Goal: Task Accomplishment & Management: Manage account settings

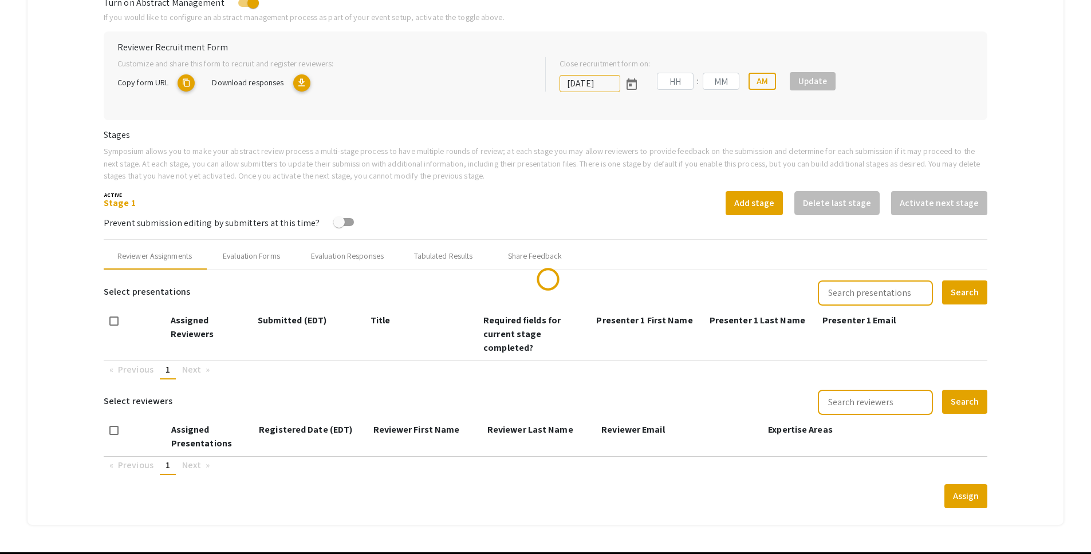
scroll to position [278, 0]
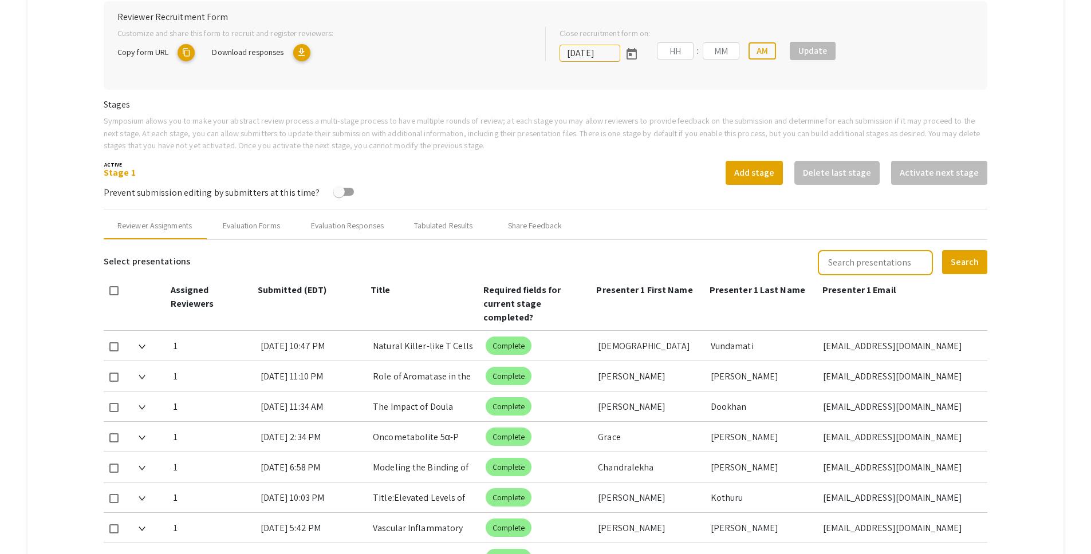
type input "10/25/2025"
type input "05"
type input "00"
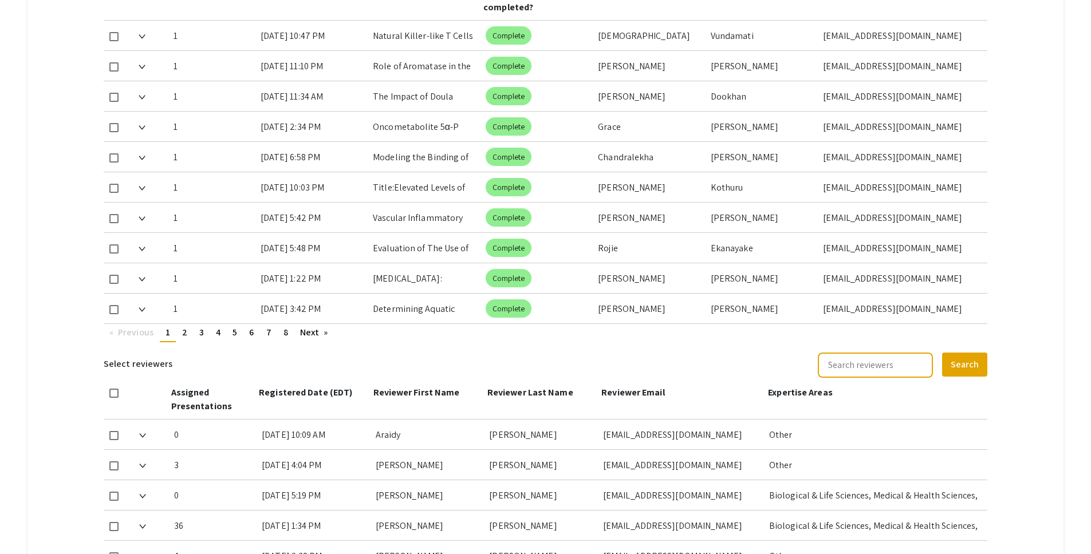
scroll to position [591, 0]
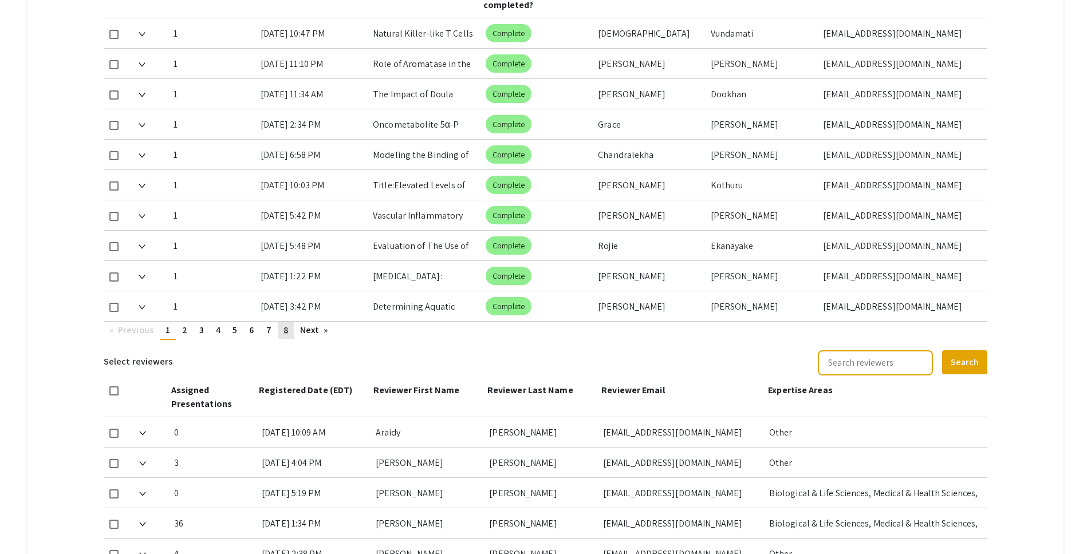
click at [290, 322] on link "page 8" at bounding box center [286, 330] width 16 height 17
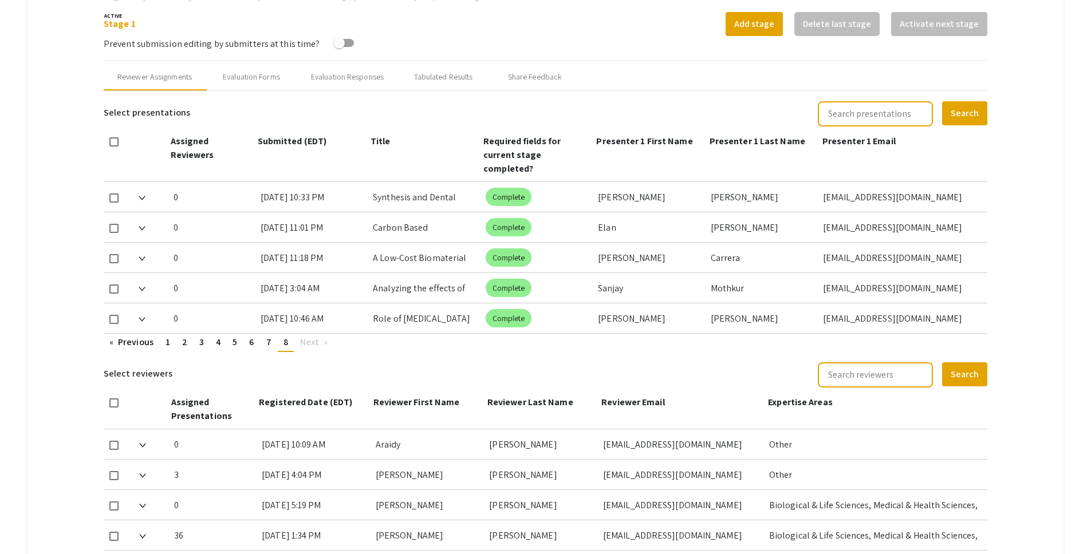
scroll to position [406, 0]
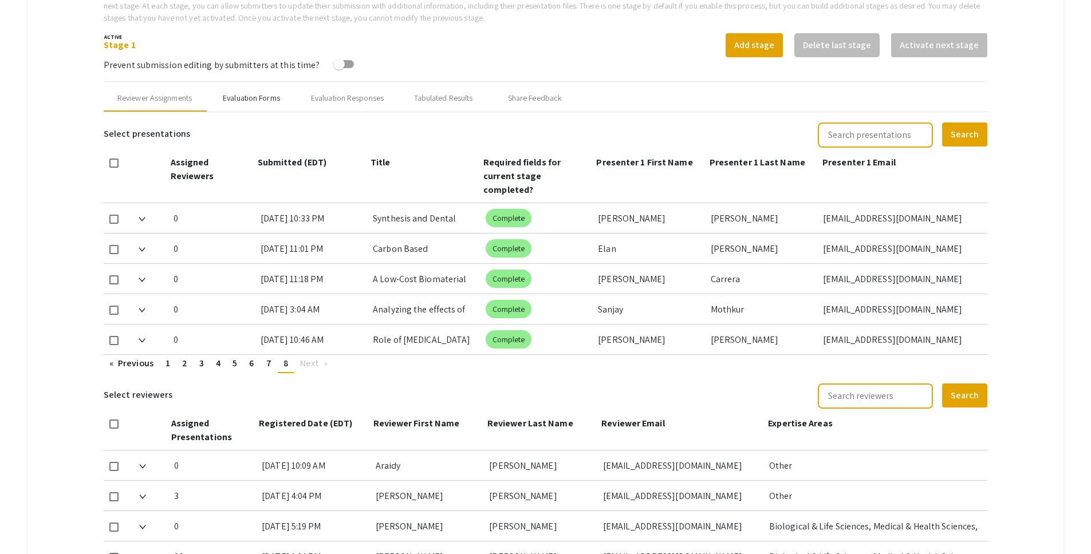
click at [245, 100] on div "Evaluation Forms" at bounding box center [251, 98] width 57 height 12
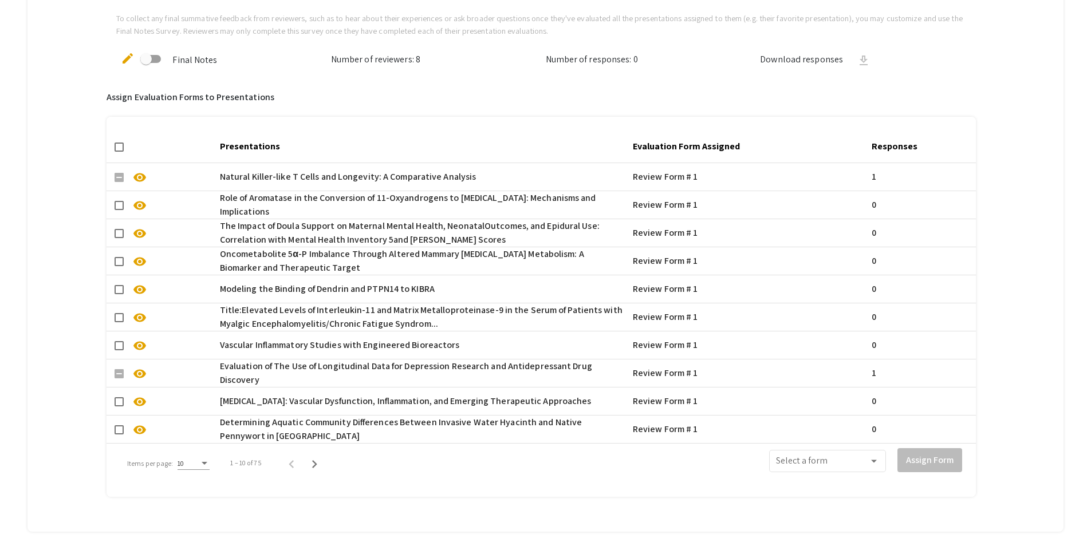
scroll to position [727, 0]
click at [195, 460] on div "10" at bounding box center [188, 463] width 22 height 8
click at [195, 526] on span "50" at bounding box center [193, 524] width 32 height 21
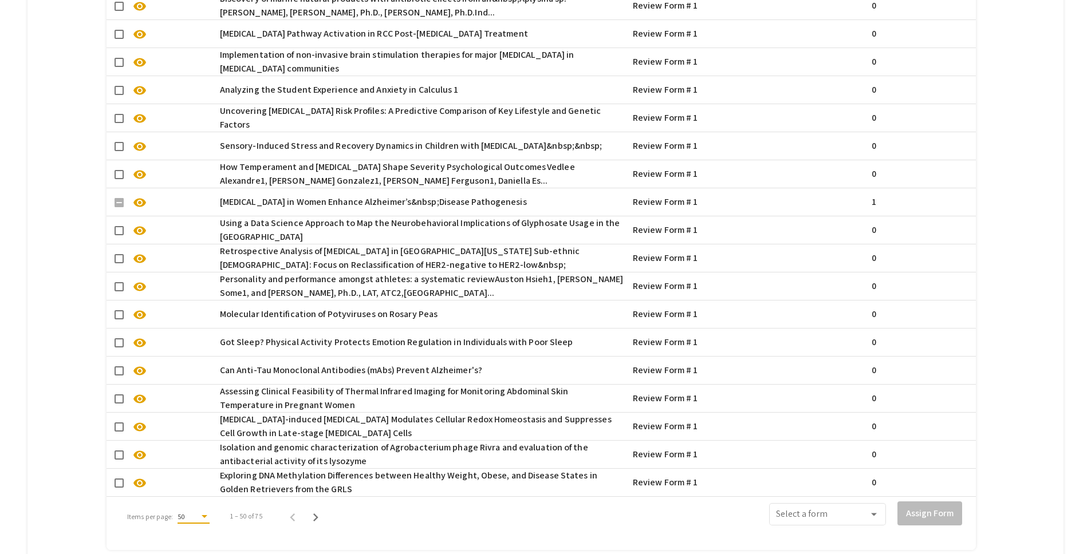
scroll to position [1907, 0]
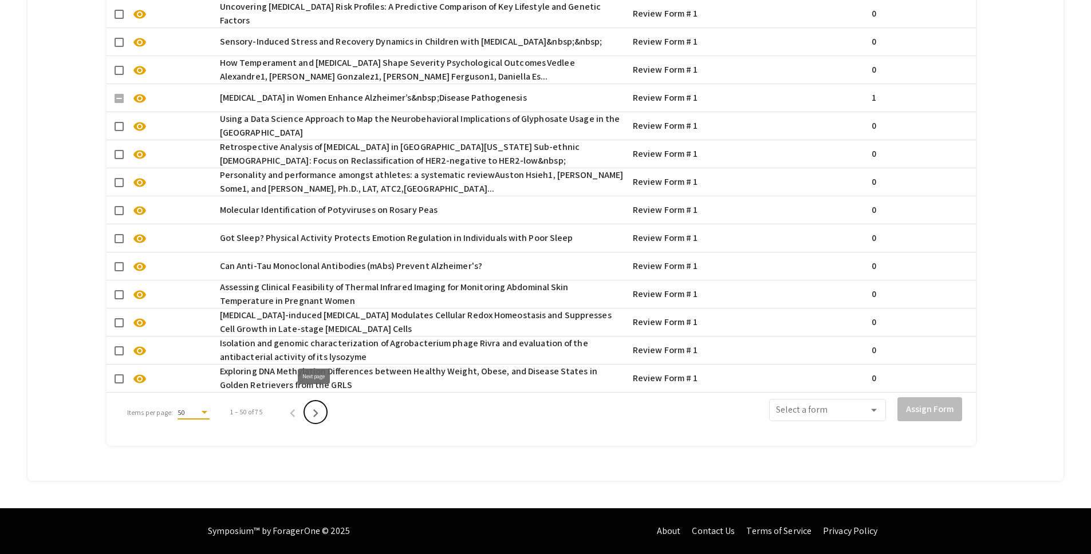
click at [313, 409] on icon "Next page" at bounding box center [315, 413] width 5 height 8
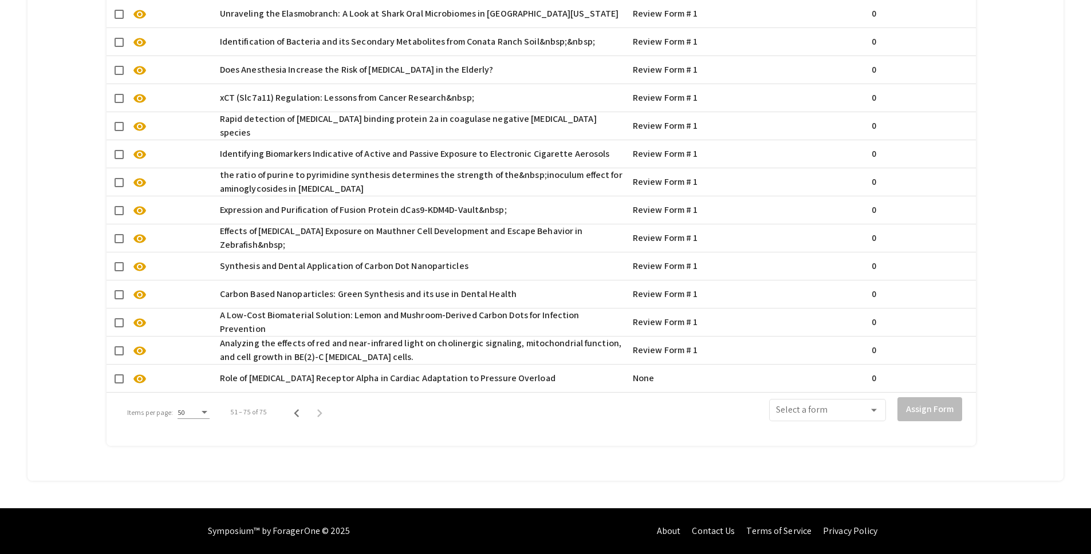
click at [119, 374] on span at bounding box center [119, 378] width 9 height 9
click at [119, 384] on input "checkbox" at bounding box center [119, 384] width 1 height 1
checkbox input "true"
click at [869, 408] on span at bounding box center [822, 413] width 93 height 10
click at [854, 433] on span "Review Form # 1" at bounding box center [835, 431] width 103 height 27
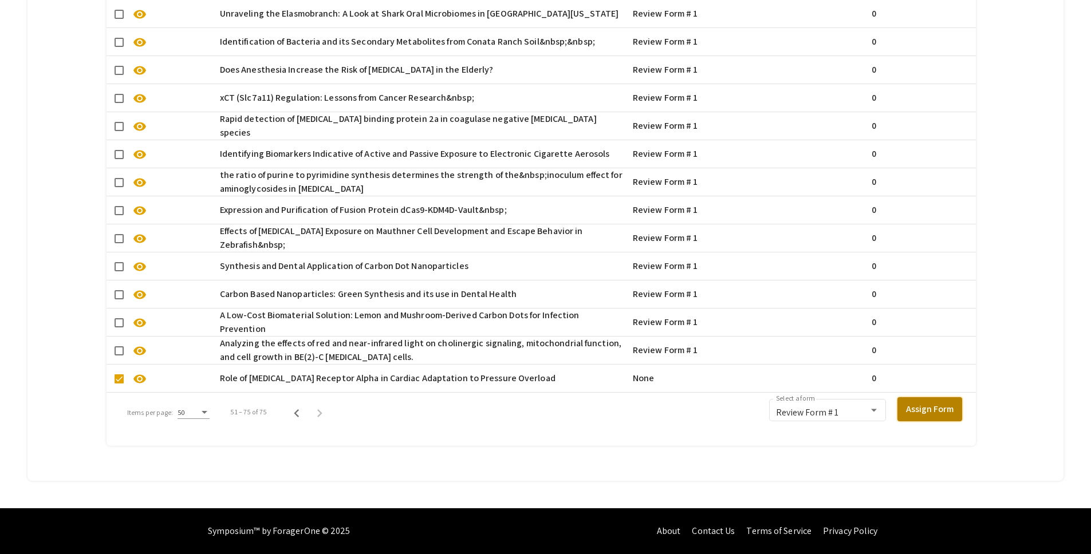
click at [935, 405] on button "Assign Form" at bounding box center [929, 409] width 65 height 24
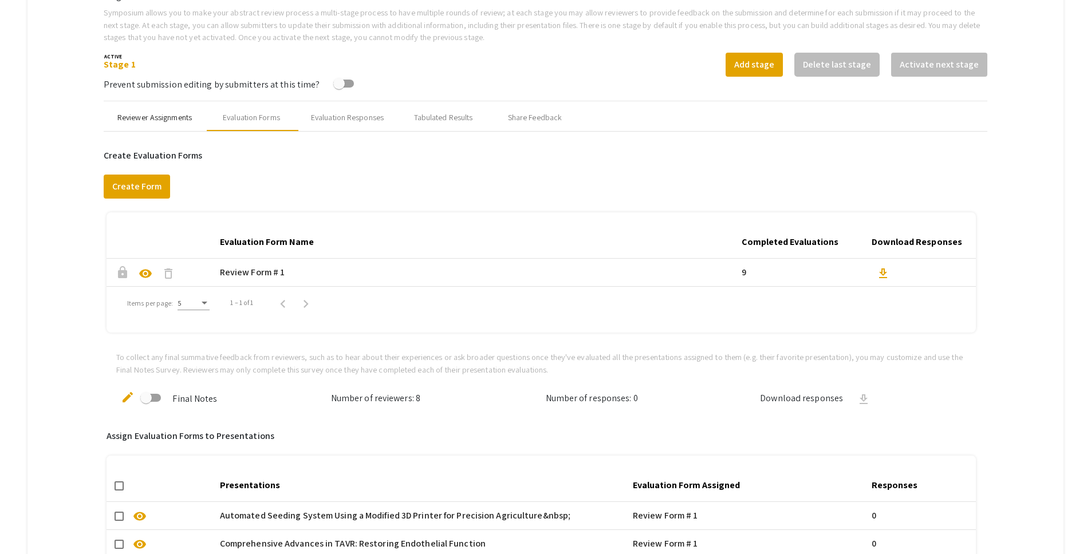
click at [155, 119] on div "Reviewer Assignments" at bounding box center [154, 118] width 74 height 12
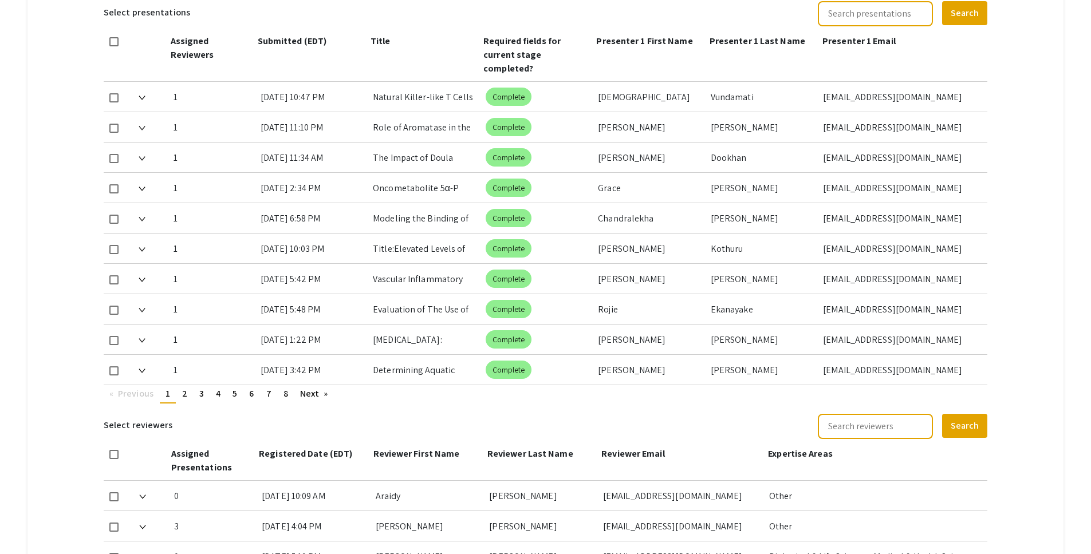
scroll to position [535, 0]
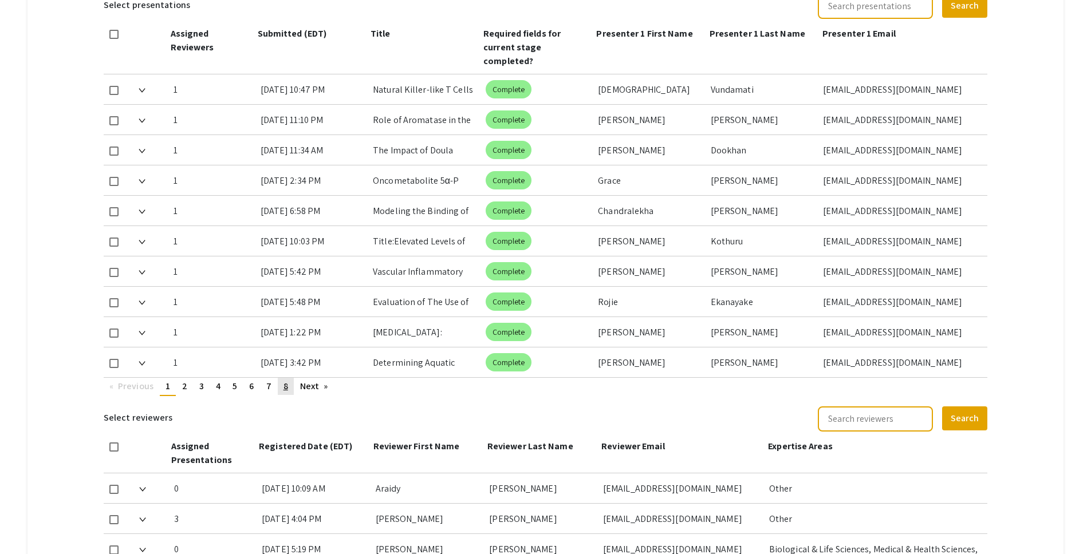
click at [290, 378] on link "page 8" at bounding box center [286, 386] width 16 height 17
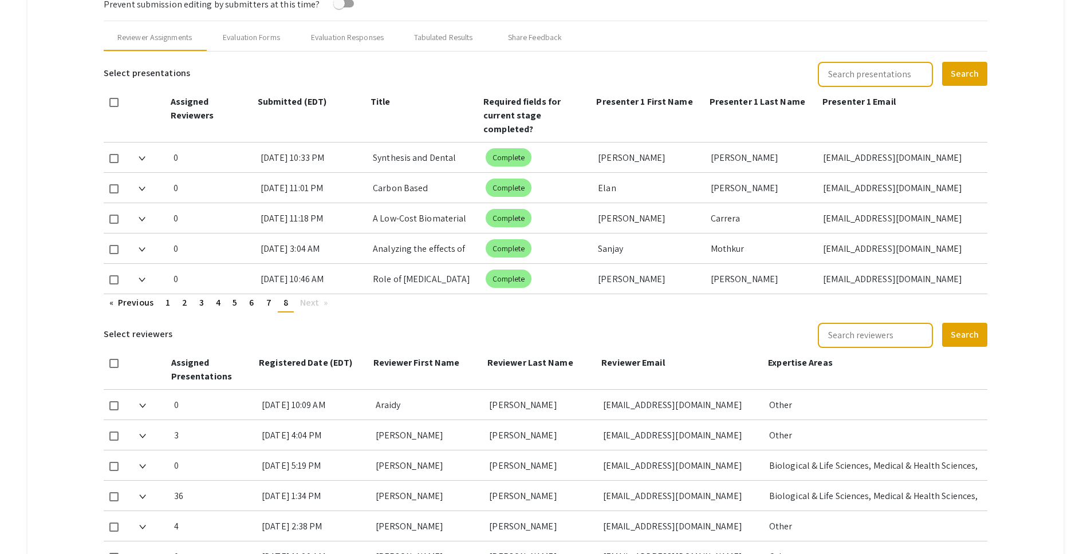
scroll to position [475, 0]
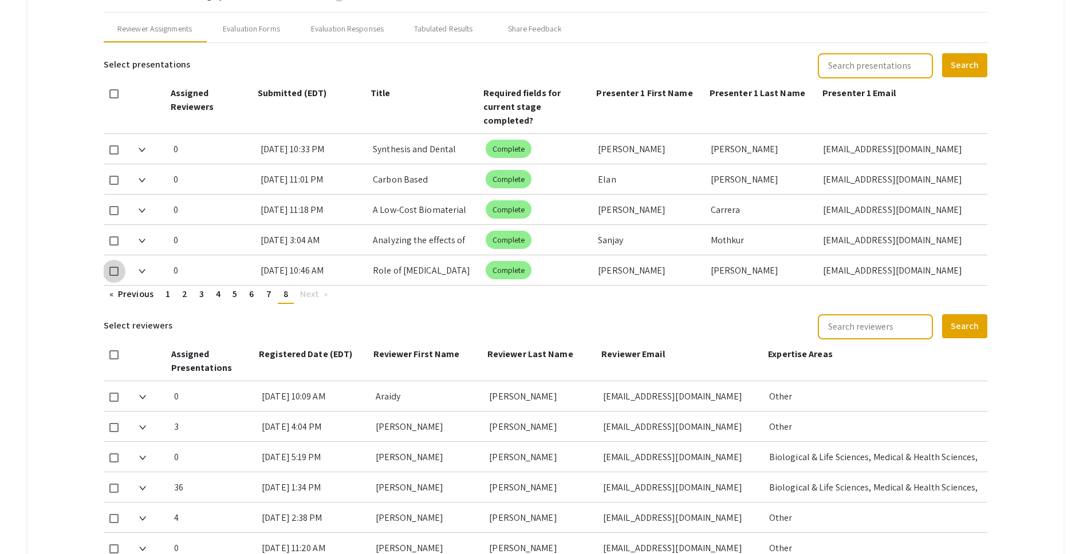
click at [116, 267] on span at bounding box center [113, 271] width 9 height 9
click at [114, 276] on input "checkbox" at bounding box center [113, 276] width 1 height 1
checkbox input "true"
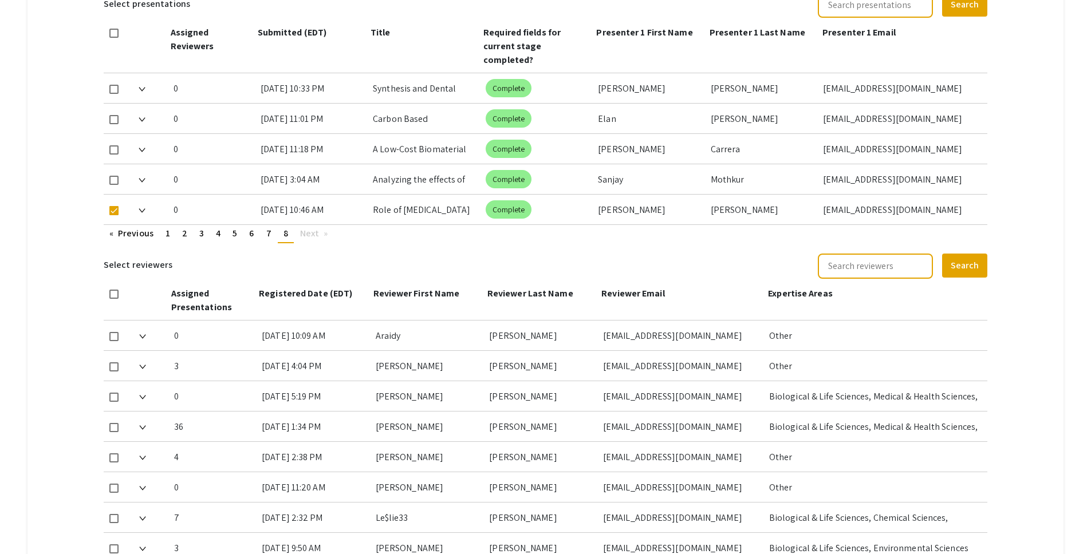
scroll to position [536, 0]
click at [115, 453] on span at bounding box center [113, 457] width 9 height 9
click at [114, 462] on input "checkbox" at bounding box center [113, 462] width 1 height 1
checkbox input "true"
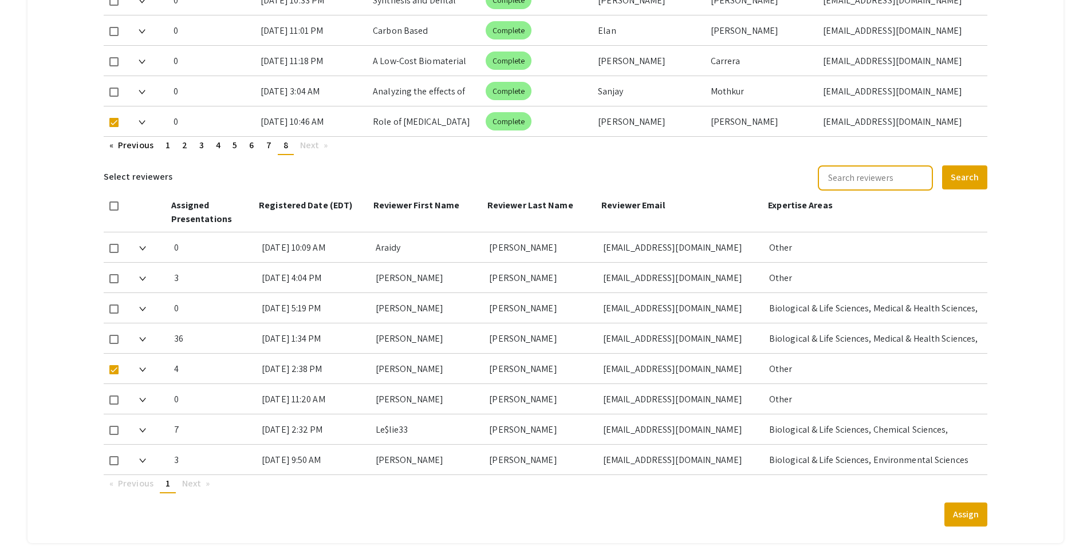
scroll to position [625, 0]
click at [976, 505] on button "Assign" at bounding box center [965, 514] width 43 height 24
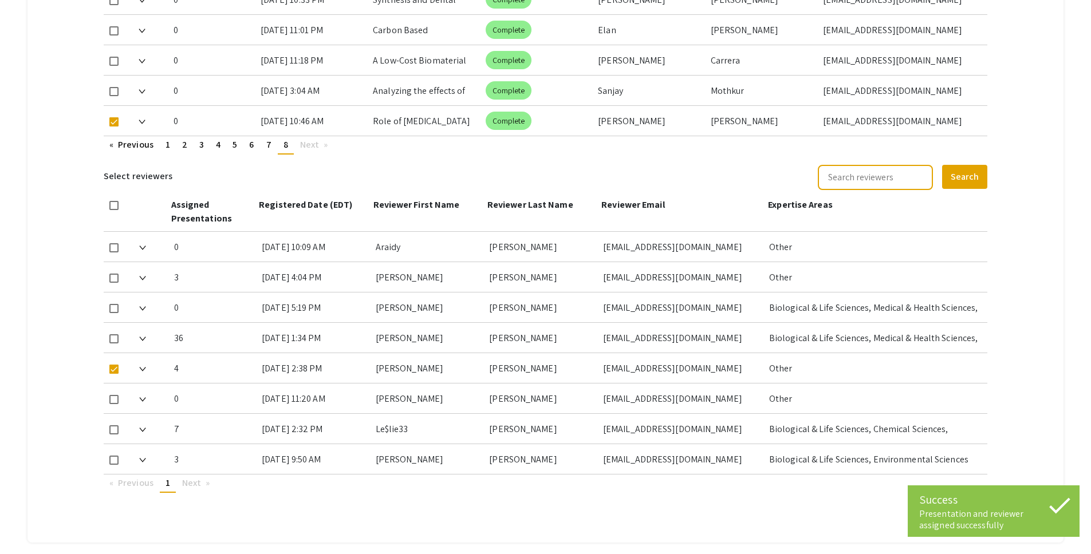
click at [1039, 267] on mat-tab-group "Abstract Management Submissions Abstract Booklet Helpful articles Abstract Mana…" at bounding box center [545, 26] width 1036 height 1034
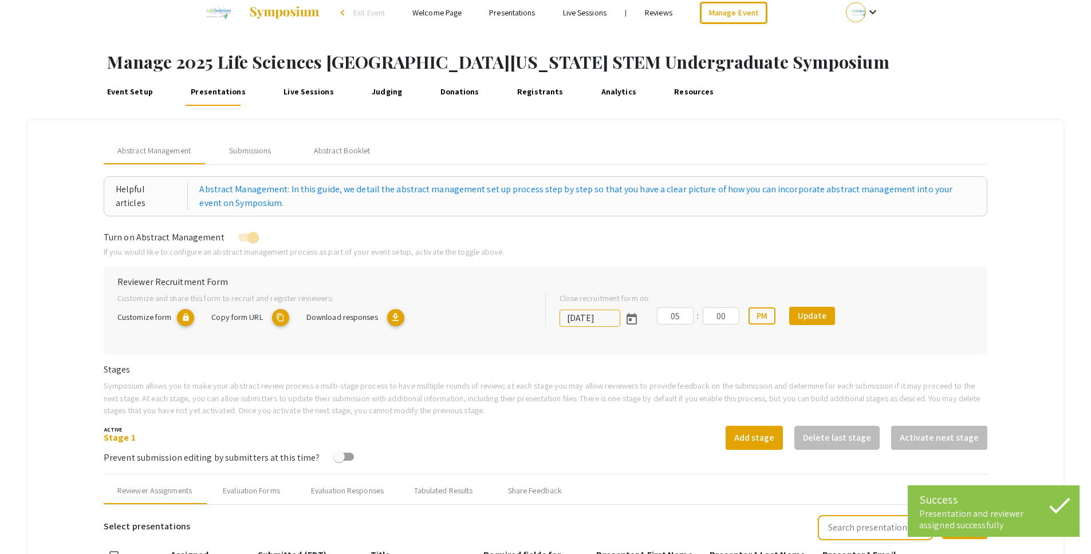
scroll to position [13, 0]
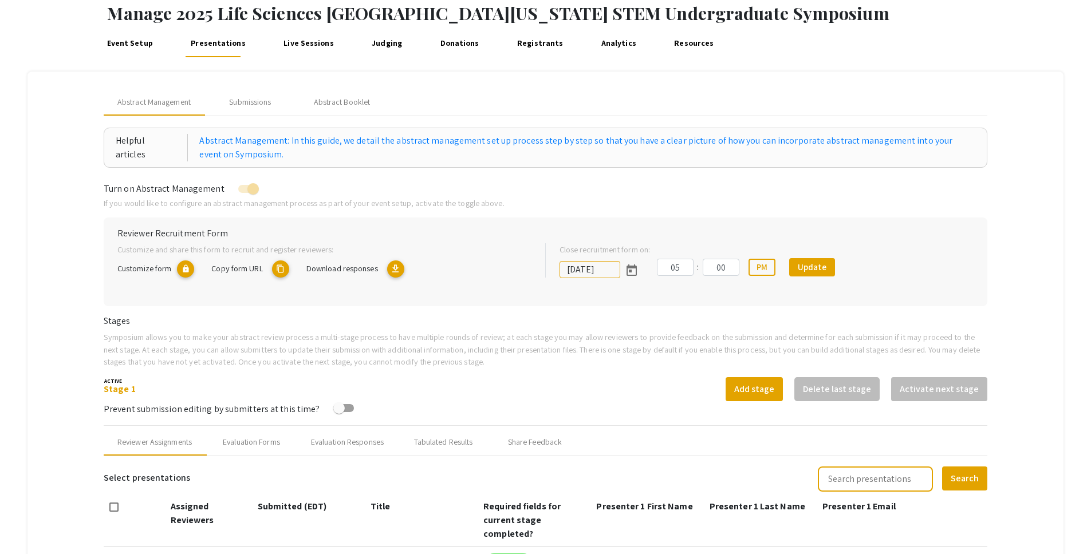
scroll to position [65, 0]
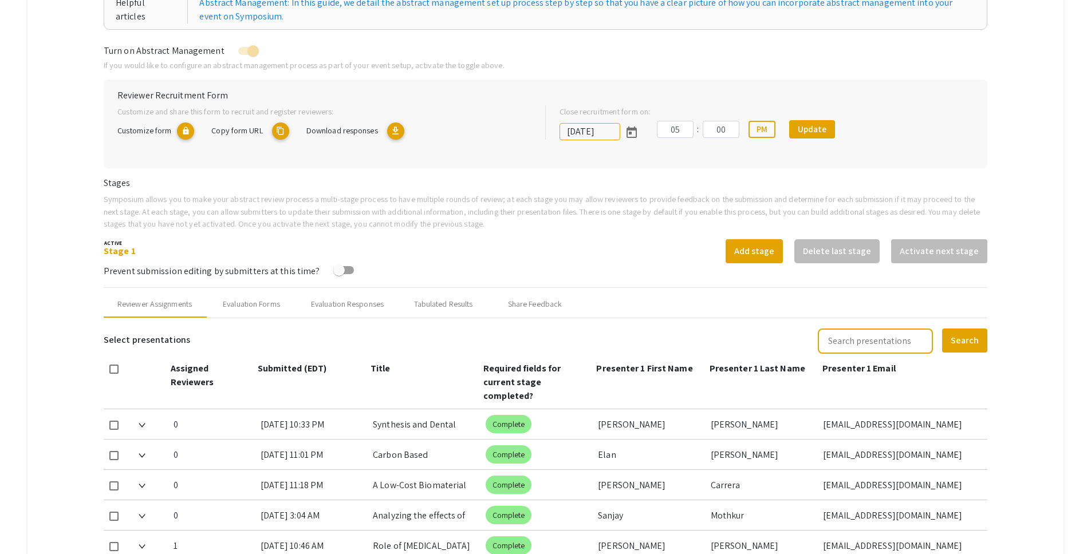
scroll to position [0, 0]
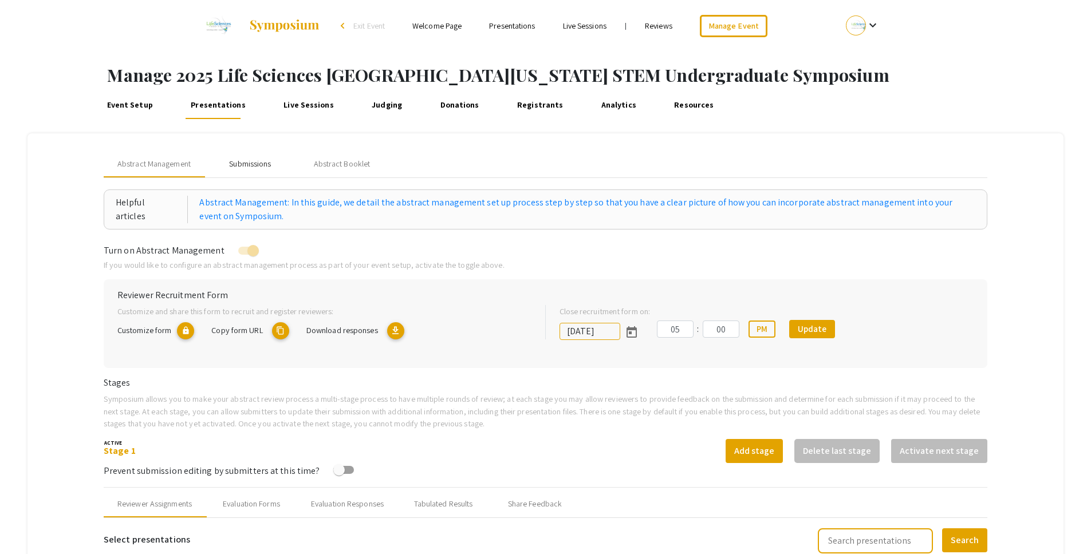
click at [255, 163] on div "Submissions" at bounding box center [250, 164] width 42 height 12
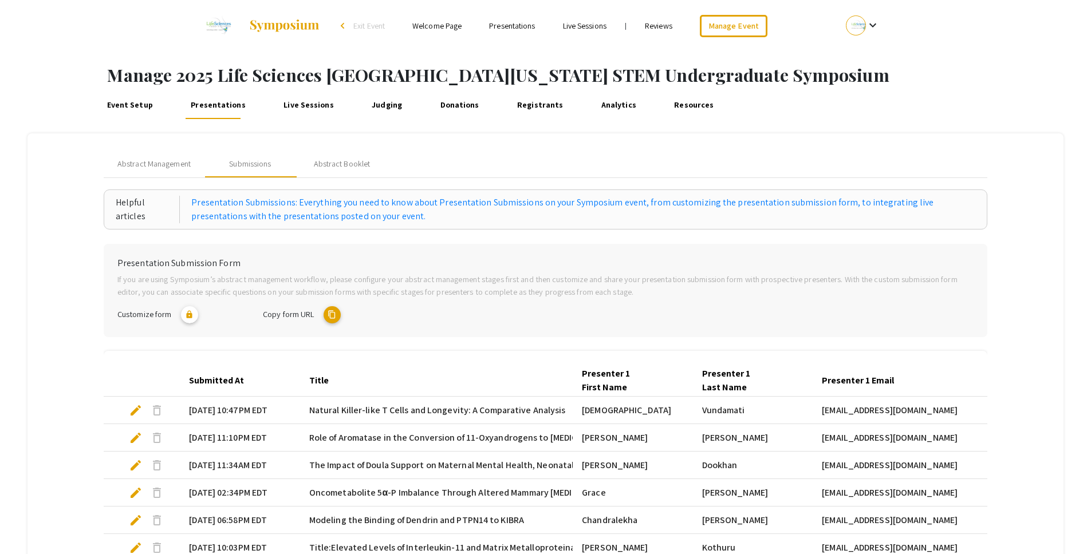
click at [73, 183] on mat-tab-group "Abstract Management Submissions Abstract Booklet Helpful articles Presentation …" at bounding box center [545, 433] width 1036 height 601
click at [161, 168] on span "Abstract Management" at bounding box center [153, 164] width 73 height 12
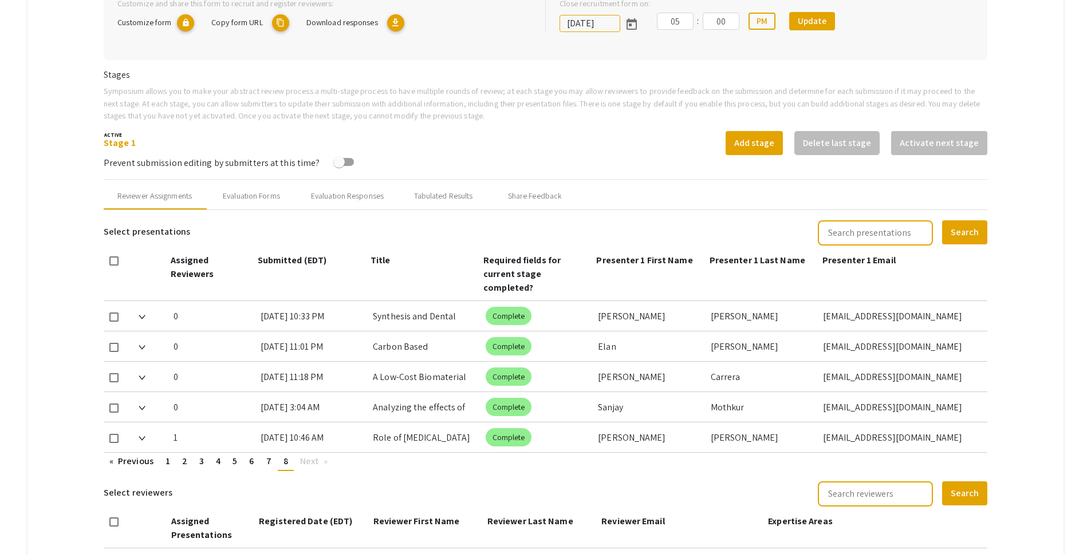
scroll to position [315, 0]
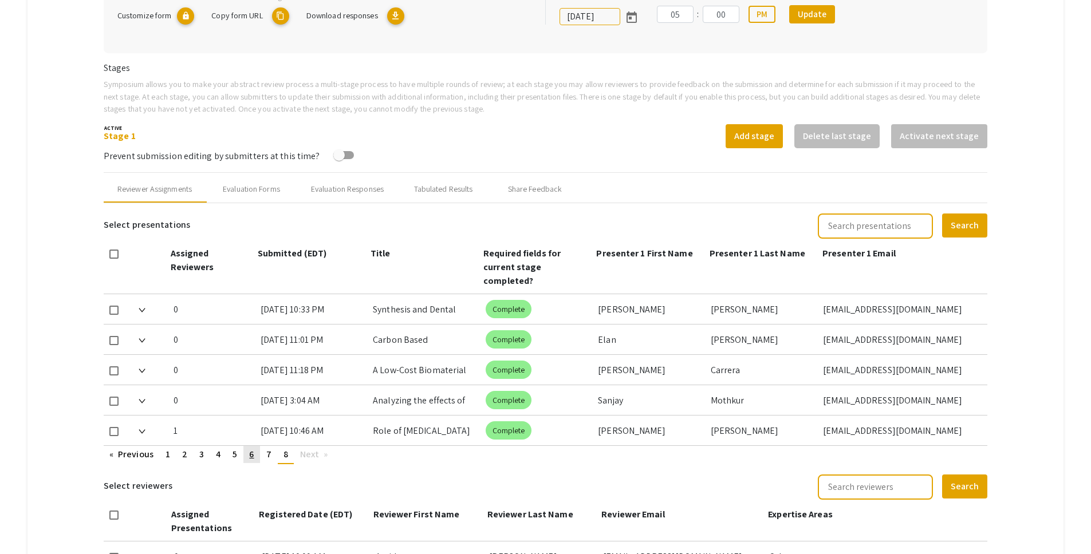
click at [251, 448] on span "6" at bounding box center [251, 454] width 5 height 12
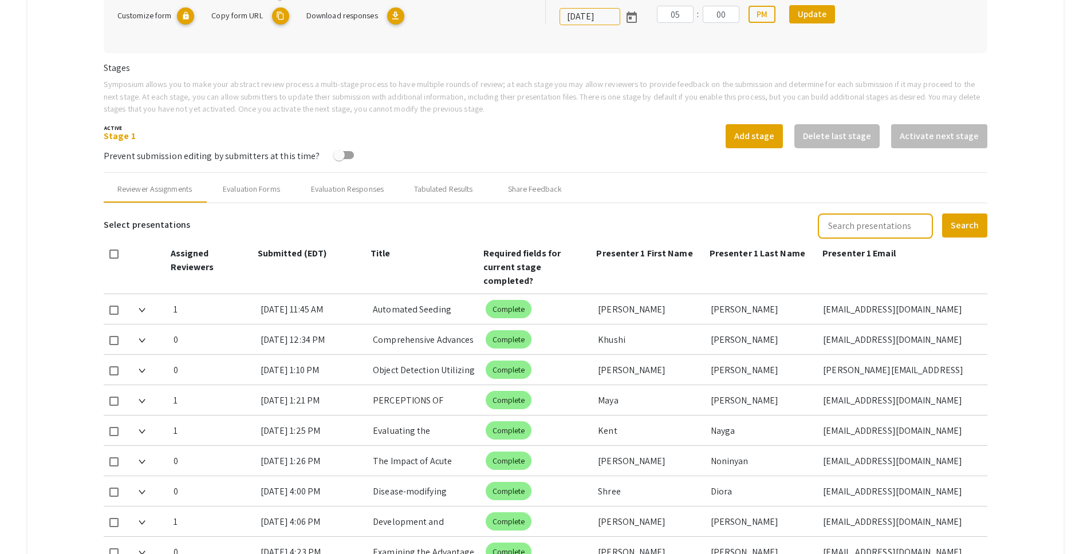
click at [72, 307] on mat-tab-group "Abstract Management Submissions Abstract Booklet Helpful articles Abstract Mana…" at bounding box center [545, 412] width 1036 height 1186
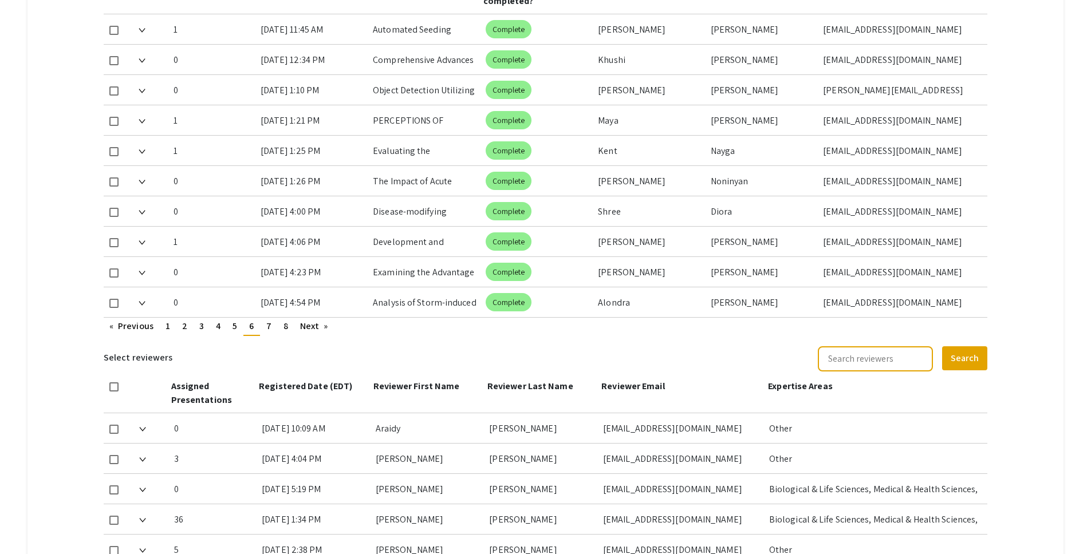
scroll to position [595, 0]
click at [233, 319] on span "5" at bounding box center [234, 325] width 5 height 12
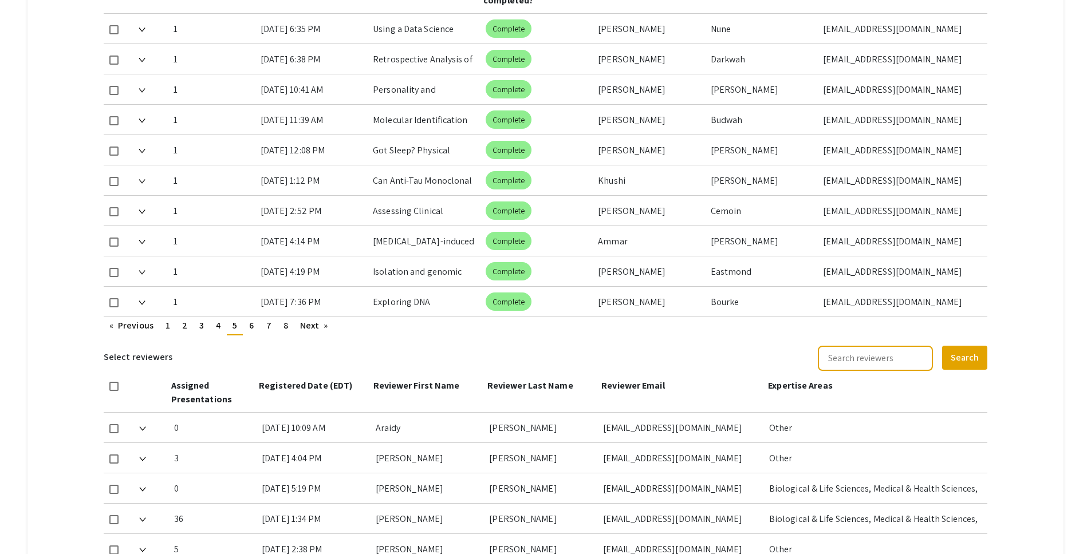
click at [86, 348] on mat-tab-group "Abstract Management Submissions Abstract Booklet Helpful articles Abstract Mana…" at bounding box center [545, 131] width 1036 height 1186
click at [248, 317] on link "page 6" at bounding box center [251, 325] width 16 height 17
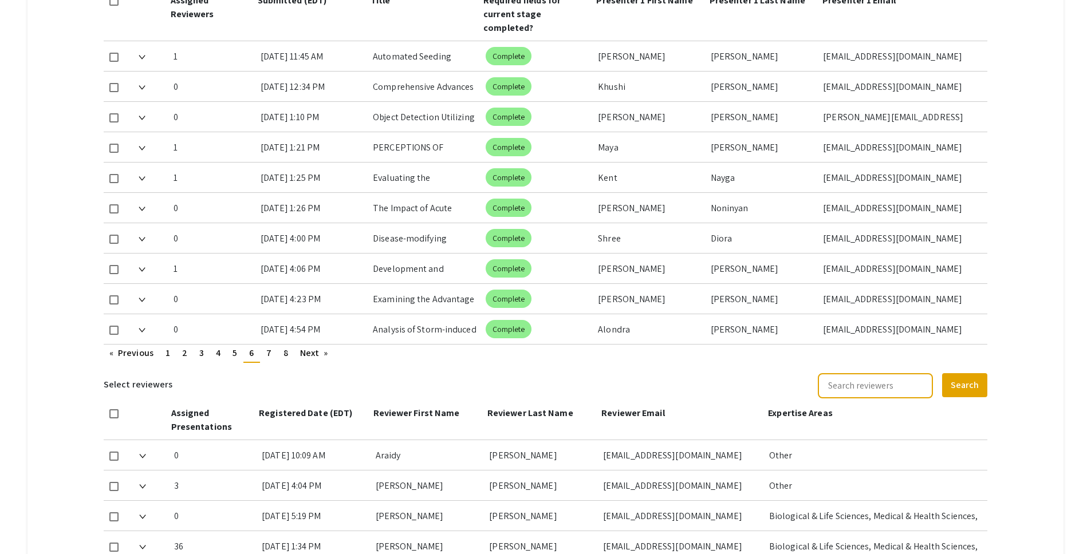
scroll to position [566, 0]
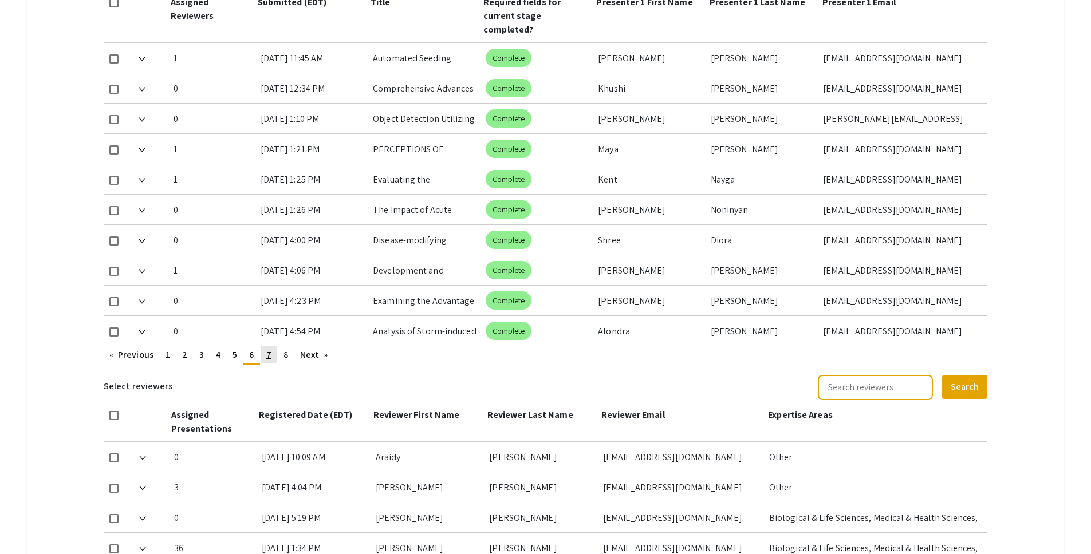
click at [270, 348] on link "page 7" at bounding box center [269, 354] width 17 height 17
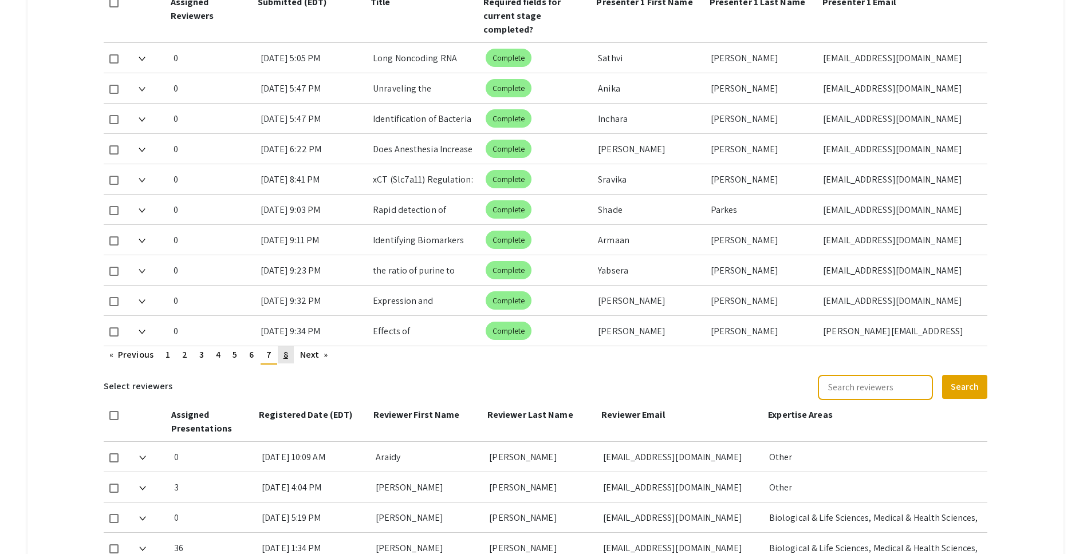
click at [287, 348] on link "page 8" at bounding box center [286, 354] width 16 height 17
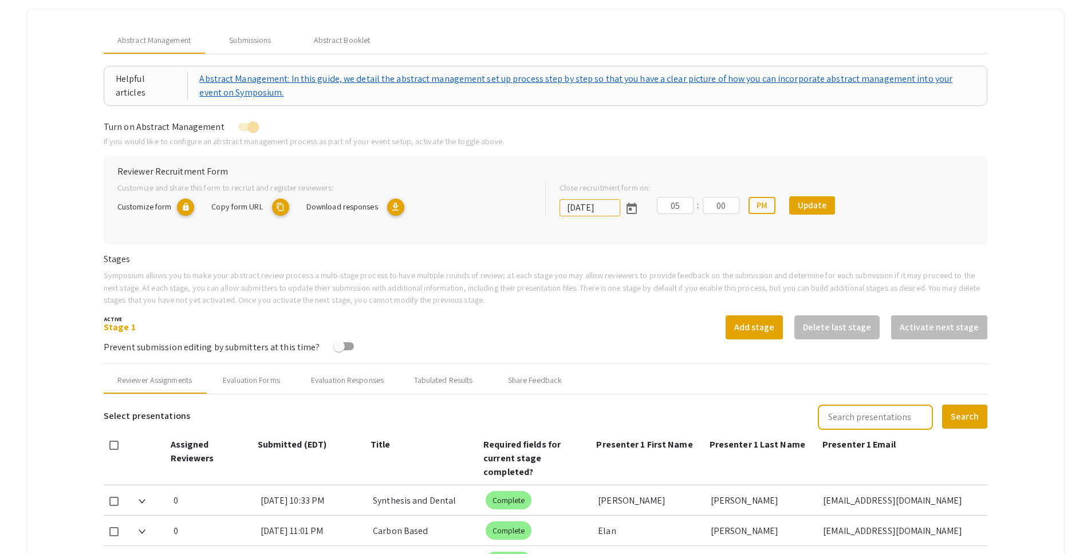
scroll to position [0, 0]
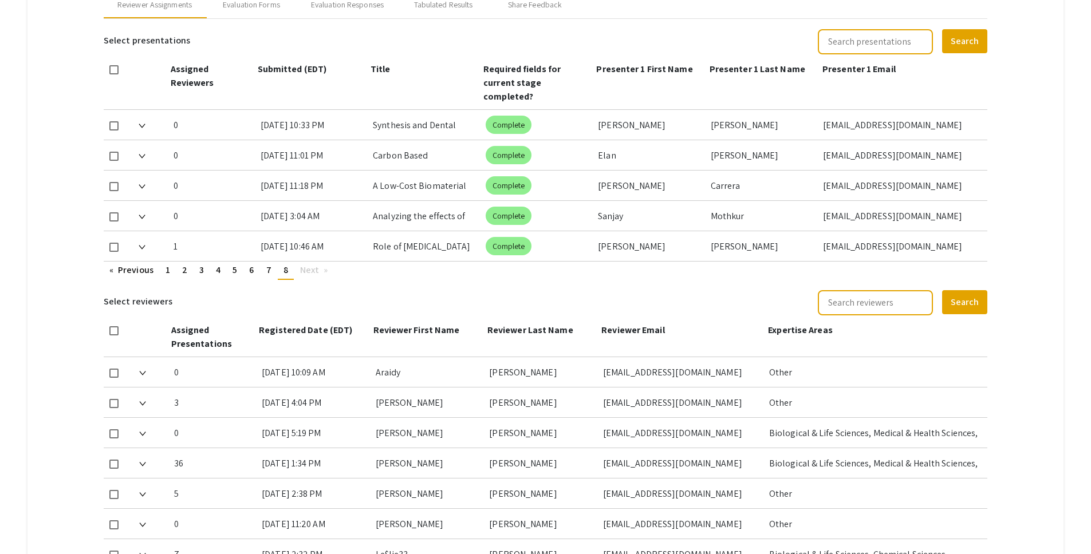
scroll to position [504, 0]
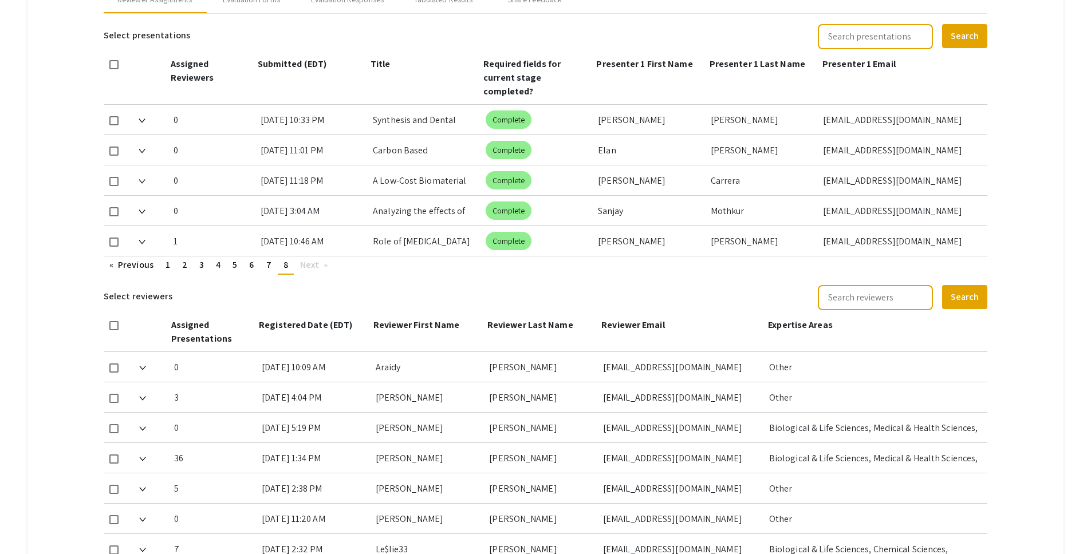
click at [1005, 312] on mat-tab-group "Abstract Management Submissions Abstract Booklet Helpful articles Abstract Mana…" at bounding box center [545, 146] width 1036 height 1034
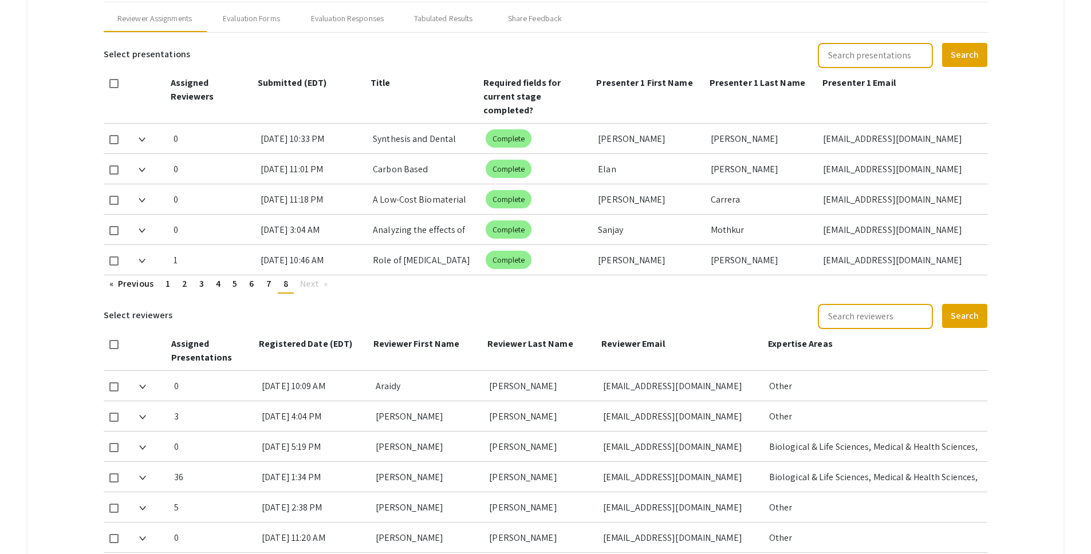
scroll to position [490, 0]
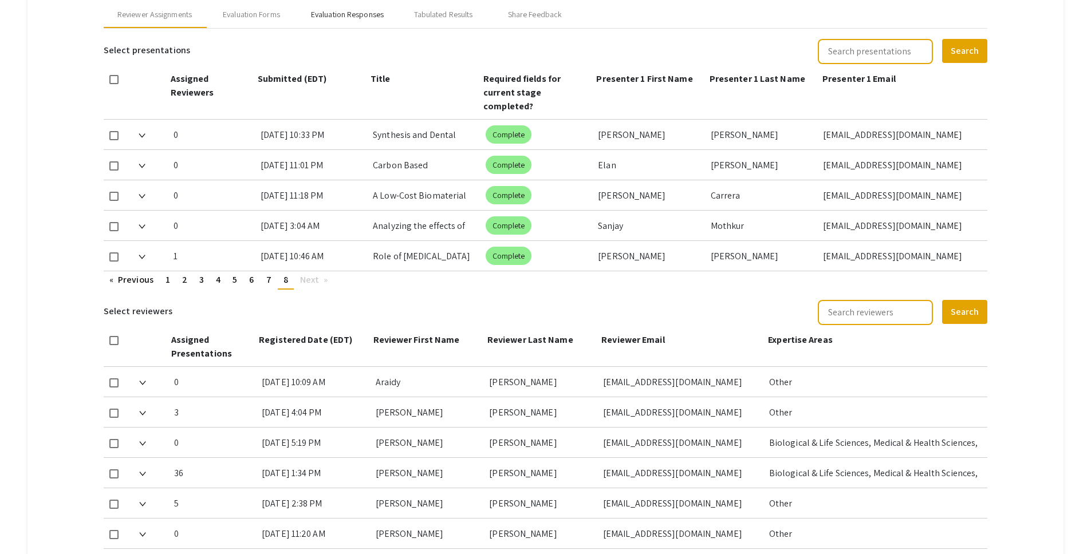
click at [341, 18] on div "Evaluation Responses" at bounding box center [347, 15] width 73 height 12
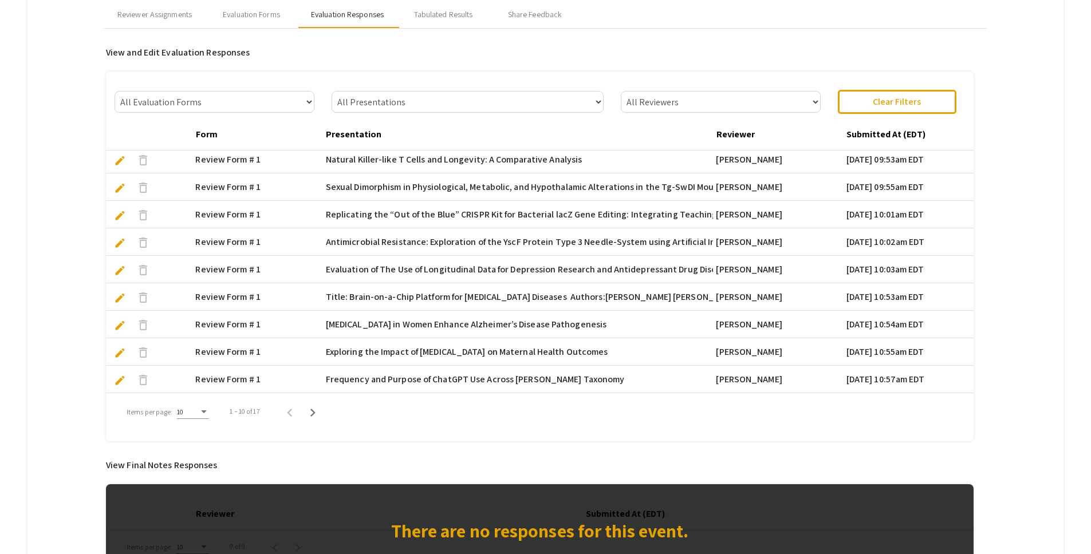
scroll to position [0, 0]
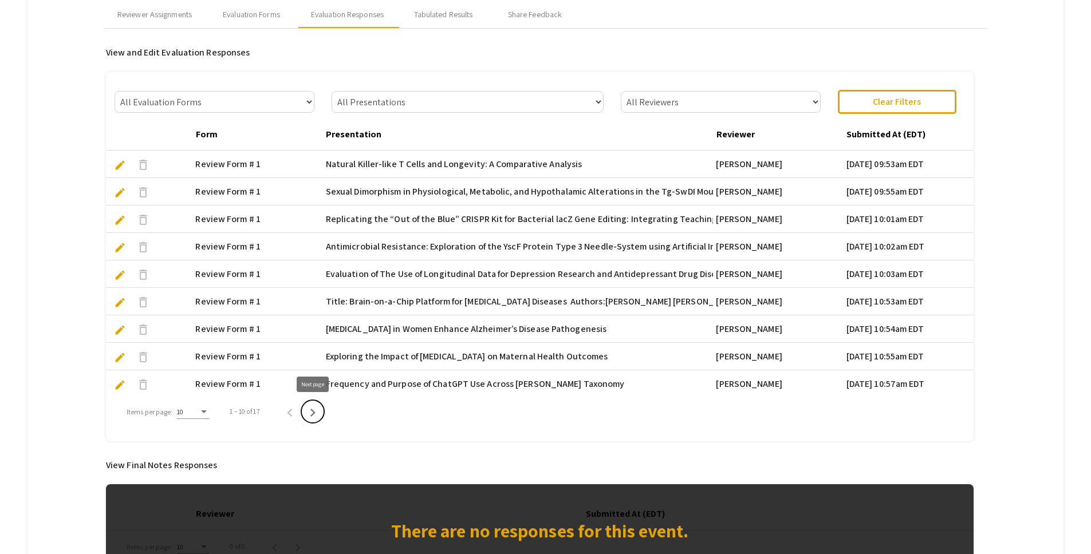
click at [316, 412] on icon "Next page" at bounding box center [313, 413] width 16 height 16
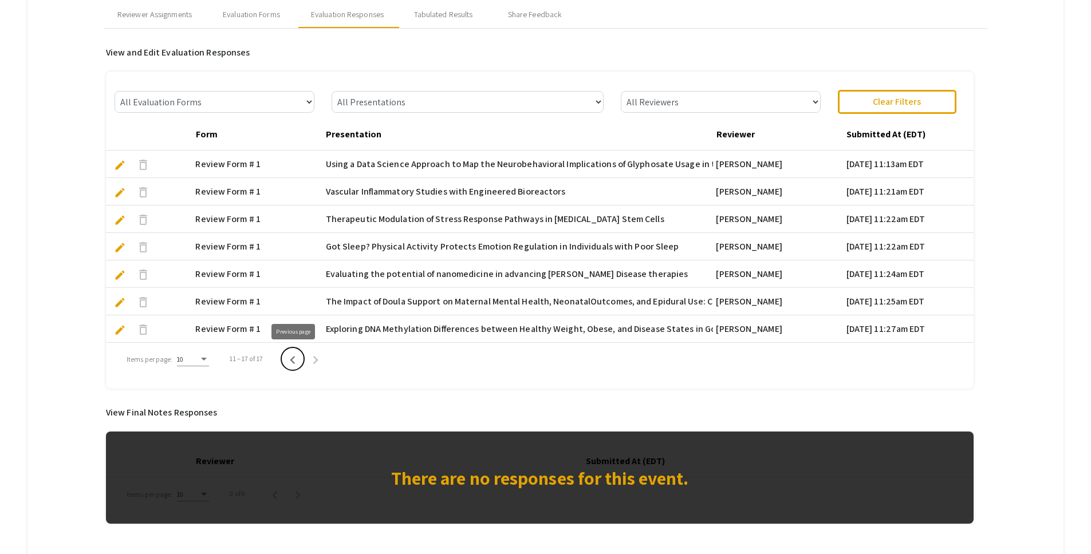
click at [293, 357] on icon "Previous page" at bounding box center [292, 360] width 5 height 8
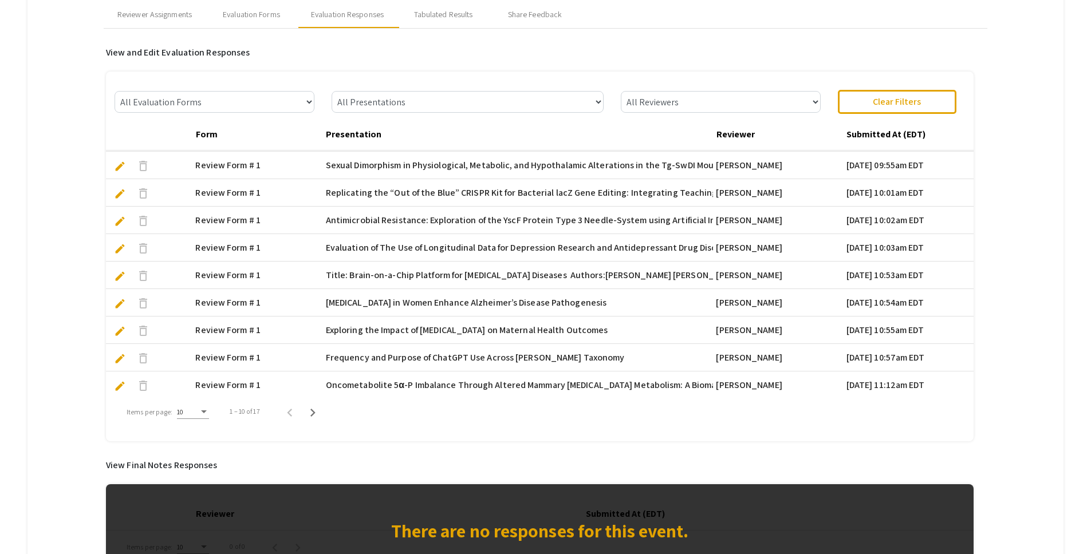
scroll to position [30, 0]
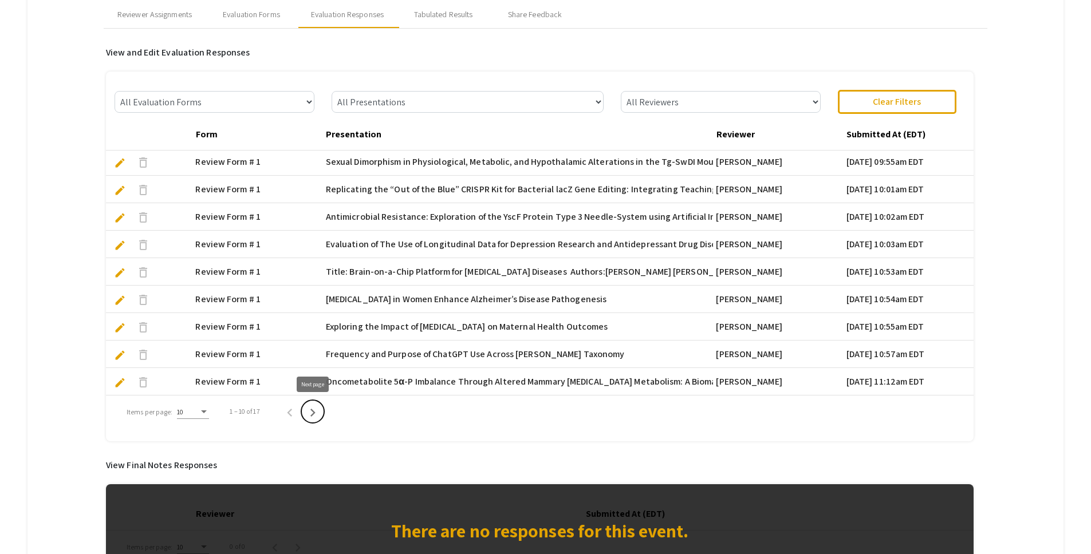
click at [314, 416] on icon "Next page" at bounding box center [313, 413] width 16 height 16
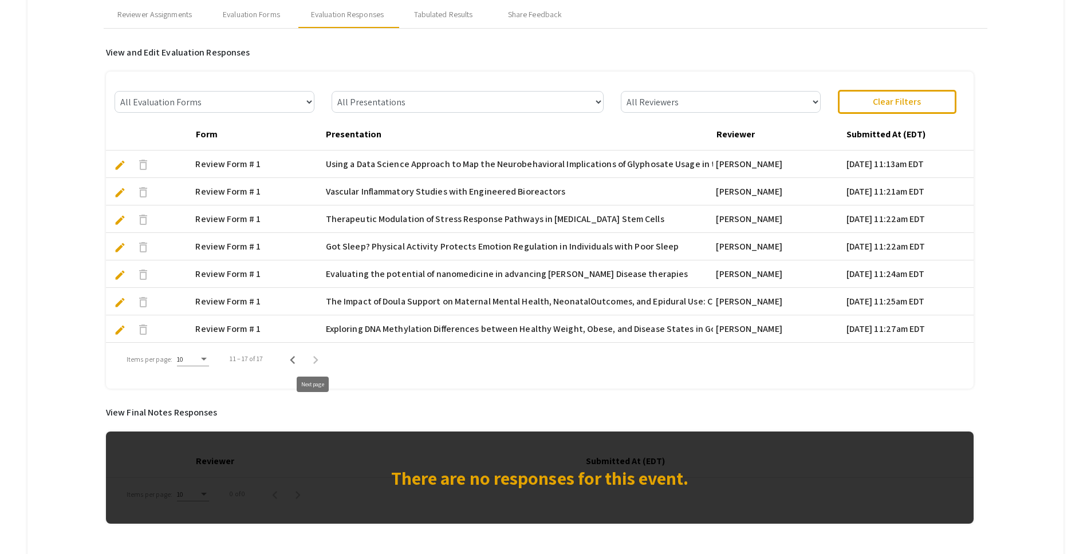
scroll to position [0, 0]
click at [293, 364] on icon "Previous page" at bounding box center [293, 360] width 16 height 16
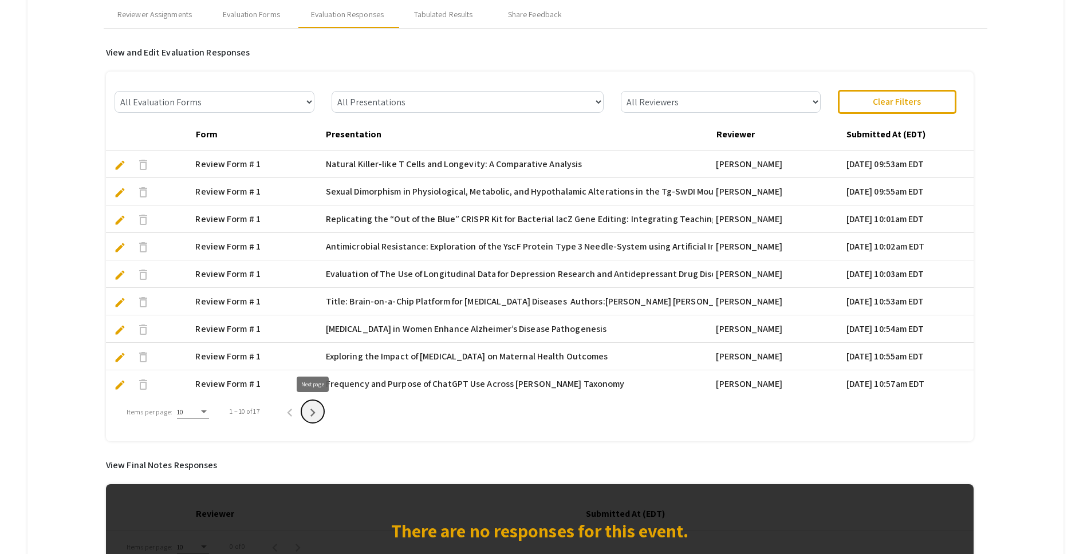
click at [315, 412] on icon "Next page" at bounding box center [313, 413] width 16 height 16
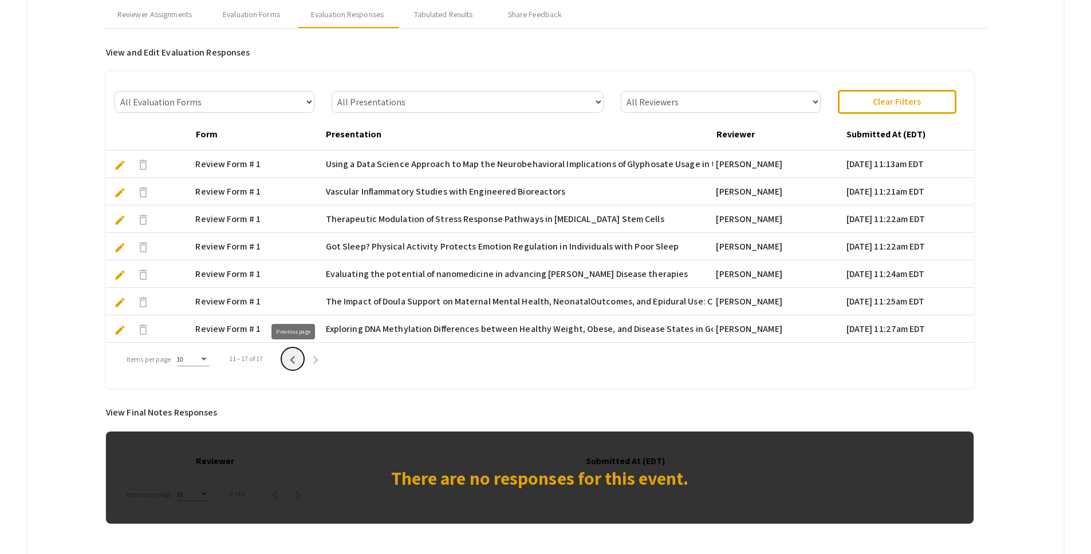
click at [294, 361] on icon "Previous page" at bounding box center [293, 360] width 16 height 16
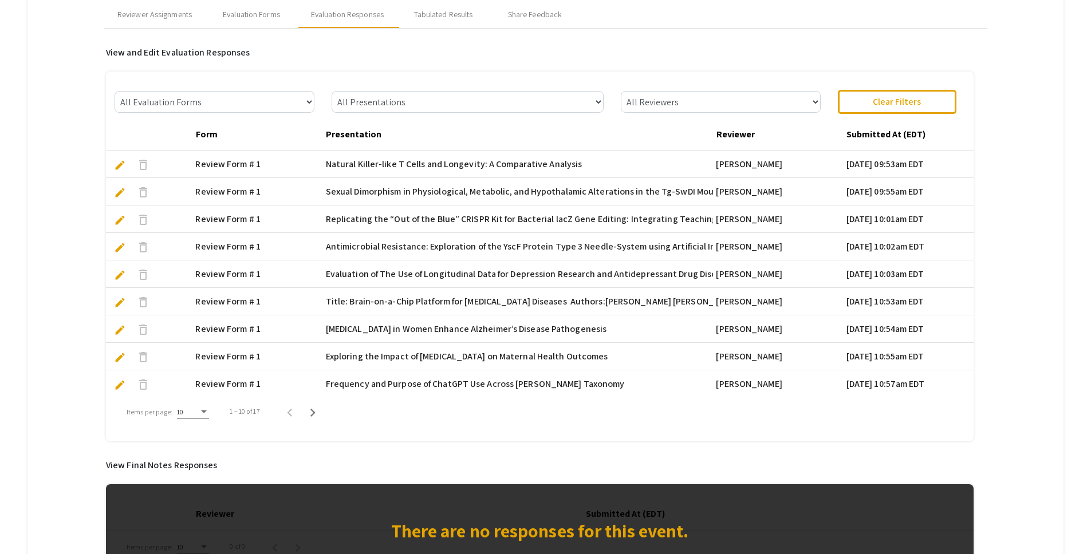
click at [70, 173] on mat-tab-group "Abstract Management Submissions Abstract Booklet Helpful articles Abstract Mana…" at bounding box center [545, 128] width 1036 height 968
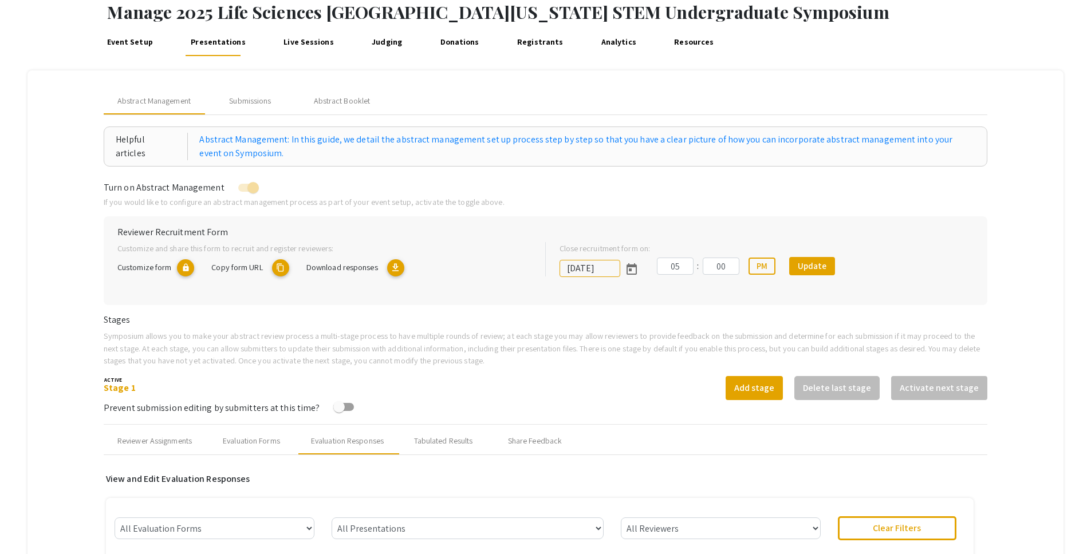
scroll to position [48, 0]
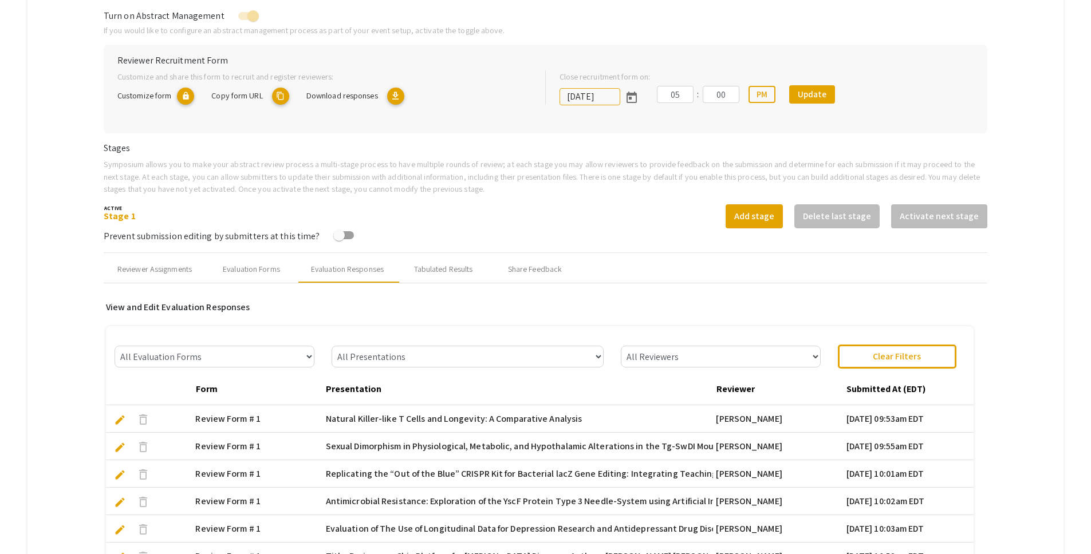
scroll to position [69, 0]
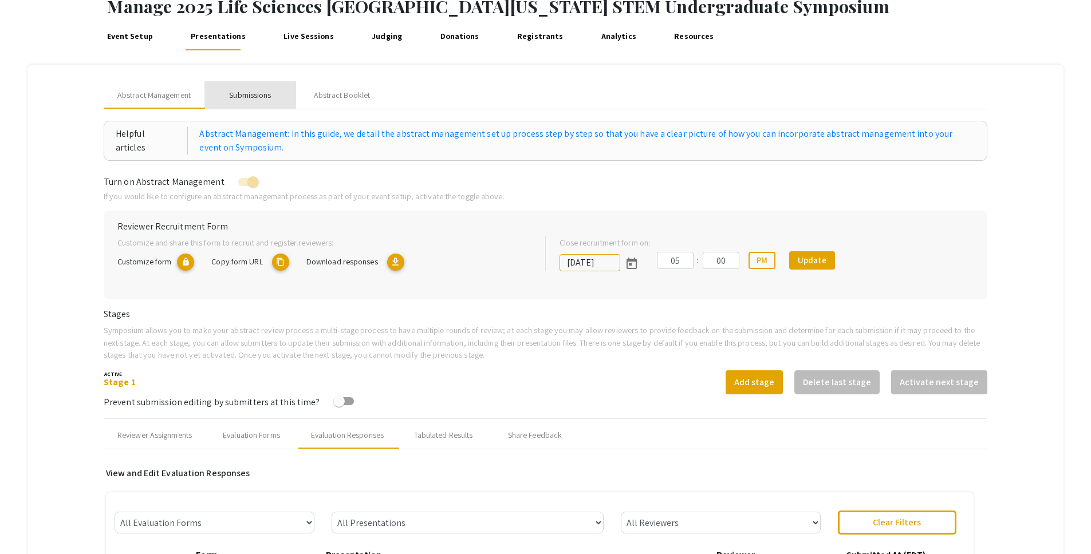
click at [263, 102] on div "Submissions" at bounding box center [250, 94] width 92 height 27
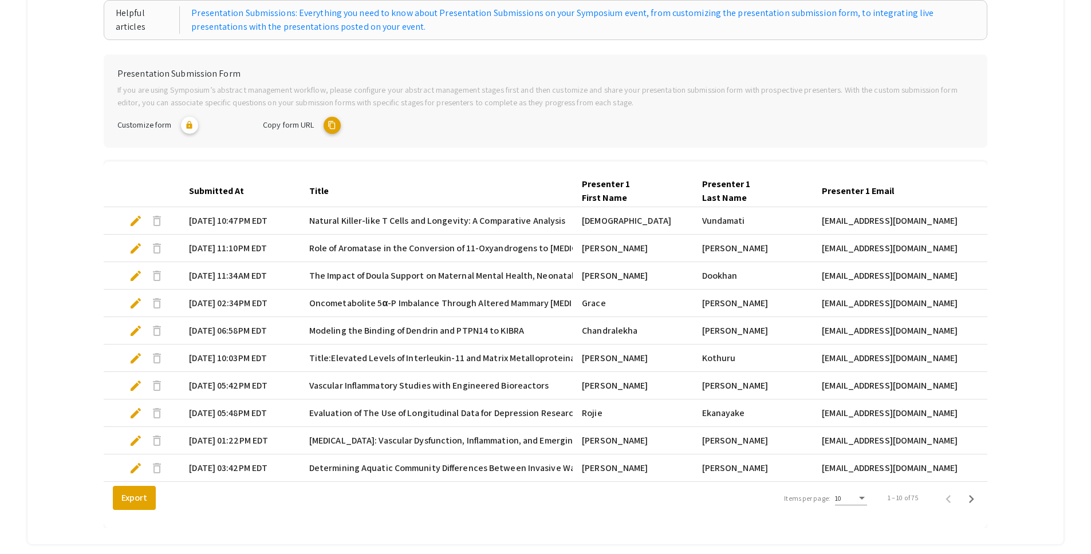
scroll to position [45, 0]
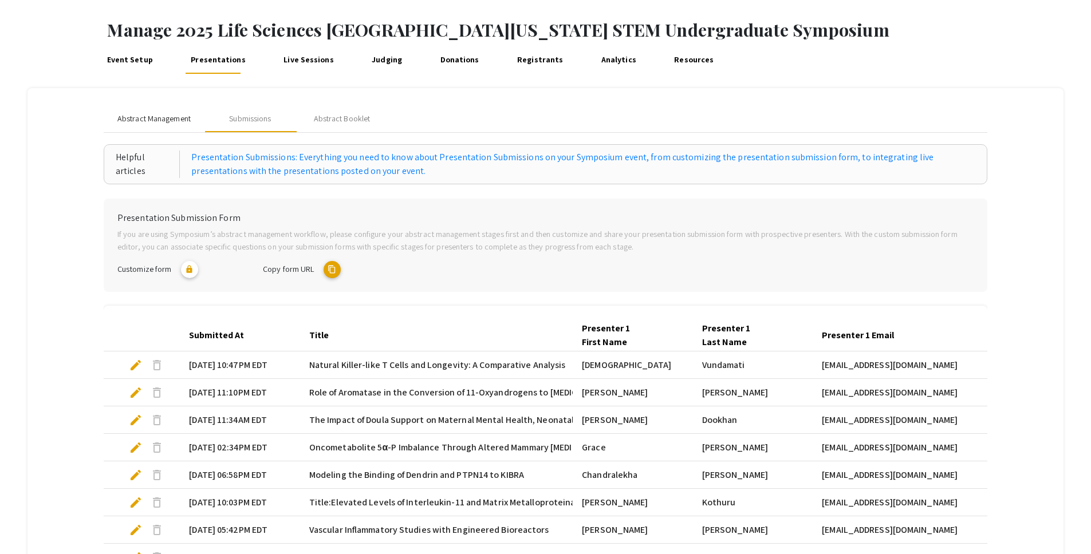
click at [140, 114] on span "Abstract Management" at bounding box center [153, 119] width 73 height 12
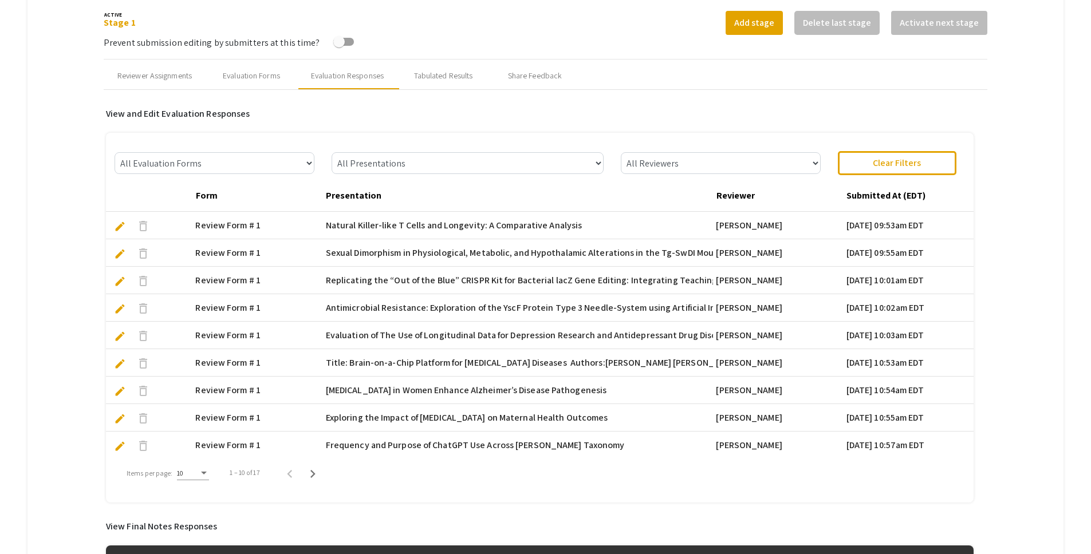
scroll to position [434, 0]
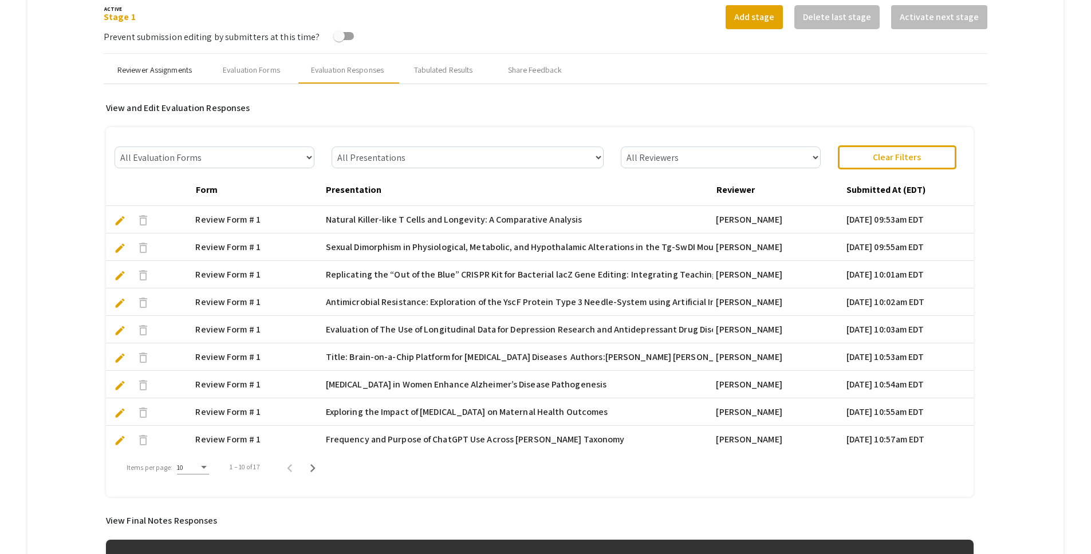
click at [162, 70] on div "Reviewer Assignments" at bounding box center [154, 70] width 74 height 12
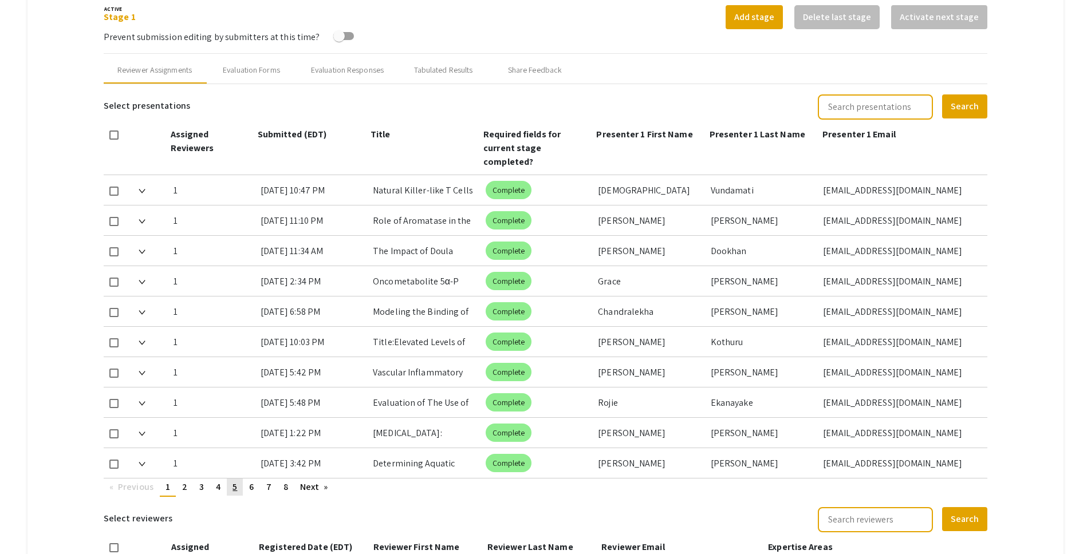
click at [243, 479] on link "page 5" at bounding box center [235, 487] width 16 height 17
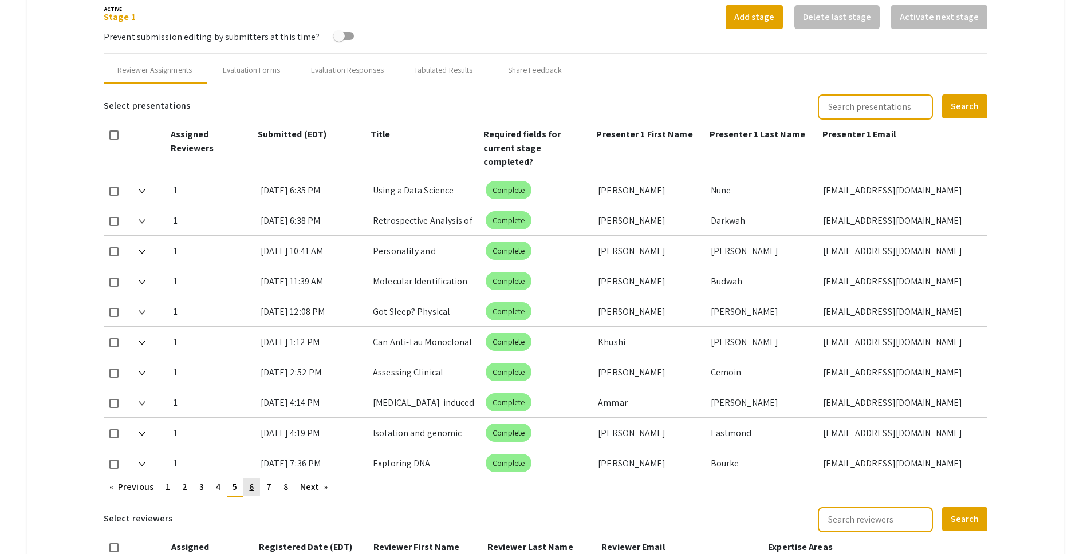
click at [251, 481] on span "6" at bounding box center [251, 487] width 5 height 12
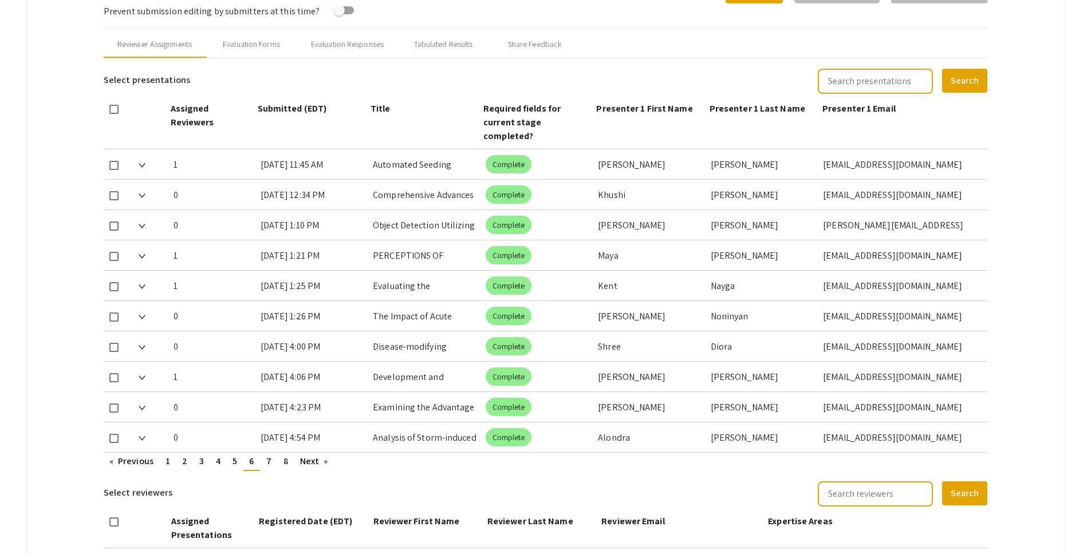
scroll to position [462, 0]
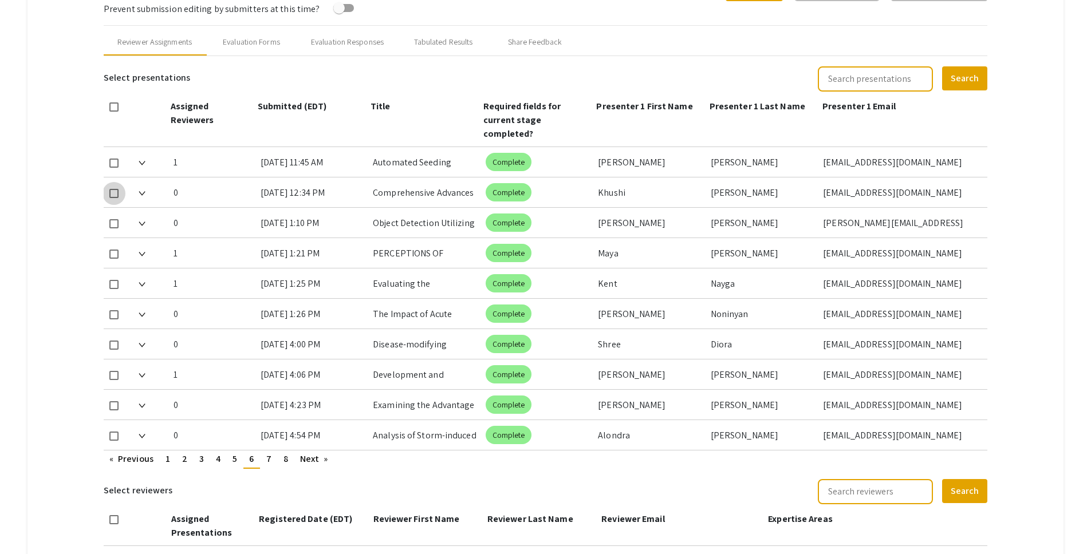
click at [113, 189] on span at bounding box center [113, 193] width 9 height 9
click at [113, 198] on input "checkbox" at bounding box center [113, 198] width 1 height 1
checkbox input "true"
click at [265, 451] on link "page 7" at bounding box center [269, 459] width 17 height 17
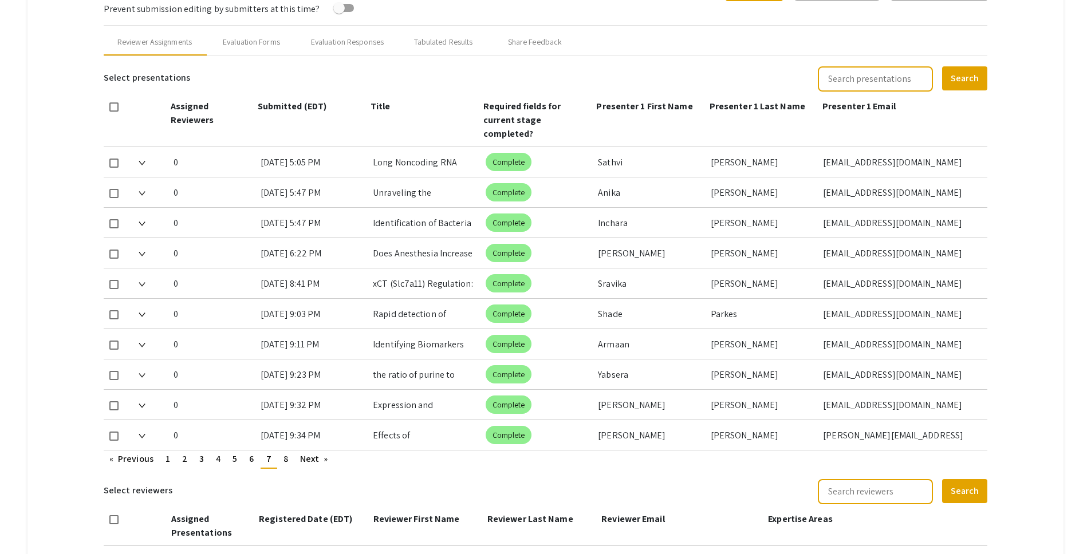
click at [112, 159] on span at bounding box center [113, 163] width 9 height 9
click at [113, 168] on input "checkbox" at bounding box center [113, 168] width 1 height 1
checkbox input "true"
click at [115, 219] on span at bounding box center [113, 223] width 9 height 9
click at [114, 228] on input "checkbox" at bounding box center [113, 228] width 1 height 1
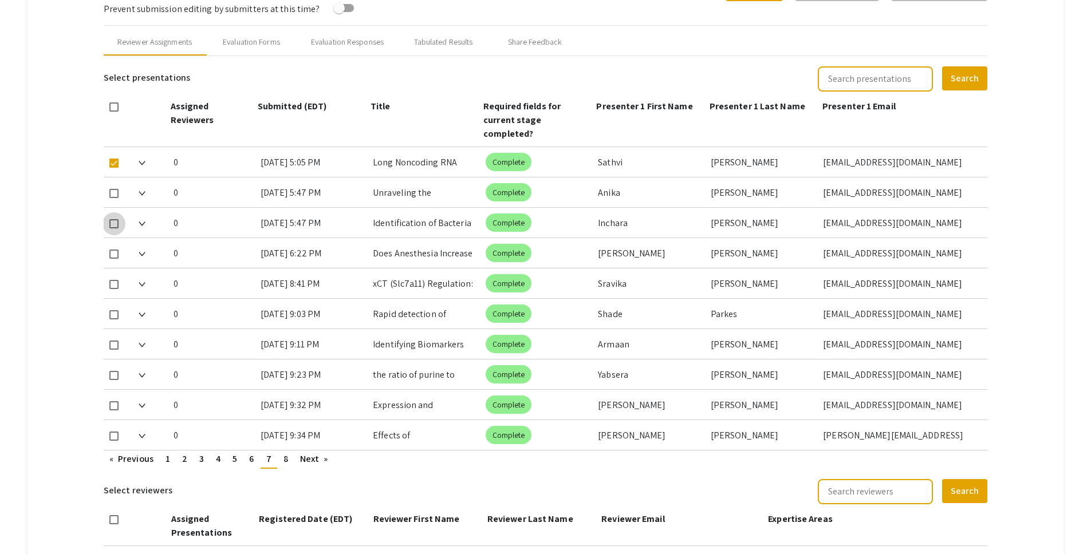
checkbox input "true"
click at [111, 280] on span at bounding box center [113, 284] width 9 height 9
click at [113, 289] on input "checkbox" at bounding box center [113, 289] width 1 height 1
checkbox input "true"
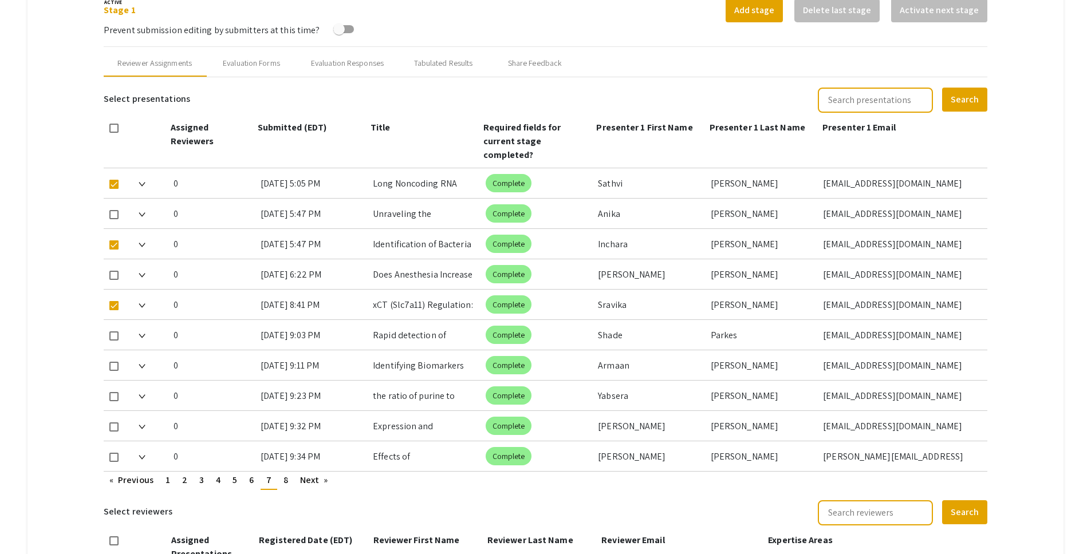
scroll to position [442, 0]
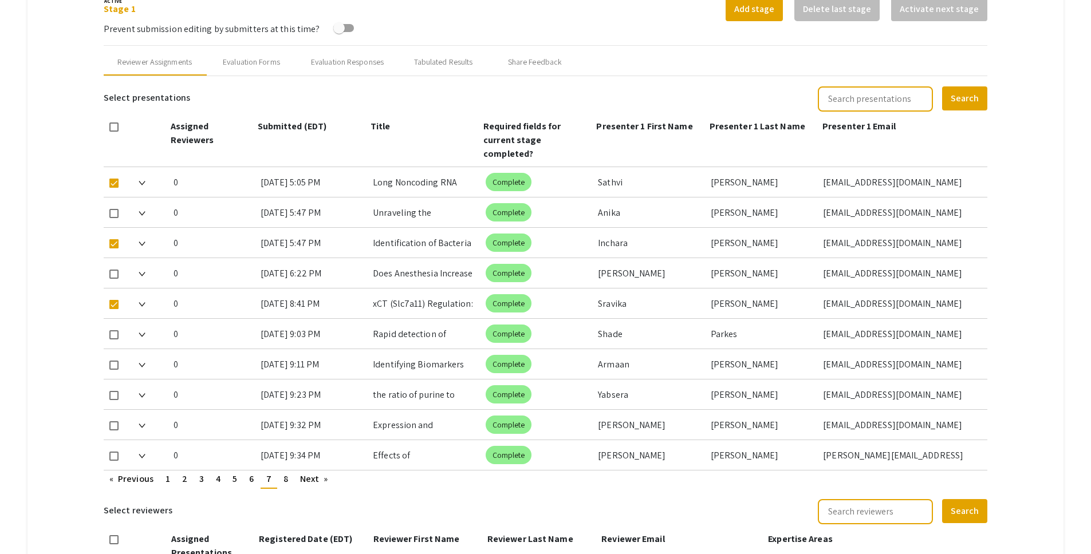
click at [116, 391] on span at bounding box center [113, 395] width 9 height 9
click at [114, 400] on input "checkbox" at bounding box center [113, 400] width 1 height 1
checkbox input "true"
click at [285, 473] on span "8" at bounding box center [285, 479] width 5 height 12
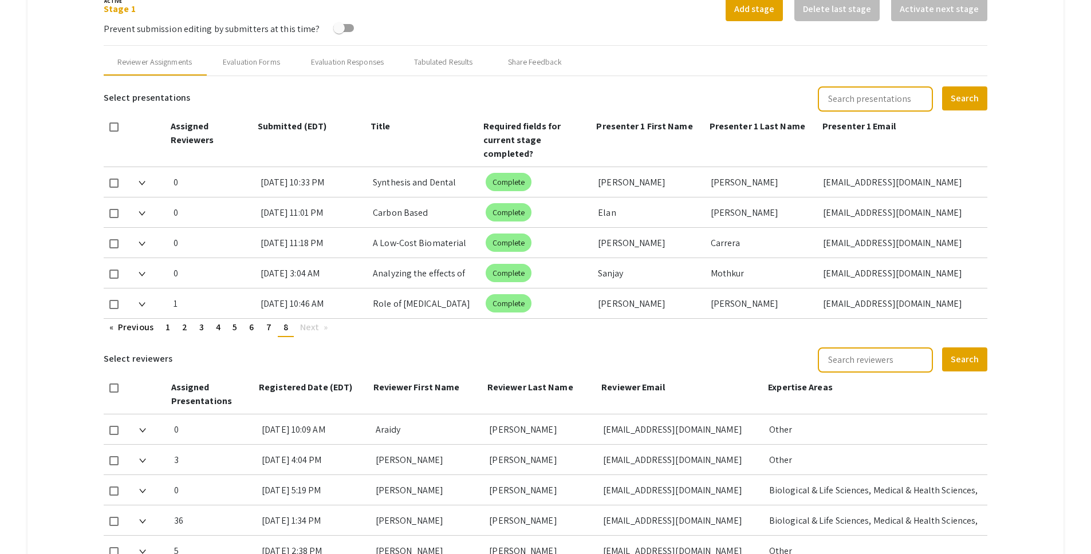
click at [117, 270] on span at bounding box center [113, 274] width 9 height 9
click at [114, 279] on input "checkbox" at bounding box center [113, 279] width 1 height 1
checkbox input "true"
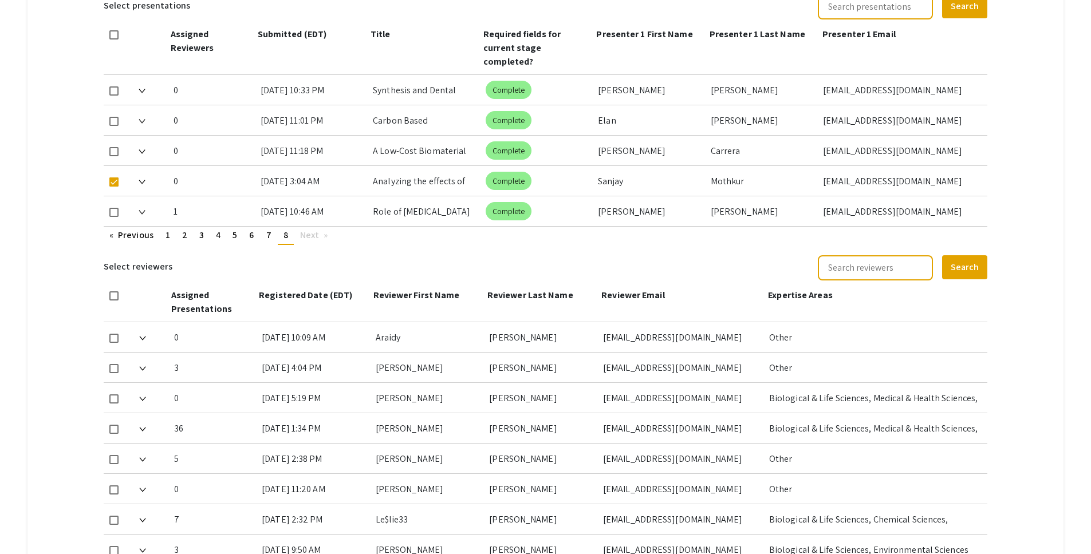
scroll to position [560, 0]
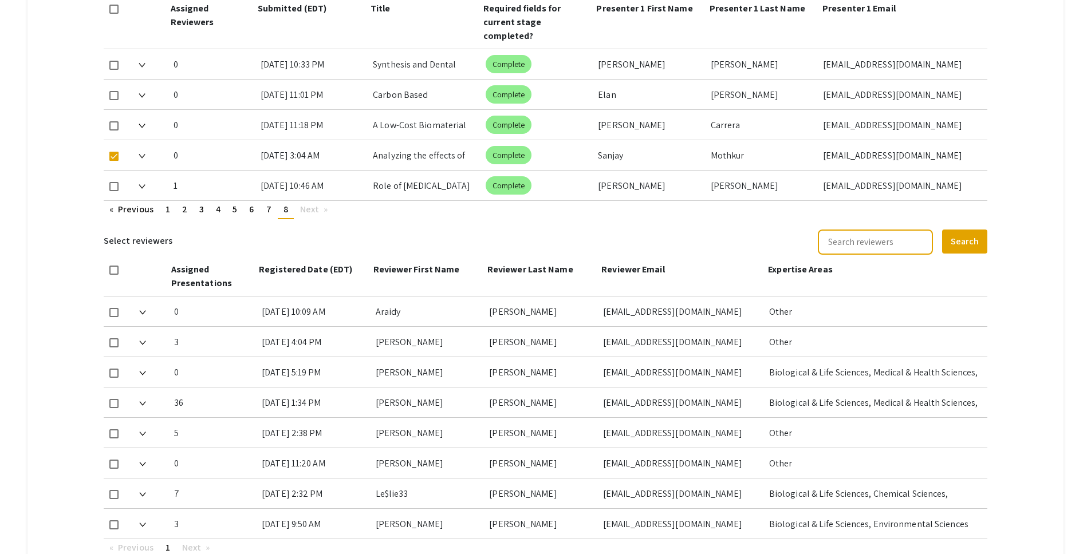
click at [117, 369] on span at bounding box center [113, 373] width 9 height 9
click at [114, 378] on input "checkbox" at bounding box center [113, 378] width 1 height 1
checkbox input "true"
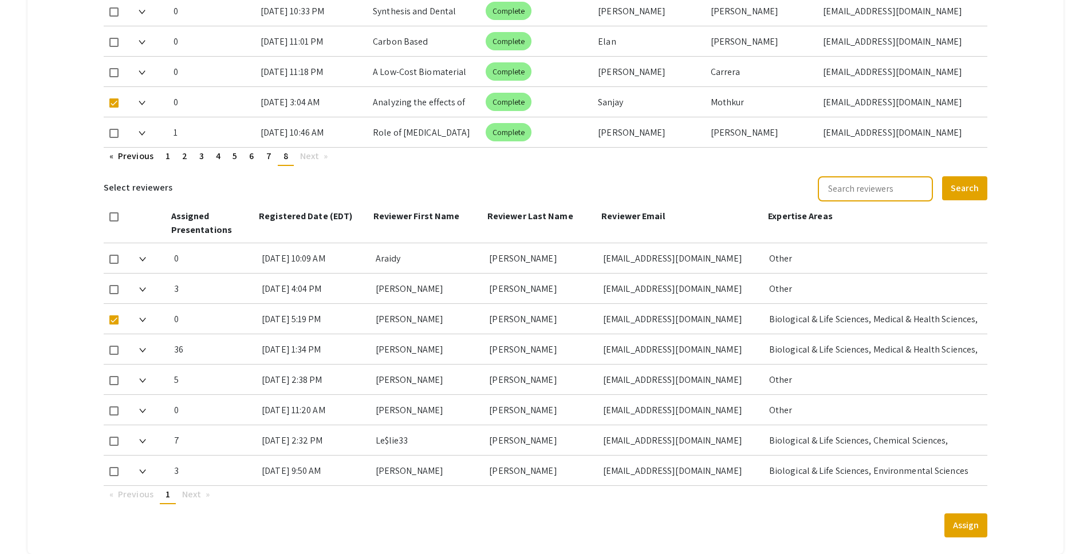
scroll to position [673, 0]
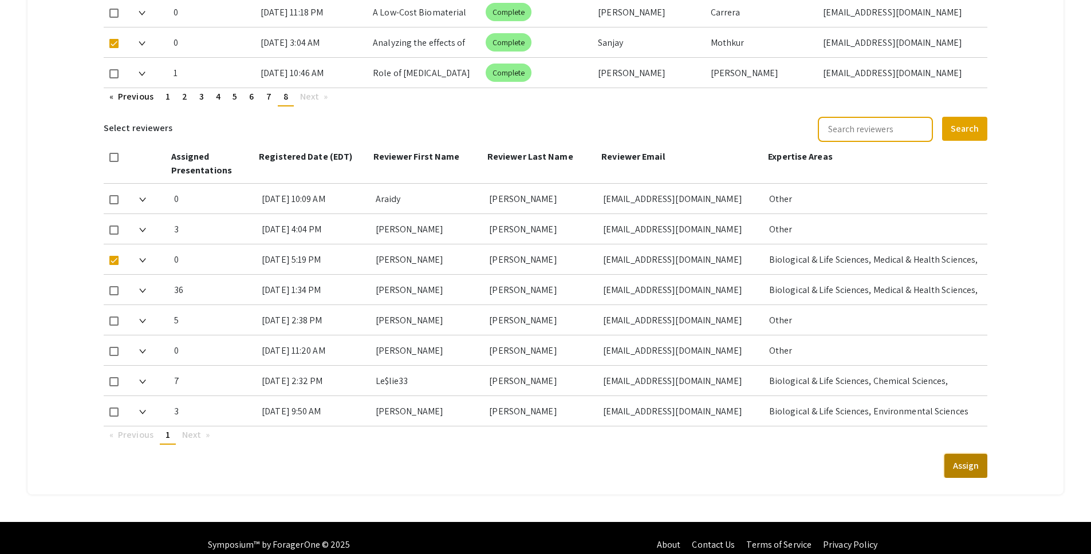
click at [966, 454] on button "Assign" at bounding box center [965, 466] width 43 height 24
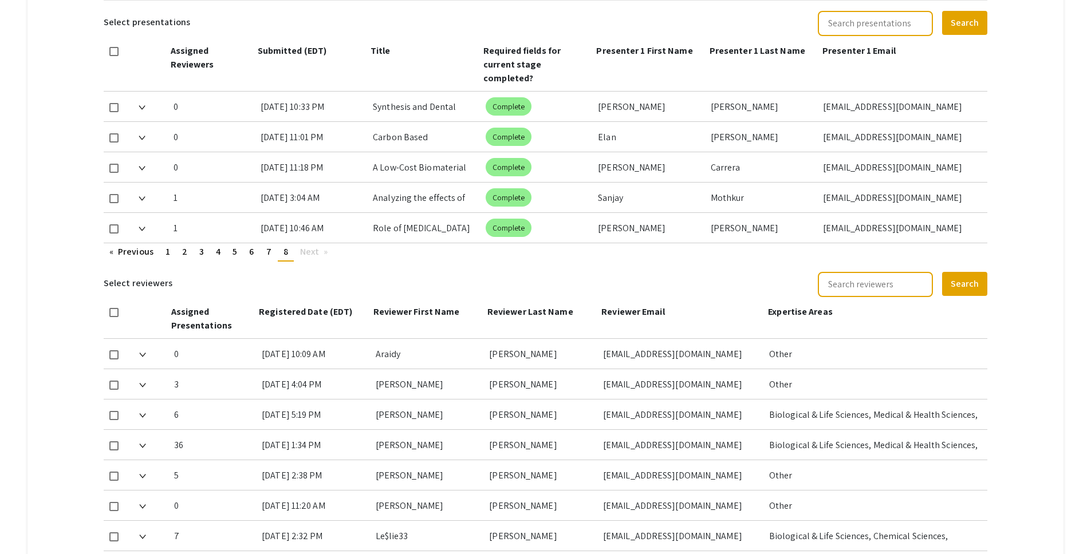
scroll to position [512, 0]
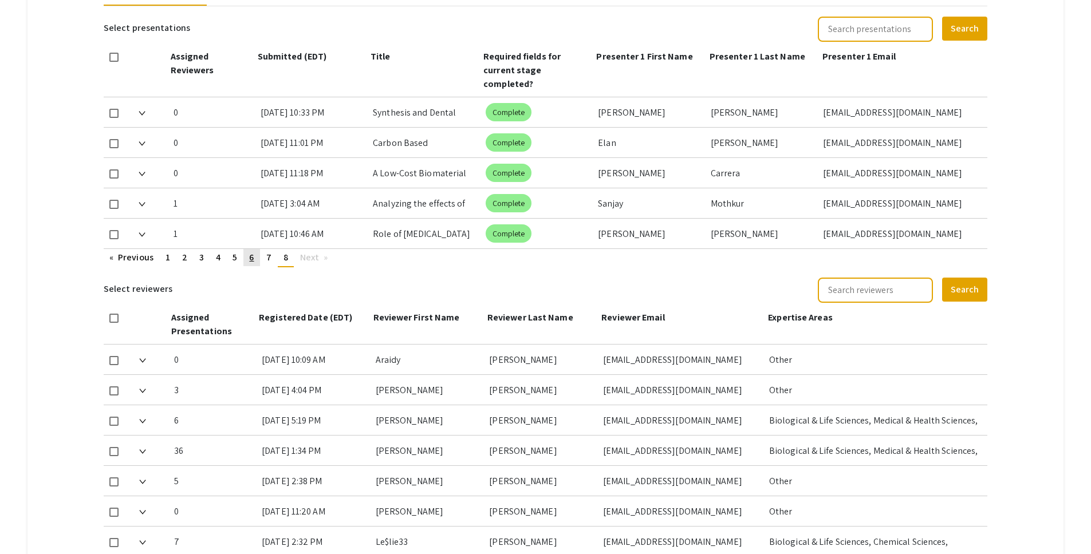
click at [251, 251] on span "6" at bounding box center [251, 257] width 5 height 12
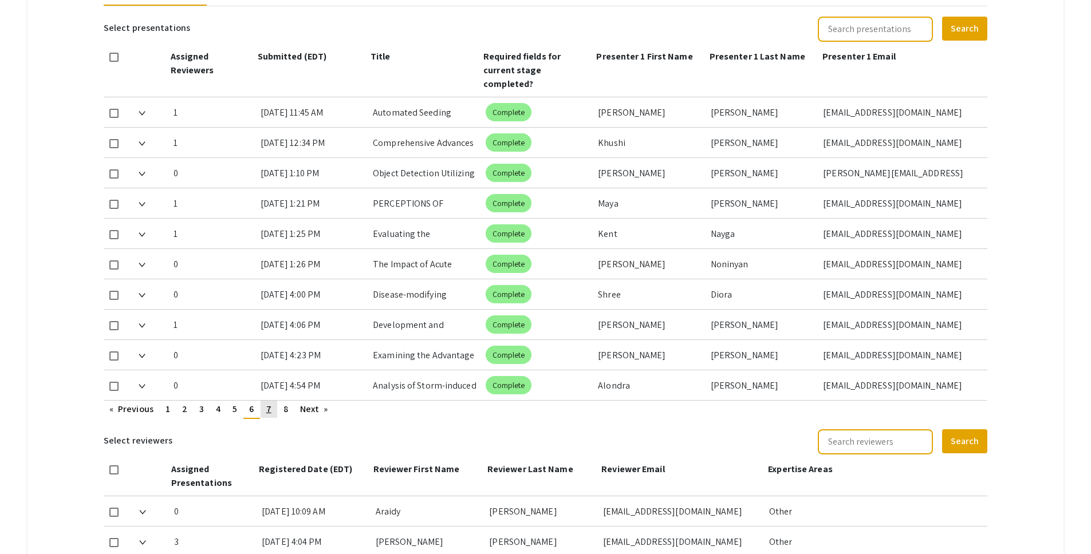
click at [270, 403] on span "7" at bounding box center [268, 409] width 5 height 12
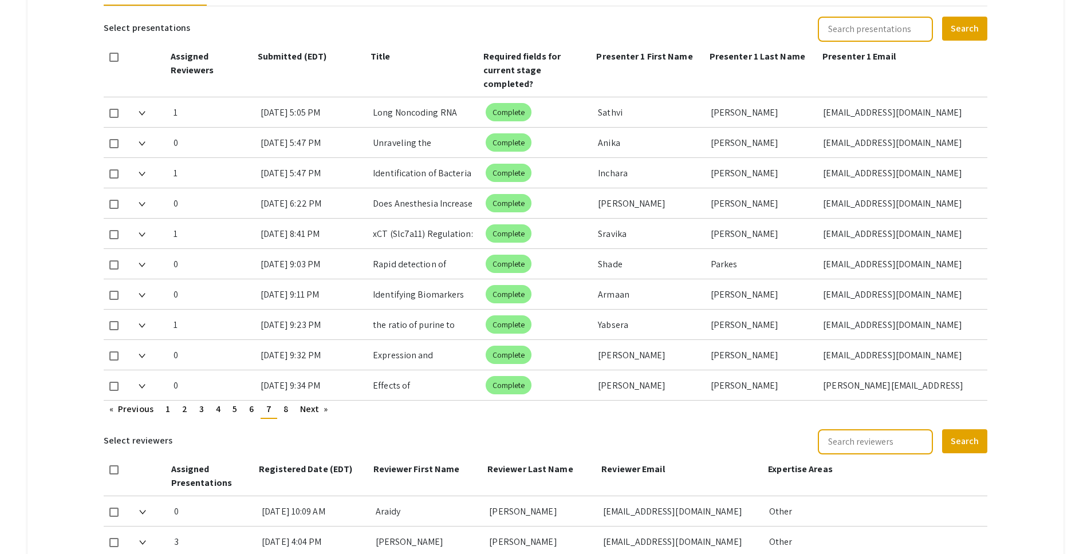
click at [113, 139] on span at bounding box center [113, 143] width 9 height 9
click at [113, 148] on input "checkbox" at bounding box center [113, 148] width 1 height 1
checkbox input "true"
click at [117, 200] on span at bounding box center [113, 204] width 9 height 9
click at [114, 209] on input "checkbox" at bounding box center [113, 209] width 1 height 1
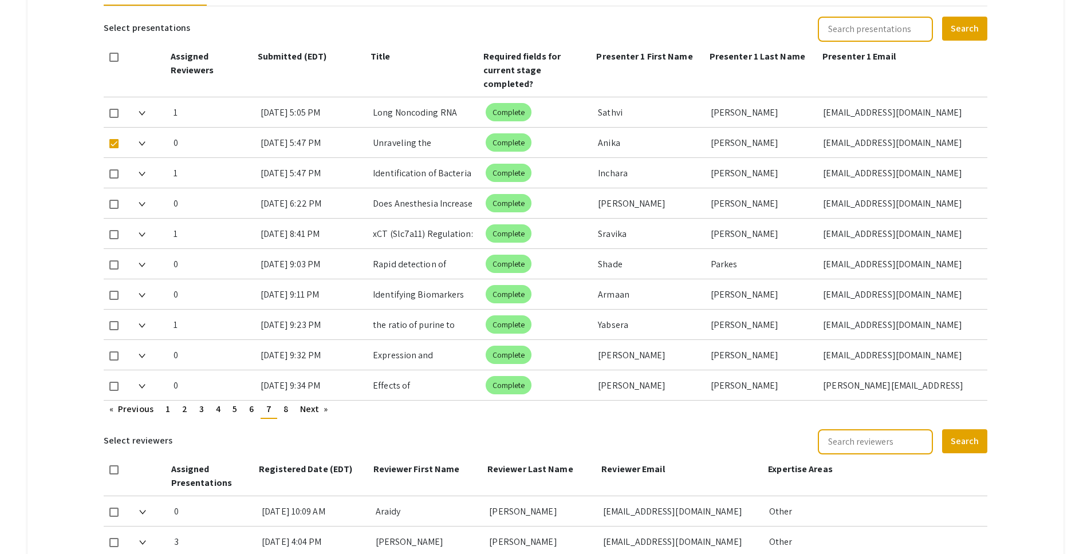
checkbox input "true"
click at [119, 291] on span at bounding box center [113, 295] width 9 height 9
click at [114, 300] on input "checkbox" at bounding box center [113, 300] width 1 height 1
checkbox input "true"
click at [251, 403] on span "6" at bounding box center [251, 409] width 5 height 12
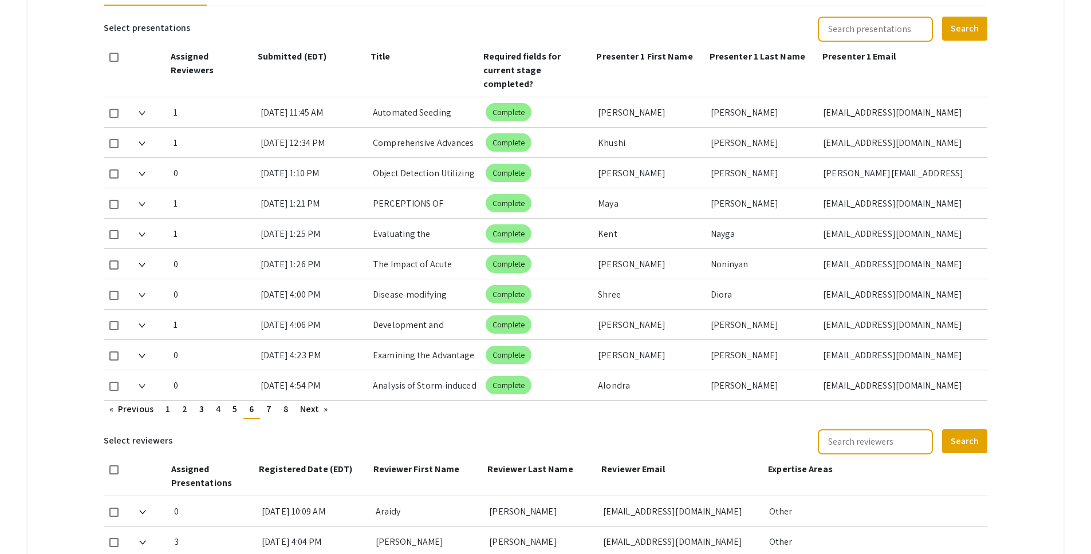
click at [111, 261] on span at bounding box center [113, 265] width 9 height 9
click at [113, 270] on input "checkbox" at bounding box center [113, 270] width 1 height 1
checkbox input "true"
click at [113, 291] on span at bounding box center [113, 295] width 9 height 9
click at [113, 300] on input "checkbox" at bounding box center [113, 300] width 1 height 1
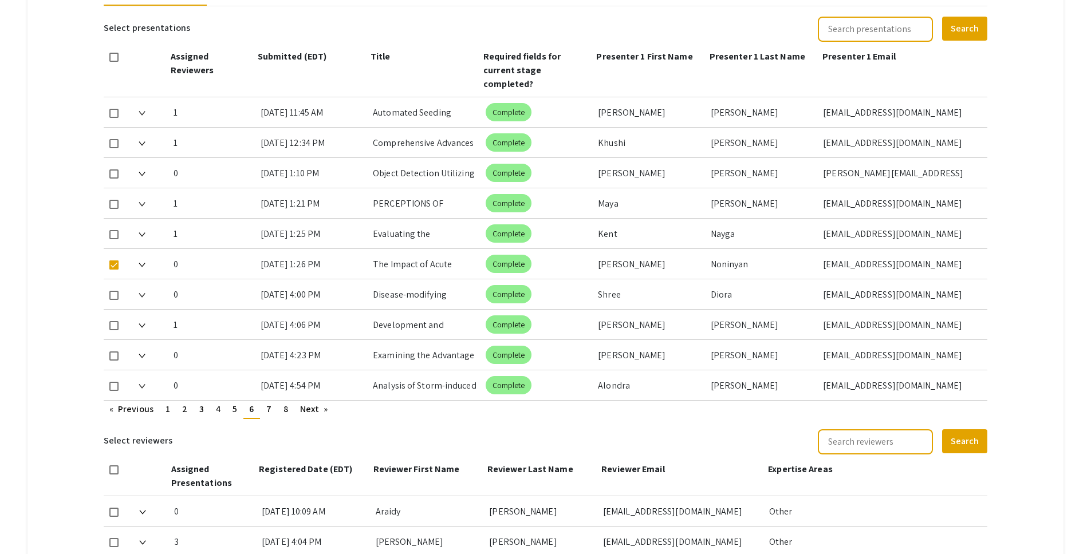
checkbox input "true"
click at [116, 352] on span at bounding box center [113, 356] width 9 height 9
click at [114, 361] on input "checkbox" at bounding box center [113, 361] width 1 height 1
checkbox input "true"
click at [270, 403] on span "7" at bounding box center [268, 409] width 5 height 12
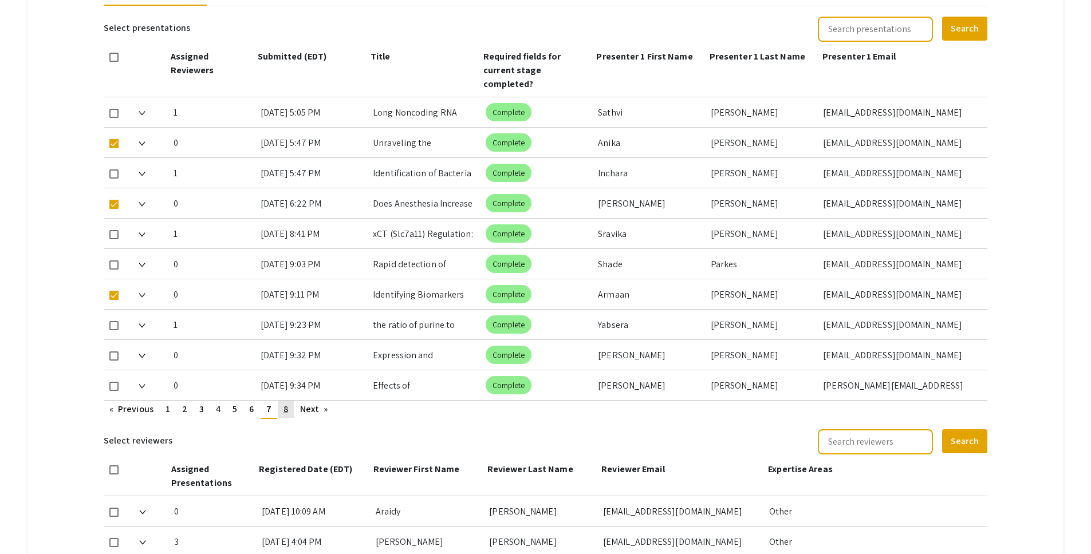
click at [282, 401] on link "page 8" at bounding box center [286, 409] width 16 height 17
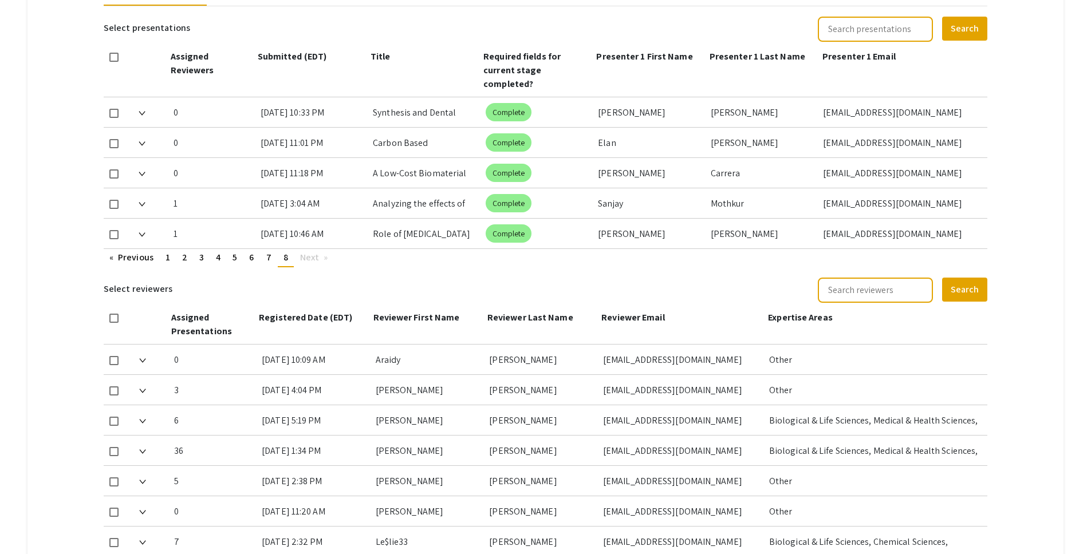
click at [113, 200] on span at bounding box center [113, 204] width 9 height 9
click at [113, 209] on input "checkbox" at bounding box center [113, 209] width 1 height 1
checkbox input "true"
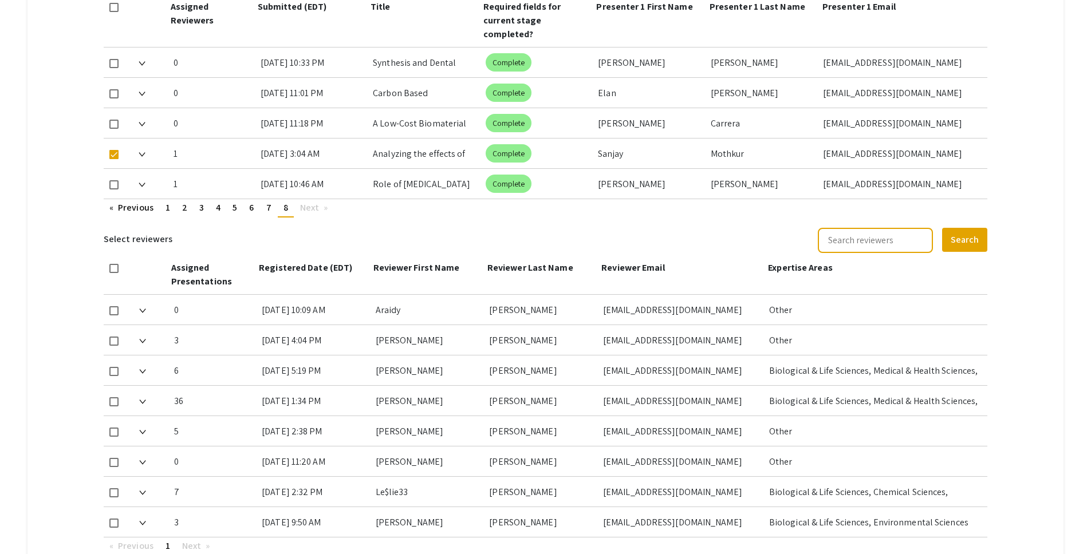
scroll to position [563, 0]
drag, startPoint x: 113, startPoint y: 356, endPoint x: 135, endPoint y: 356, distance: 21.8
click at [113, 366] on span at bounding box center [113, 370] width 9 height 9
click at [113, 375] on input "checkbox" at bounding box center [113, 375] width 1 height 1
checkbox input "true"
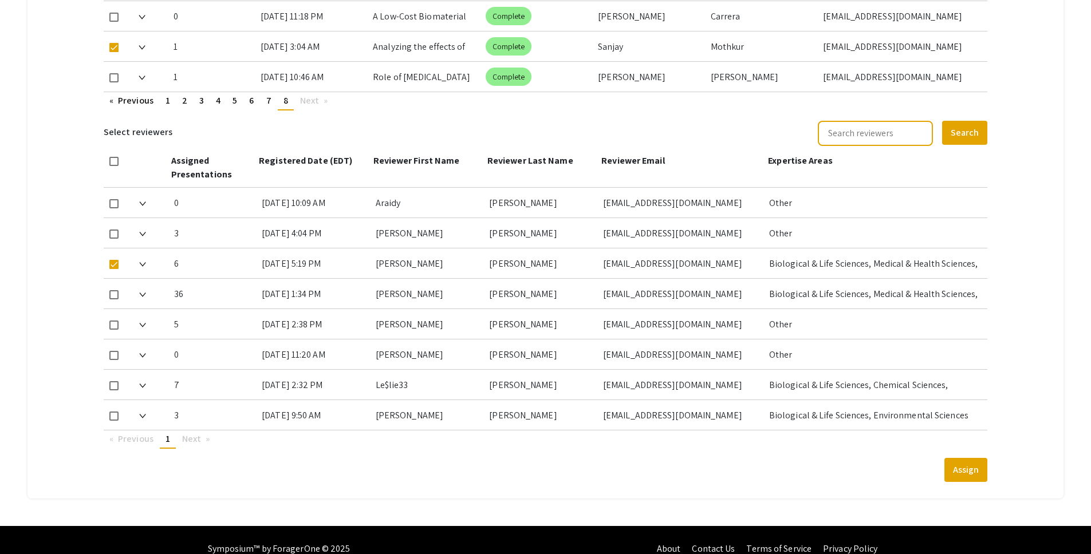
scroll to position [673, 0]
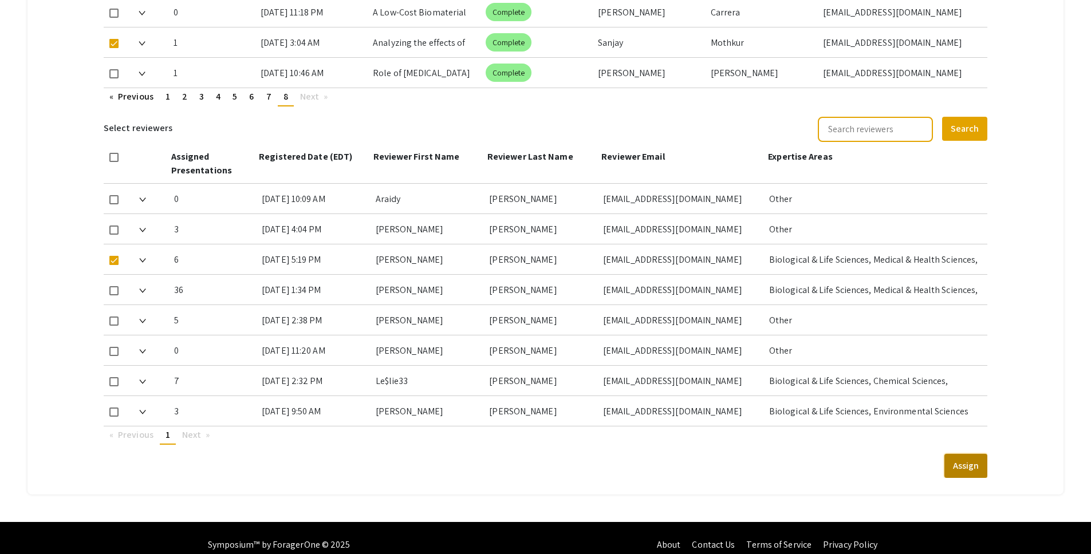
click at [987, 460] on button "Assign" at bounding box center [965, 466] width 43 height 24
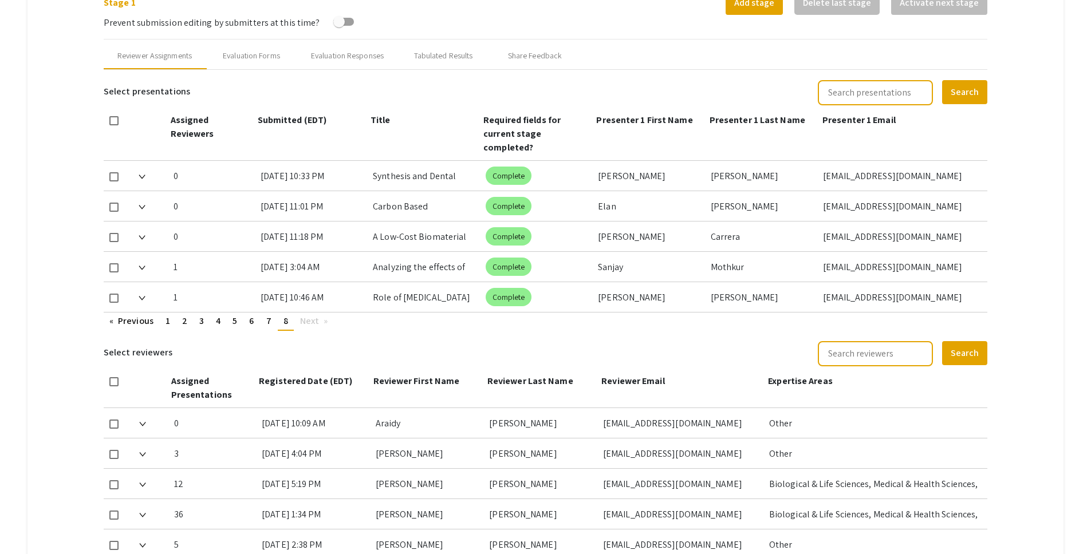
scroll to position [456, 0]
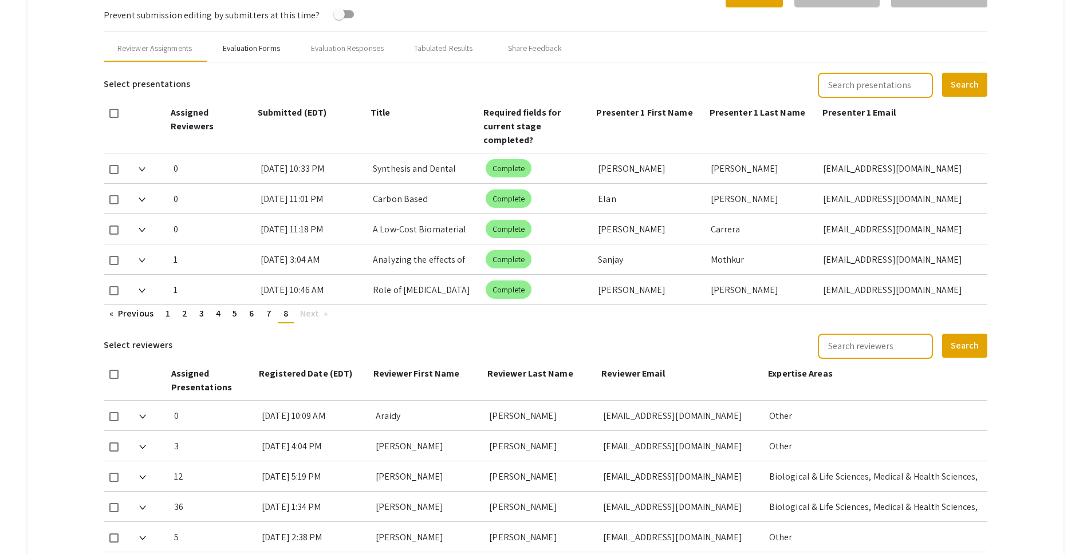
click at [258, 49] on div "Evaluation Forms" at bounding box center [251, 48] width 57 height 12
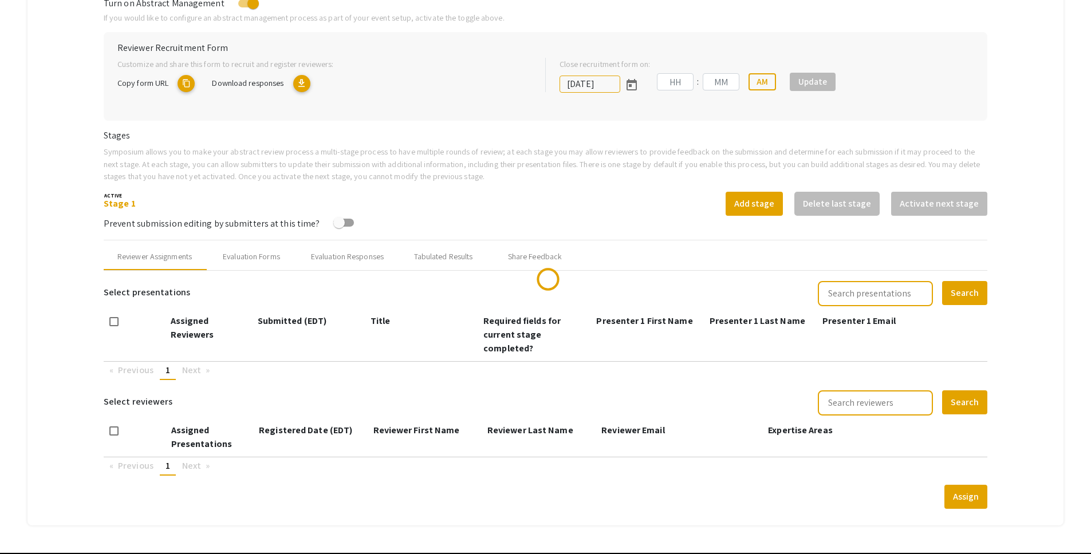
scroll to position [278, 0]
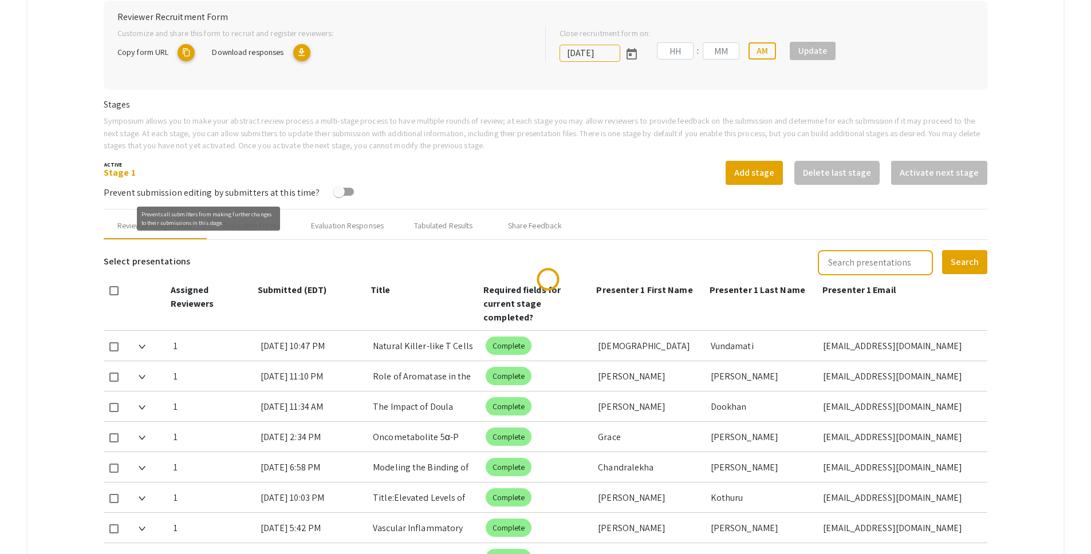
type input "[DATE]"
type input "05"
type input "00"
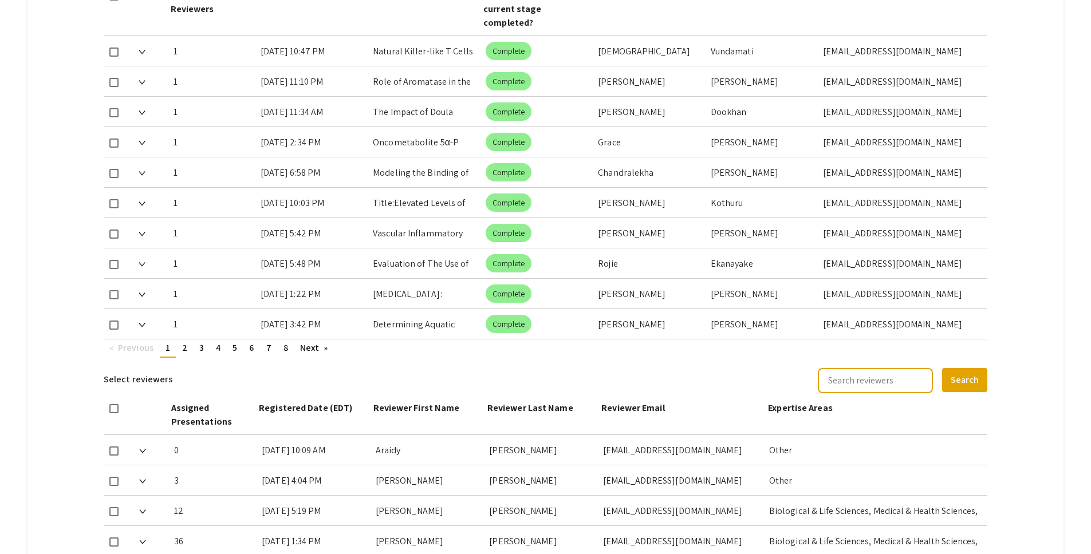
scroll to position [638, 0]
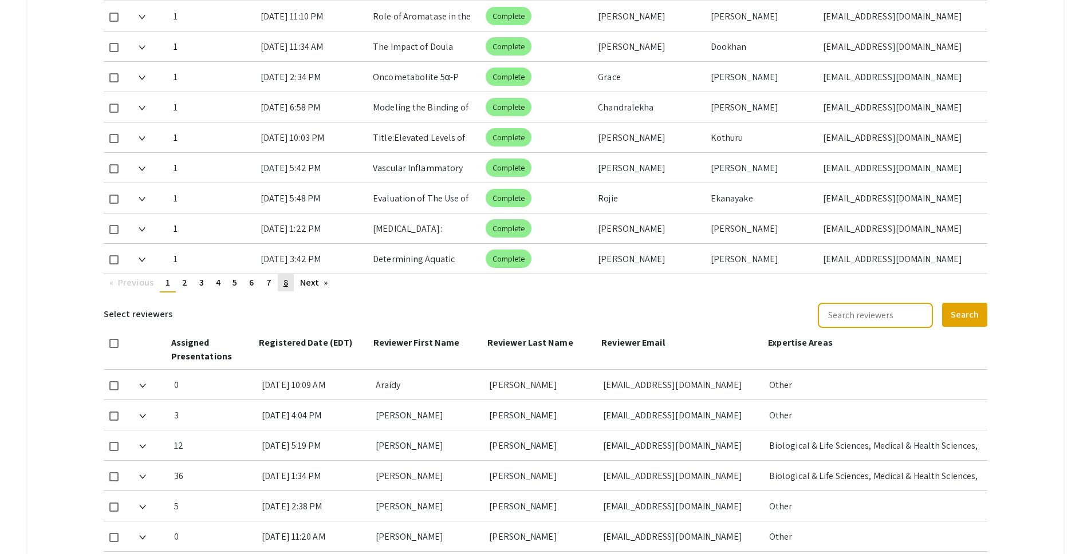
click at [286, 275] on link "page 8" at bounding box center [286, 282] width 16 height 17
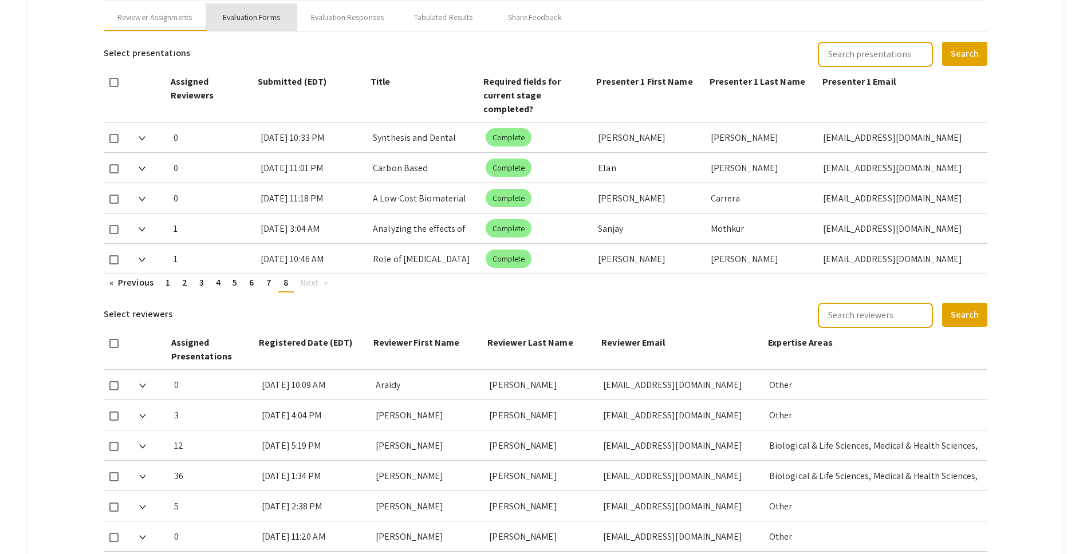
click at [254, 17] on div "Evaluation Forms" at bounding box center [251, 17] width 57 height 12
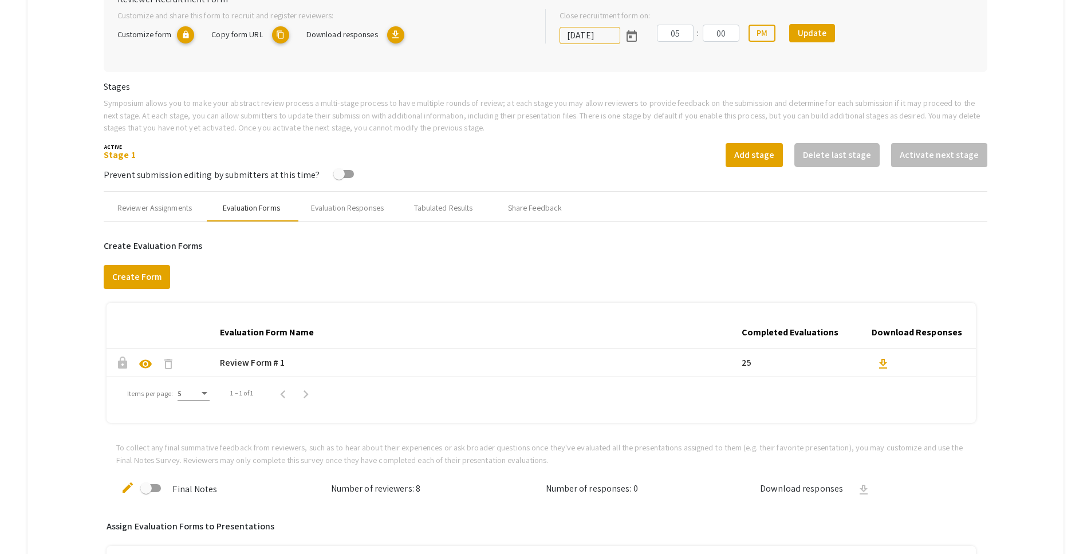
scroll to position [285, 0]
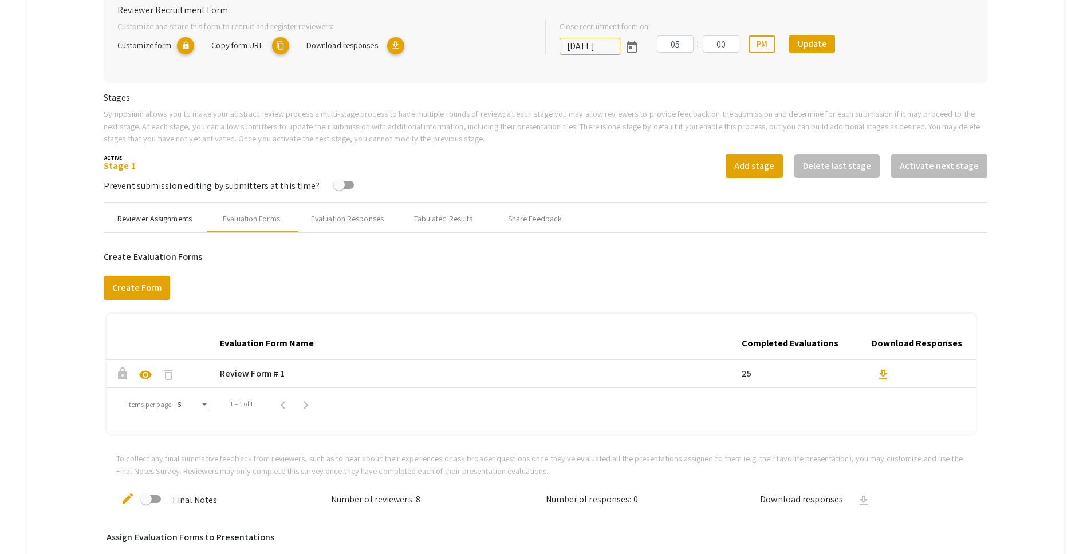
click at [139, 220] on div "Reviewer Assignments" at bounding box center [154, 219] width 74 height 12
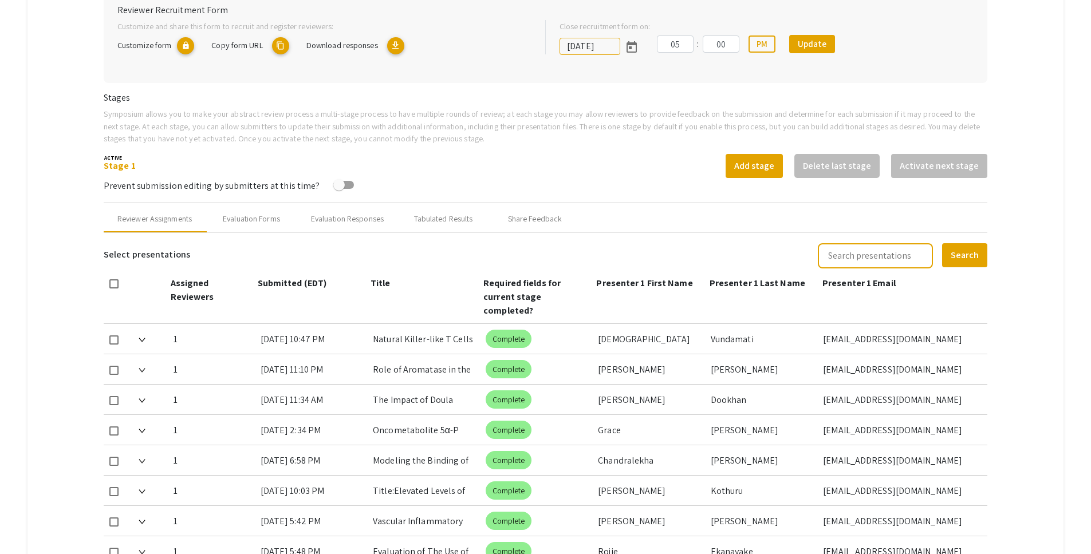
click at [63, 405] on mat-tab-group "Abstract Management Submissions Abstract Booklet Helpful articles Abstract Mana…" at bounding box center [545, 441] width 1036 height 1186
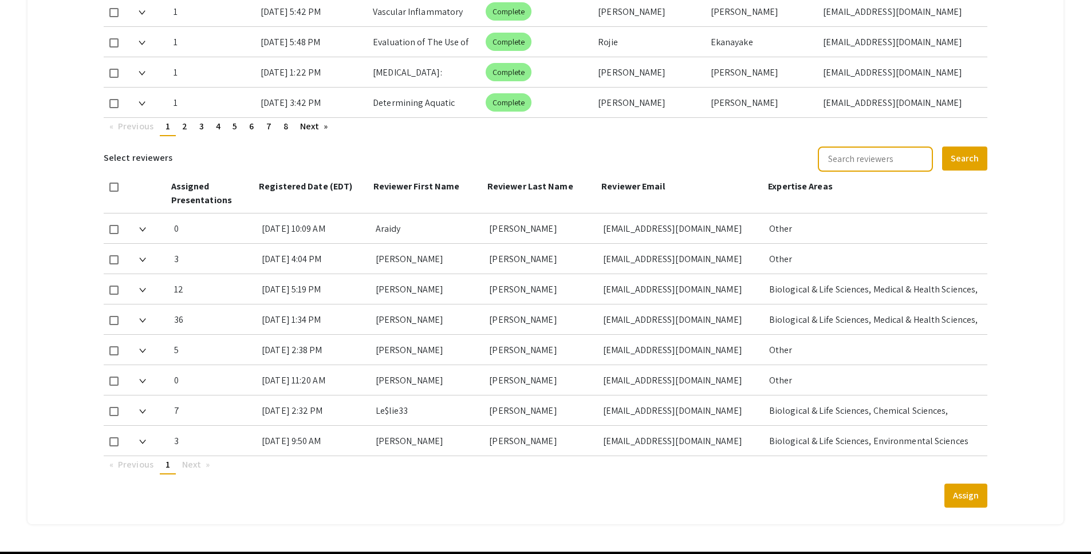
scroll to position [824, 0]
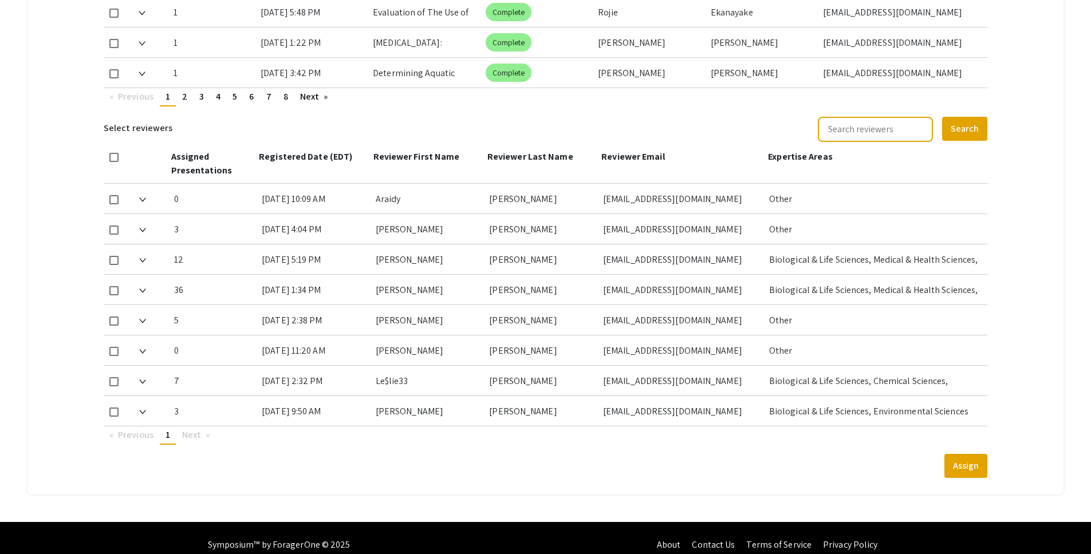
click at [143, 289] on img at bounding box center [142, 291] width 7 height 5
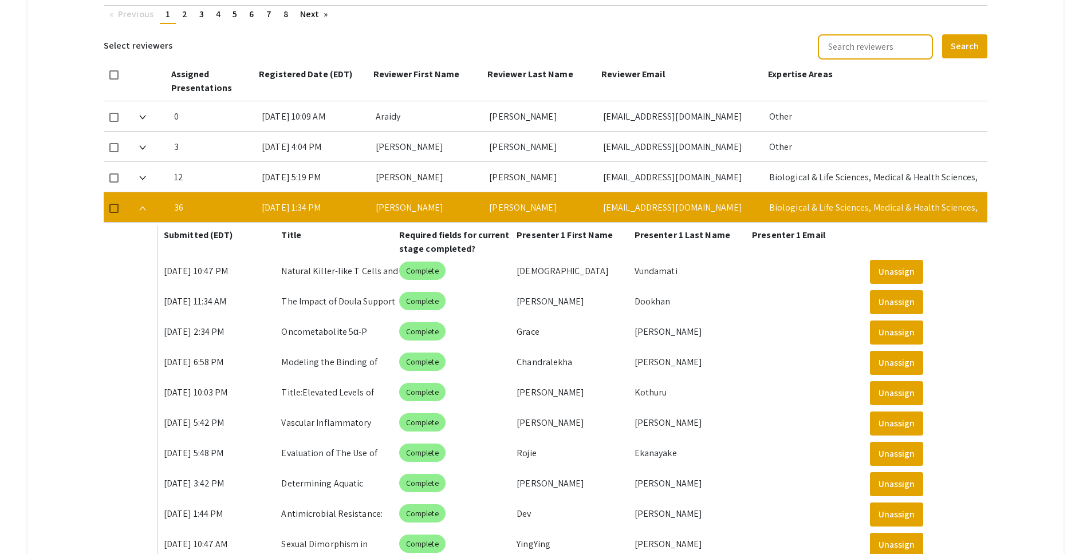
scroll to position [906, 0]
click at [144, 207] on img at bounding box center [142, 209] width 7 height 5
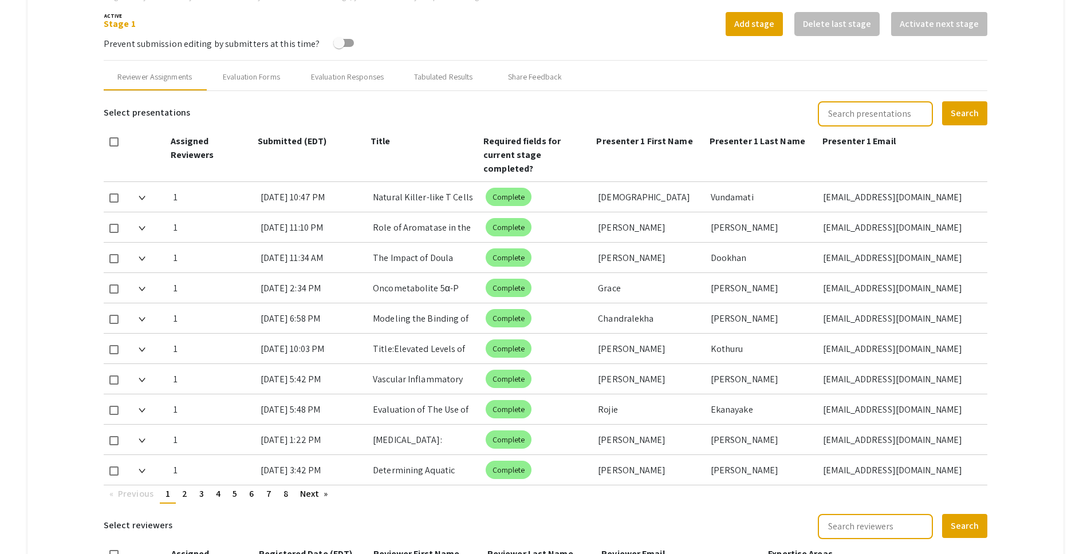
scroll to position [258, 0]
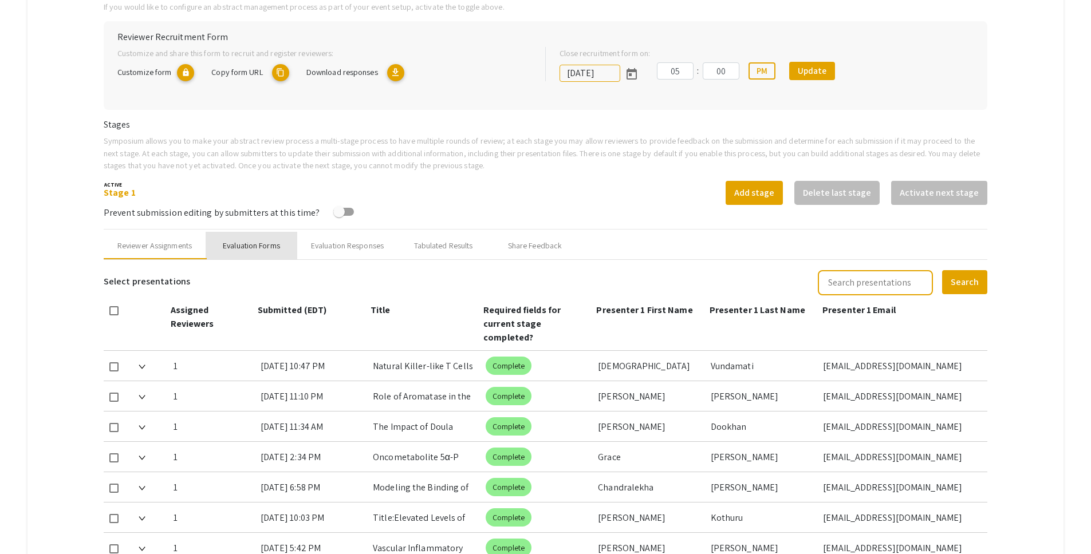
click at [263, 248] on div "Evaluation Forms" at bounding box center [251, 246] width 57 height 12
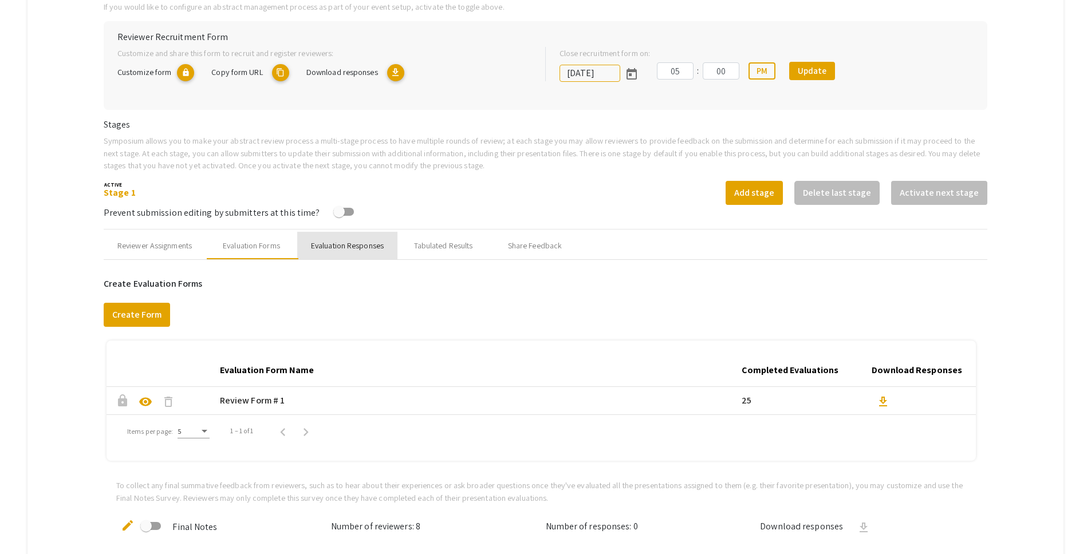
click at [317, 259] on div "Evaluation Responses" at bounding box center [347, 245] width 100 height 27
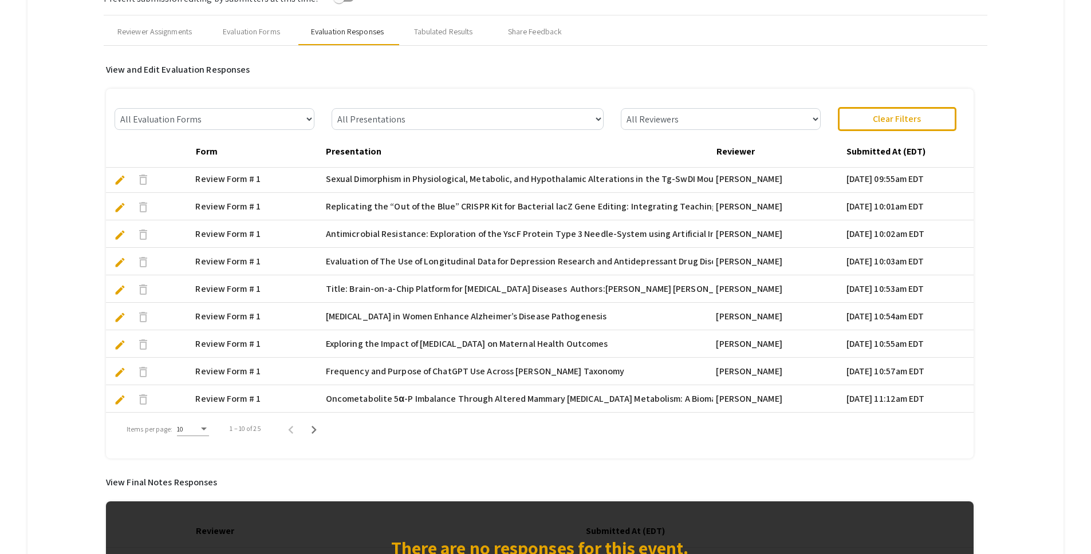
scroll to position [473, 0]
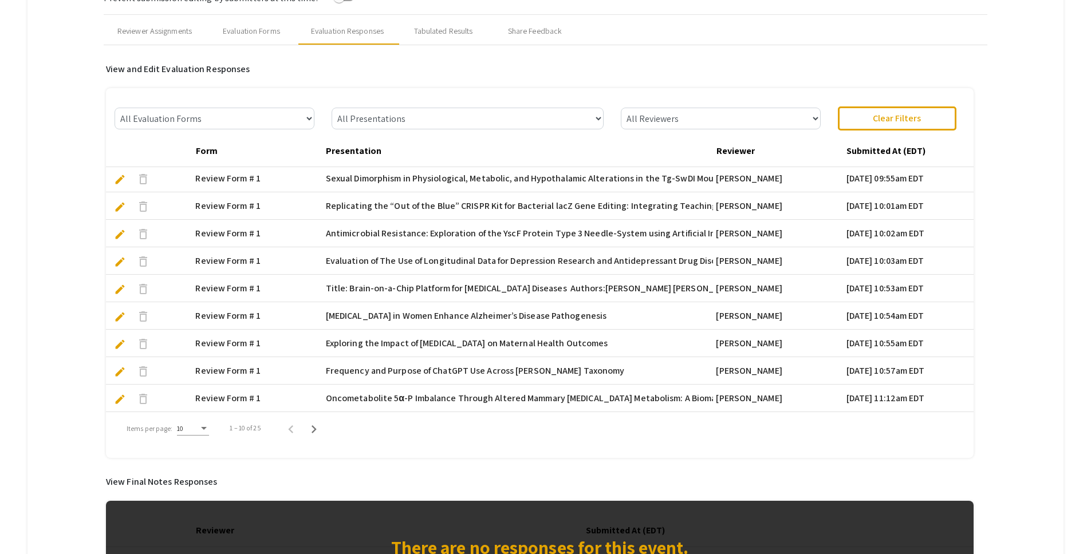
click at [1019, 117] on mat-tab-group "Abstract Management Submissions Abstract Booklet Helpful articles Abstract Mana…" at bounding box center [545, 144] width 1036 height 968
click at [1002, 313] on mat-tab-group "Abstract Management Submissions Abstract Booklet Helpful articles Abstract Mana…" at bounding box center [545, 144] width 1036 height 968
click at [1029, 69] on mat-tab-group "Abstract Management Submissions Abstract Booklet Helpful articles Abstract Mana…" at bounding box center [545, 144] width 1036 height 968
click at [68, 145] on mat-tab-group "Abstract Management Submissions Abstract Booklet Helpful articles Abstract Mana…" at bounding box center [545, 144] width 1036 height 968
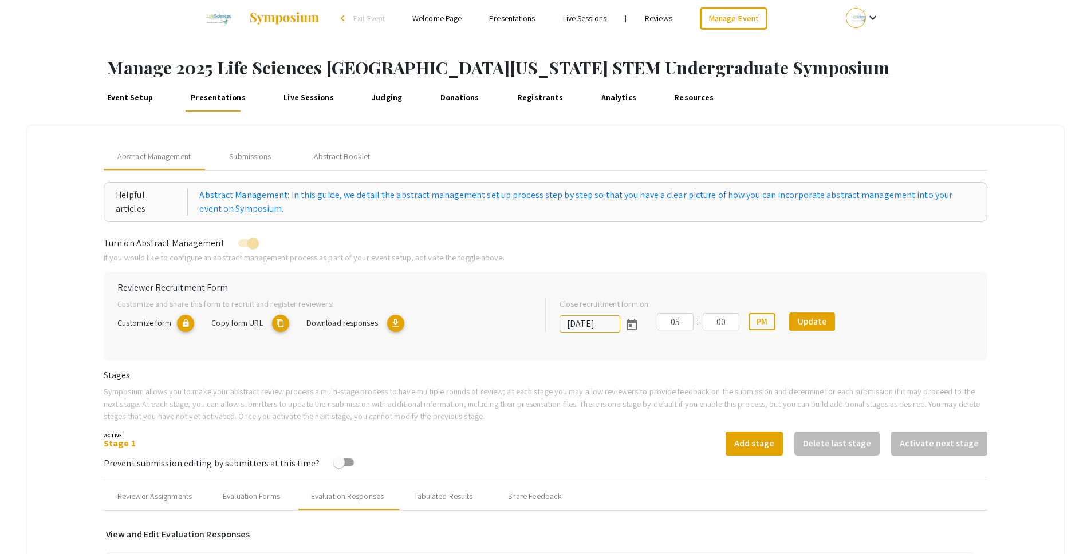
scroll to position [0, 0]
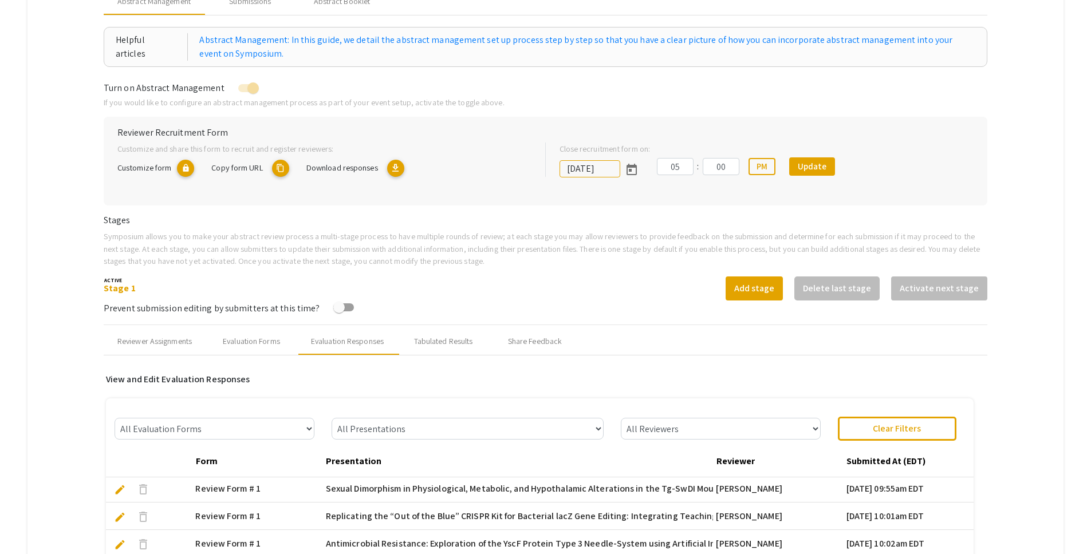
scroll to position [192, 0]
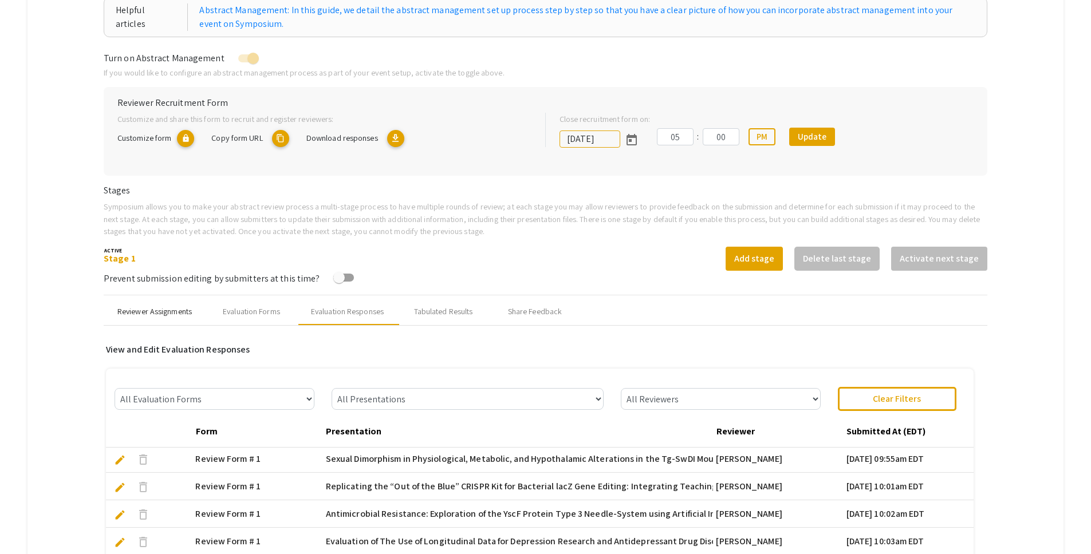
click at [173, 311] on div "Reviewer Assignments" at bounding box center [154, 312] width 74 height 12
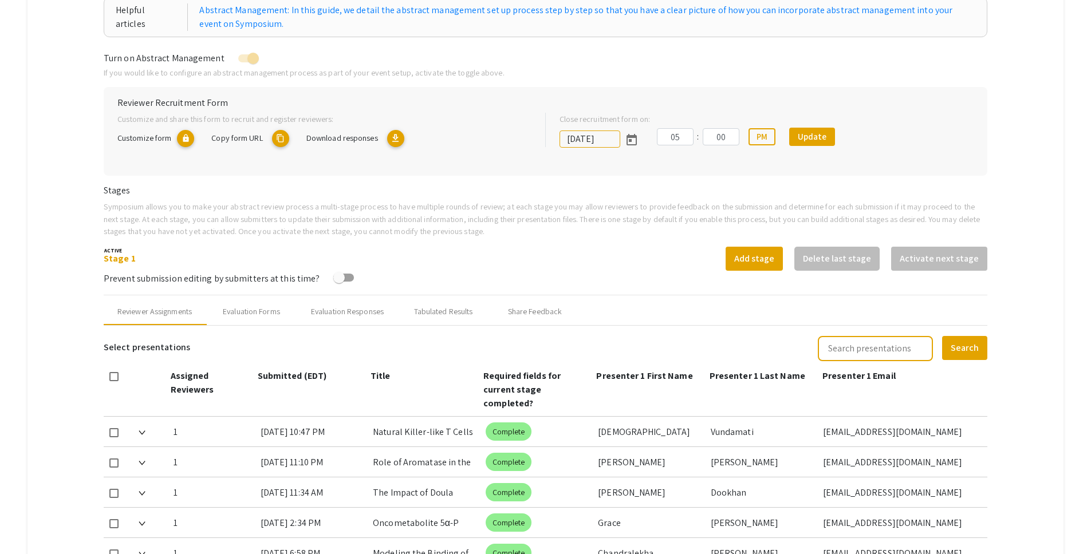
click at [94, 383] on mat-tab-group "Abstract Management Submissions Abstract Booklet Helpful articles Abstract Mana…" at bounding box center [545, 534] width 1036 height 1186
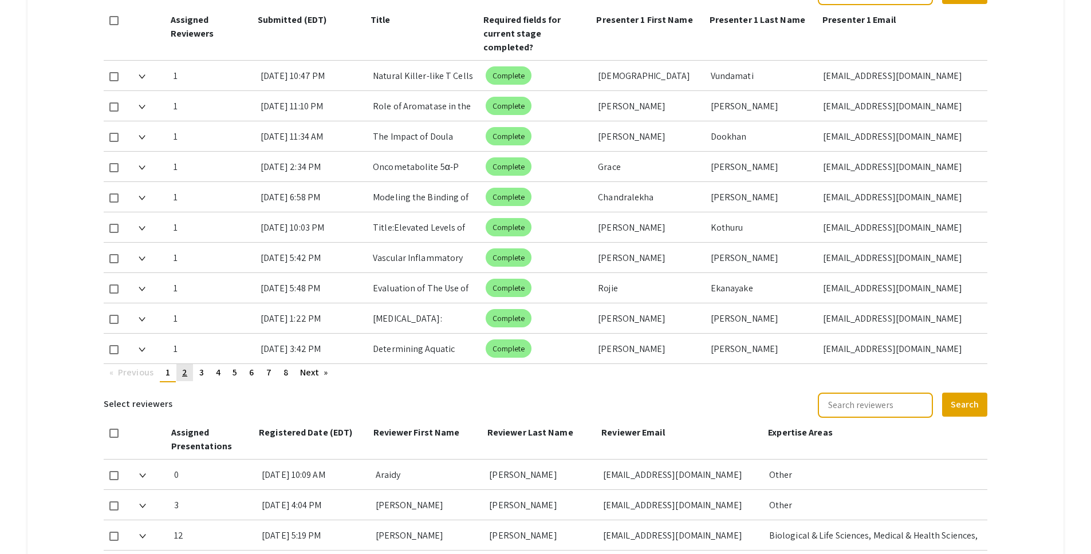
scroll to position [550, 0]
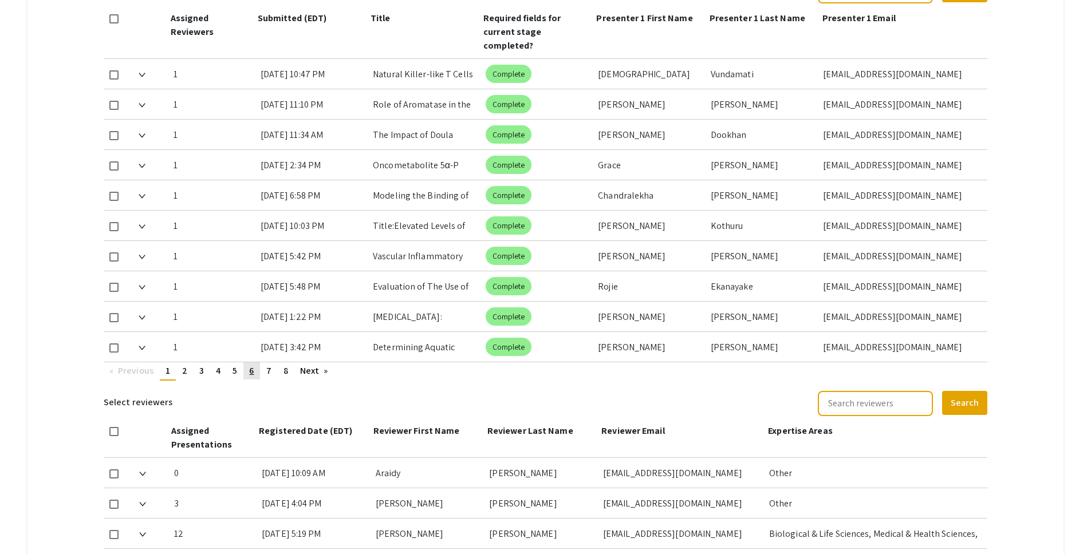
click at [254, 365] on span "6" at bounding box center [251, 371] width 5 height 12
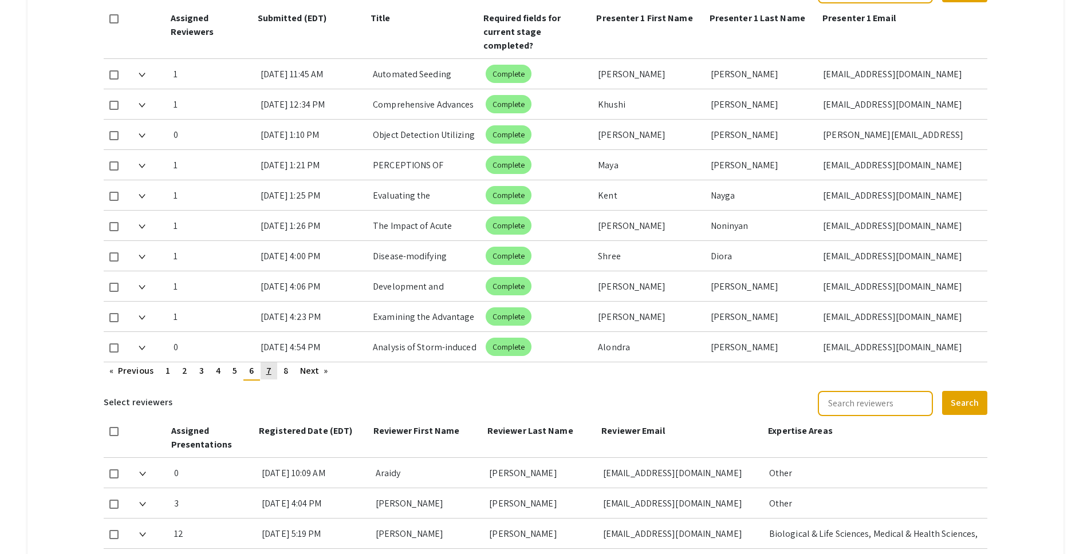
click at [269, 365] on span "7" at bounding box center [268, 371] width 5 height 12
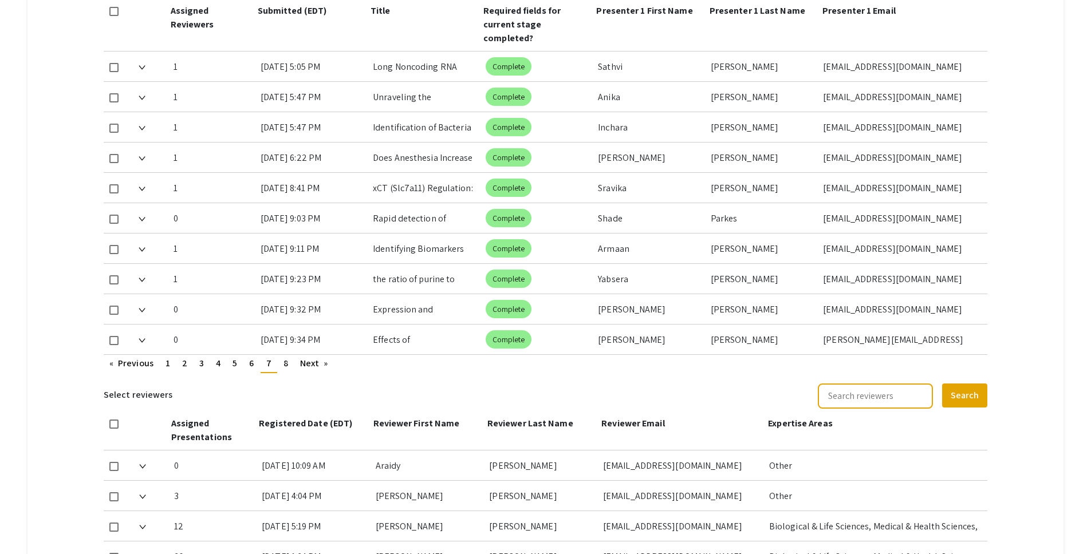
scroll to position [571, 0]
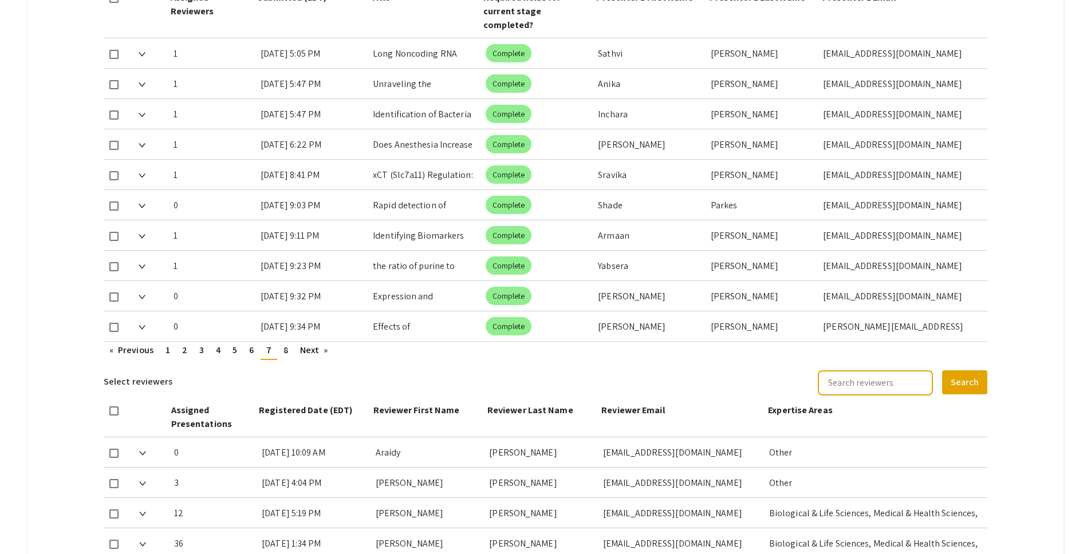
click at [114, 293] on span at bounding box center [113, 297] width 9 height 9
click at [114, 302] on input "checkbox" at bounding box center [113, 302] width 1 height 1
checkbox input "true"
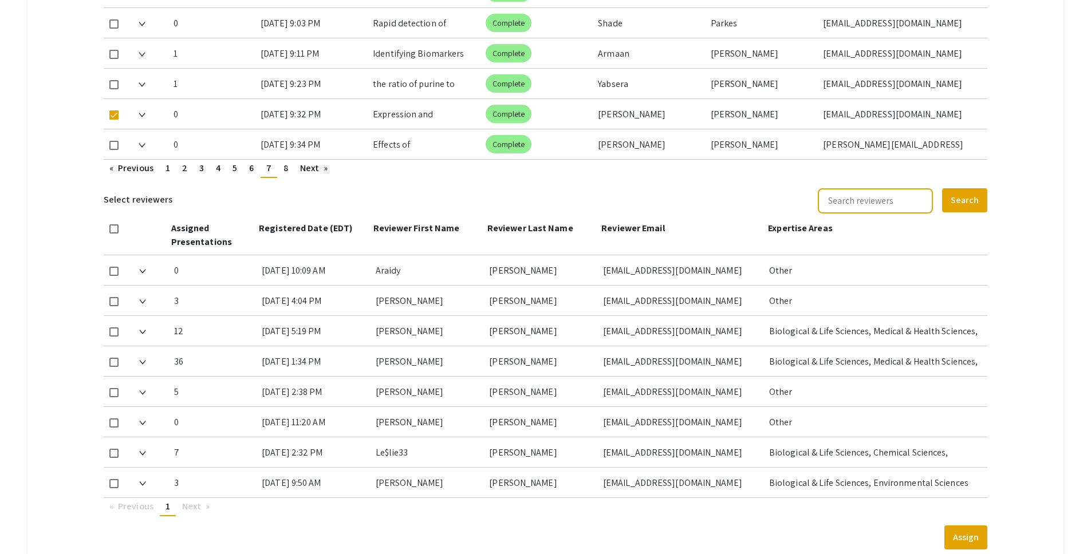
scroll to position [824, 0]
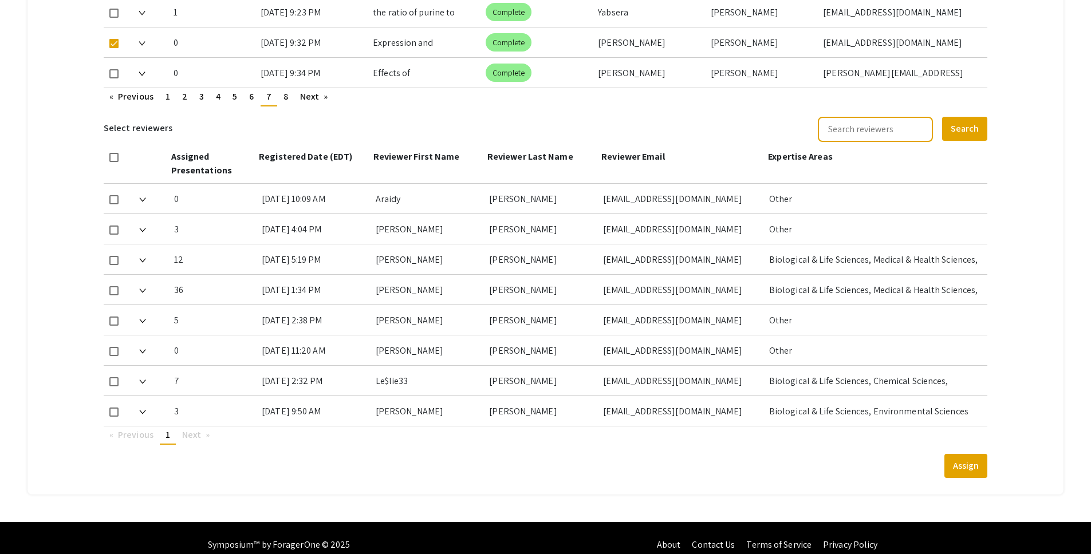
click at [112, 317] on span at bounding box center [113, 321] width 9 height 9
click at [113, 326] on input "checkbox" at bounding box center [113, 326] width 1 height 1
checkbox input "true"
click at [977, 461] on button "Assign" at bounding box center [965, 466] width 43 height 24
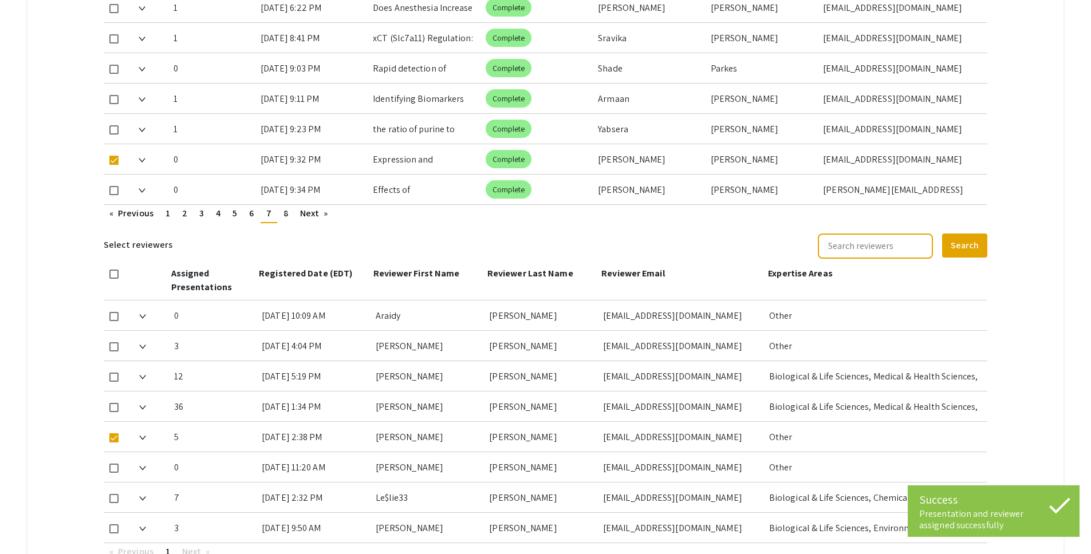
scroll to position [648, 0]
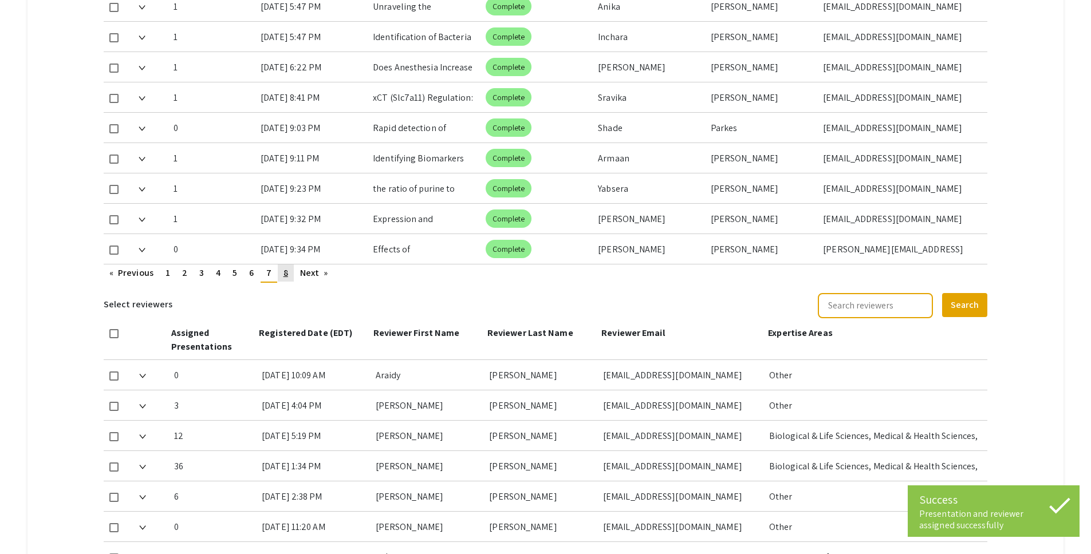
click at [278, 265] on link "page 8" at bounding box center [286, 273] width 16 height 17
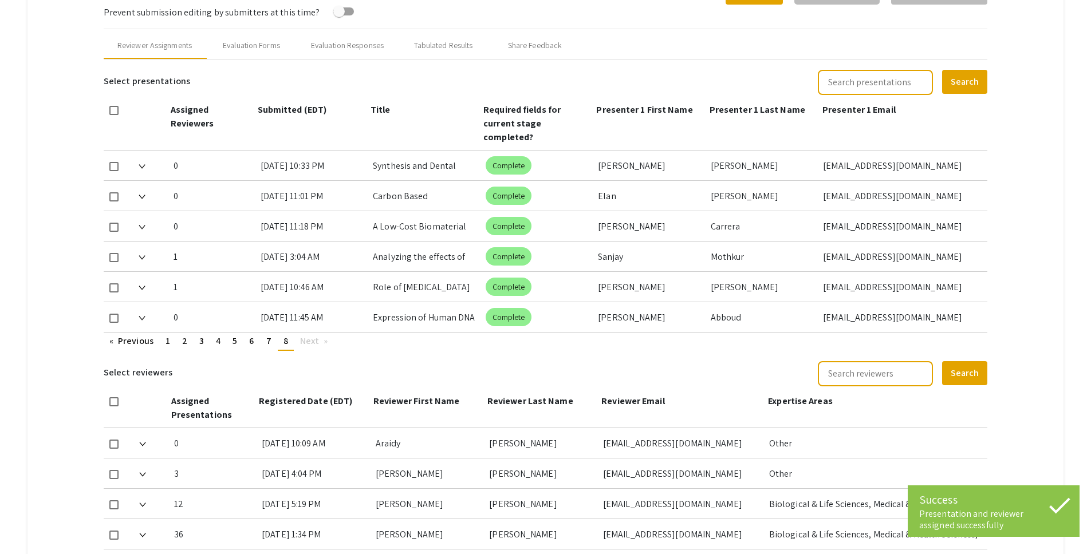
scroll to position [514, 0]
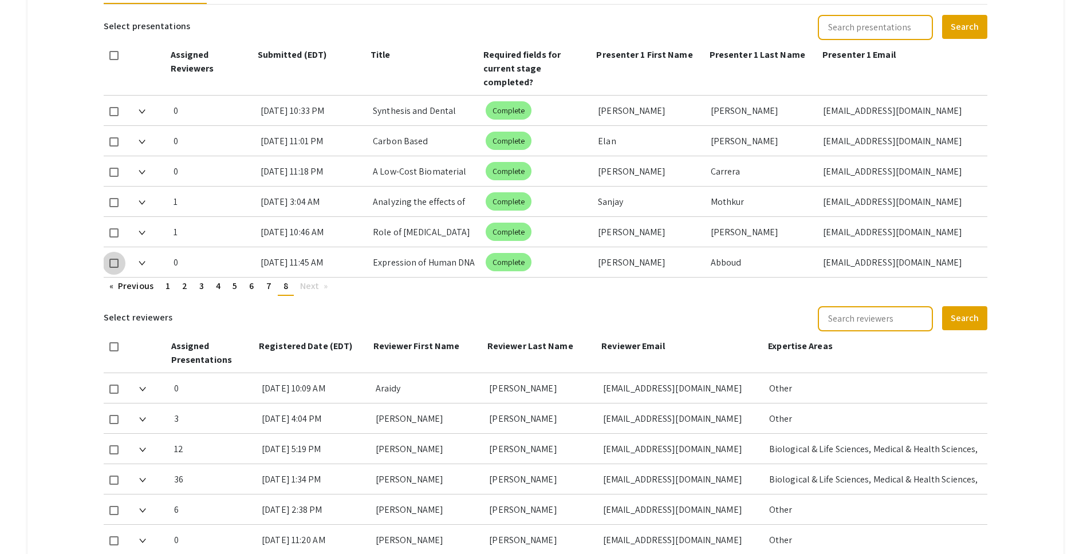
click at [114, 259] on span at bounding box center [113, 263] width 9 height 9
click at [114, 268] on input "checkbox" at bounding box center [113, 268] width 1 height 1
checkbox input "true"
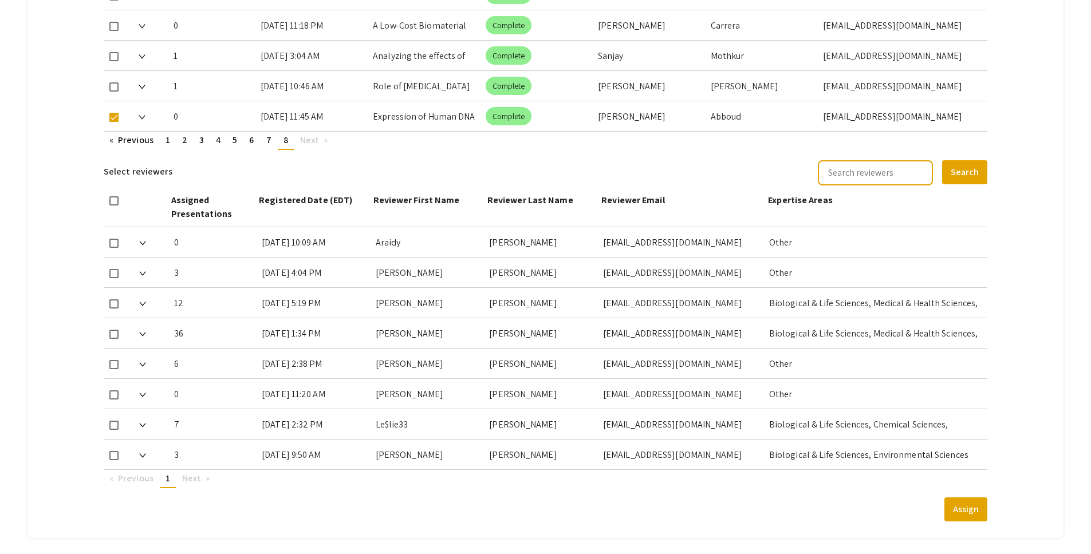
scroll to position [668, 0]
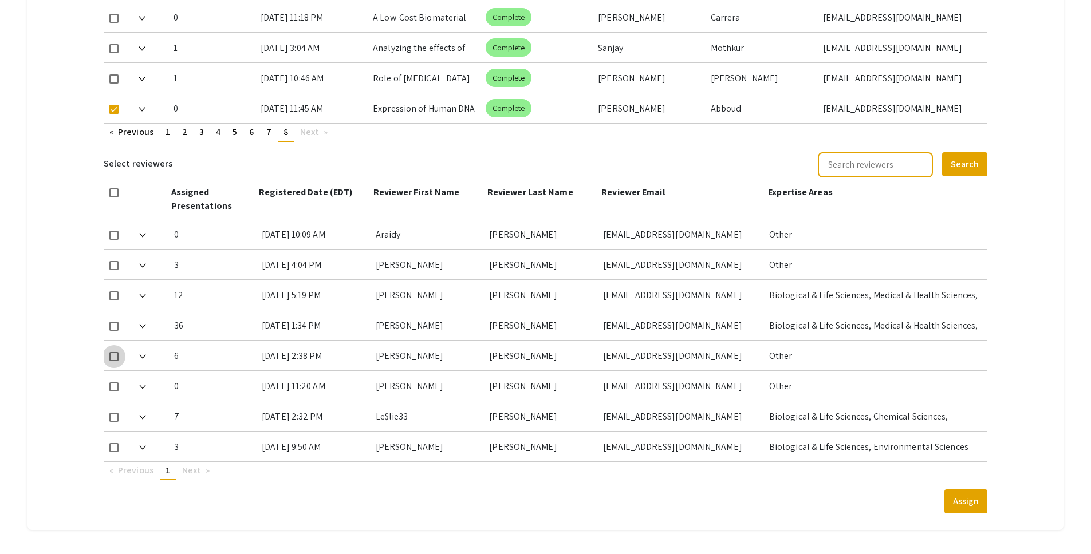
click at [115, 352] on span at bounding box center [113, 356] width 9 height 9
click at [114, 361] on input "checkbox" at bounding box center [113, 361] width 1 height 1
checkbox input "true"
click at [973, 492] on button "Assign" at bounding box center [965, 502] width 43 height 24
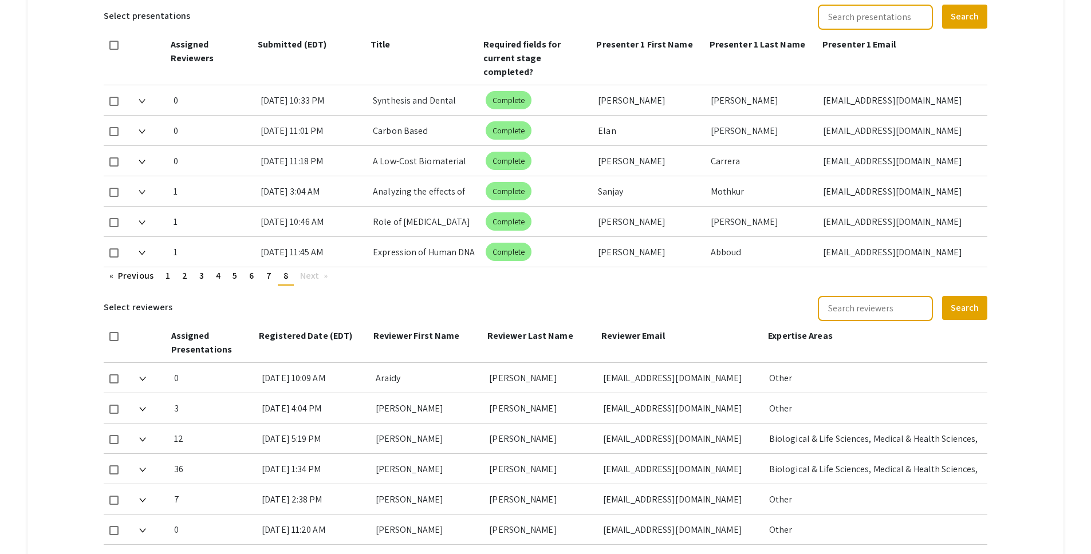
scroll to position [523, 0]
click at [1017, 111] on mat-tab-group "Abstract Management Submissions Abstract Booklet Helpful articles Abstract Mana…" at bounding box center [545, 143] width 1036 height 1064
click at [1022, 109] on mat-tab-group "Abstract Management Submissions Abstract Booklet Helpful articles Abstract Mana…" at bounding box center [545, 143] width 1036 height 1064
click at [1024, 119] on mat-tab-group "Abstract Management Submissions Abstract Booklet Helpful articles Abstract Mana…" at bounding box center [545, 143] width 1036 height 1064
click at [1022, 167] on mat-tab-group "Abstract Management Submissions Abstract Booklet Helpful articles Abstract Mana…" at bounding box center [545, 143] width 1036 height 1064
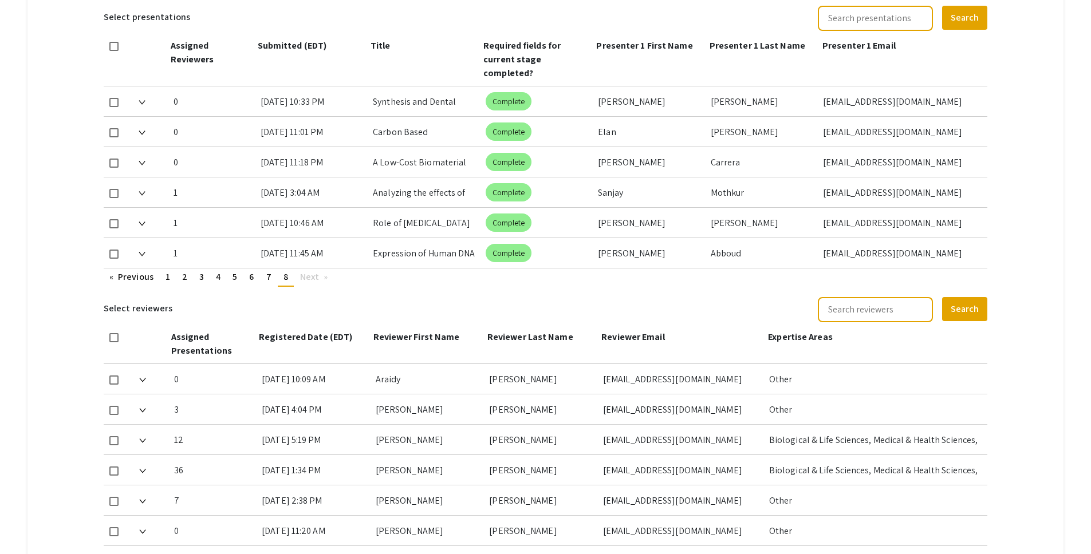
click at [1020, 151] on mat-tab-group "Abstract Management Submissions Abstract Booklet Helpful articles Abstract Mana…" at bounding box center [545, 143] width 1036 height 1064
click at [1030, 267] on mat-tab-group "Abstract Management Submissions Abstract Booklet Helpful articles Abstract Mana…" at bounding box center [545, 143] width 1036 height 1064
click at [85, 98] on mat-tab-group "Abstract Management Submissions Abstract Booklet Helpful articles Abstract Mana…" at bounding box center [545, 143] width 1036 height 1064
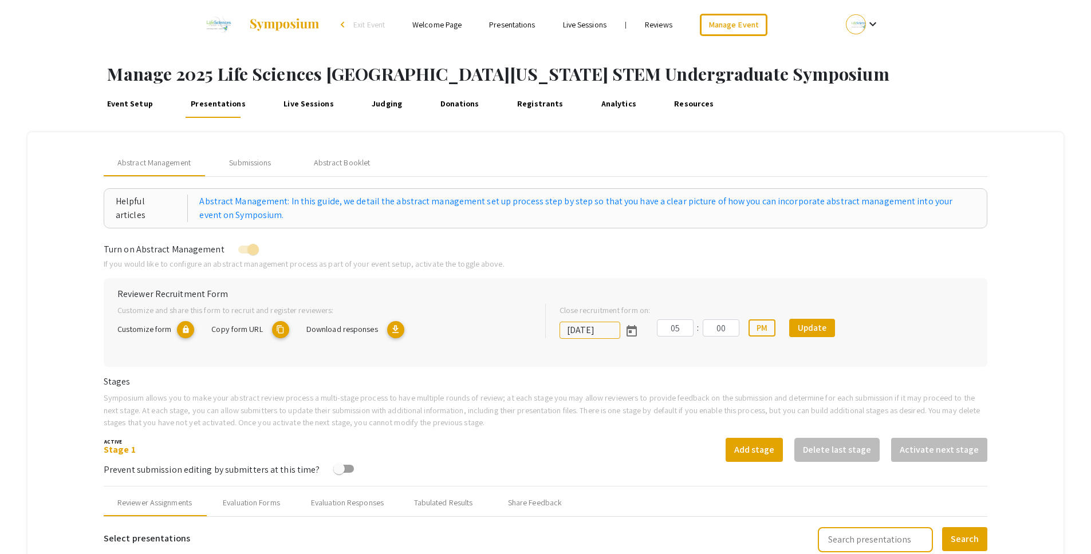
scroll to position [0, 0]
click at [373, 104] on link "Judging" at bounding box center [386, 105] width 35 height 27
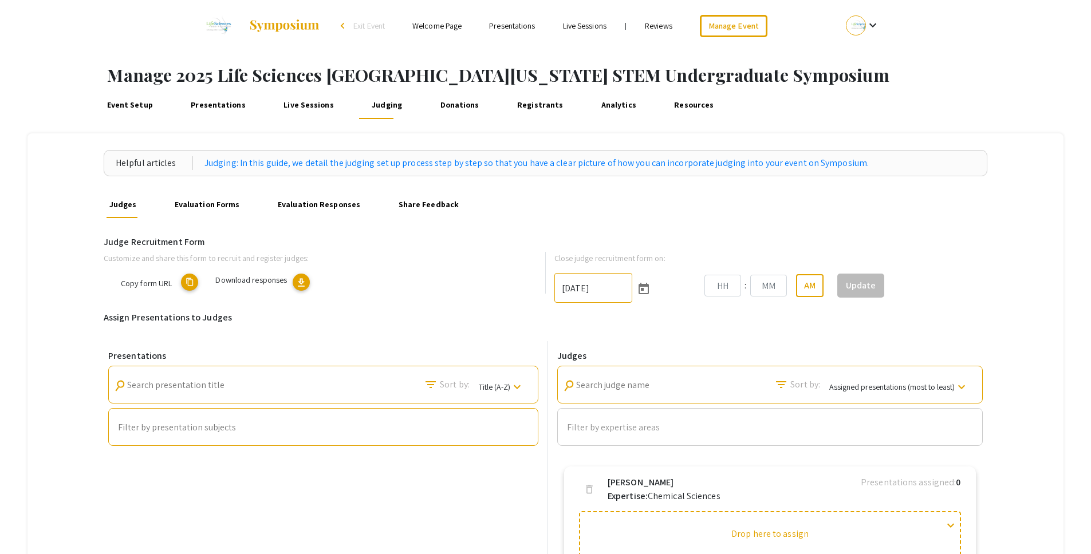
click at [1039, 362] on div "Helpful articles Judging: In this guide, we detail the judging set up process s…" at bounding box center [545, 533] width 1036 height 800
type input "[DATE]"
type input "06"
type input "00"
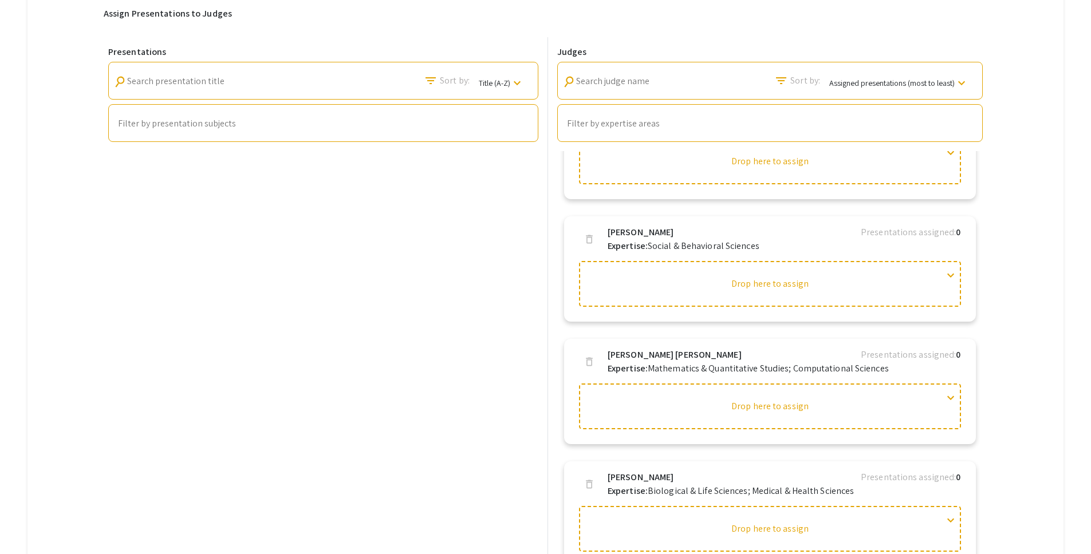
scroll to position [3908, 0]
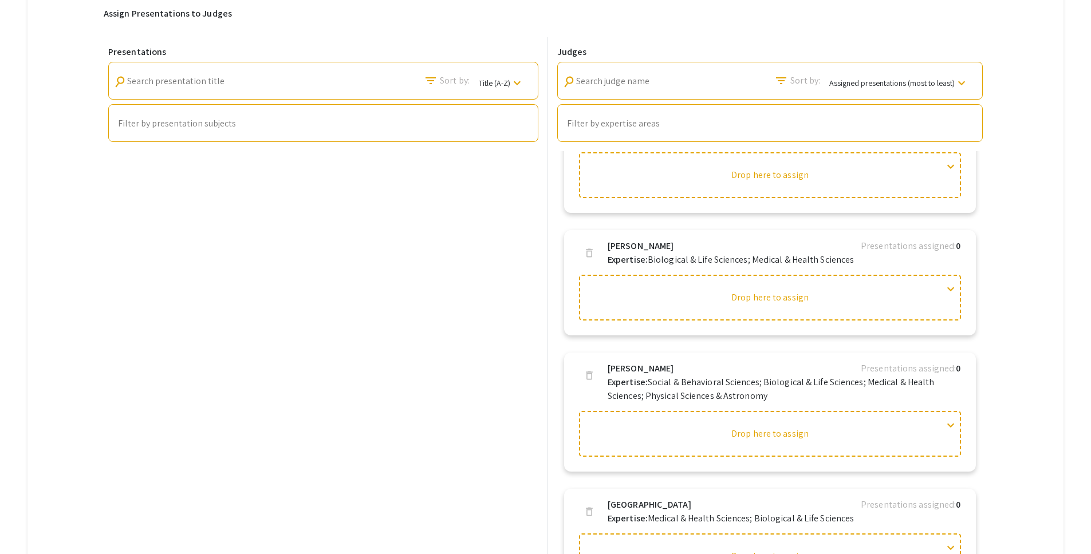
click at [1064, 326] on div "Helpful articles Judging: In this guide, we detail the judging set up process s…" at bounding box center [545, 229] width 1036 height 800
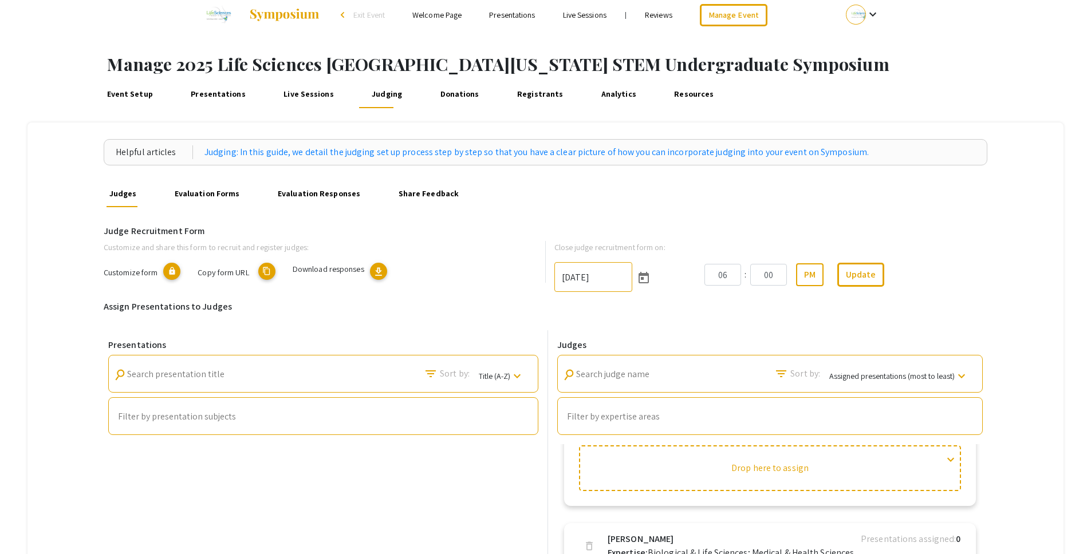
scroll to position [0, 0]
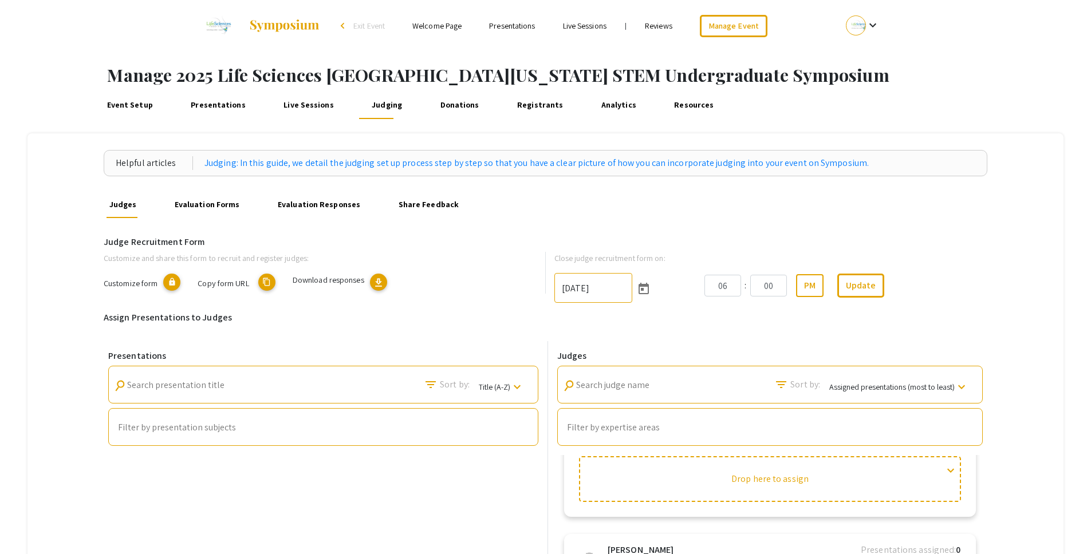
click at [1020, 231] on div "Helpful articles Judging: In this guide, we detail the judging set up process s…" at bounding box center [545, 533] width 1036 height 800
click at [211, 105] on link "Presentations" at bounding box center [218, 105] width 60 height 27
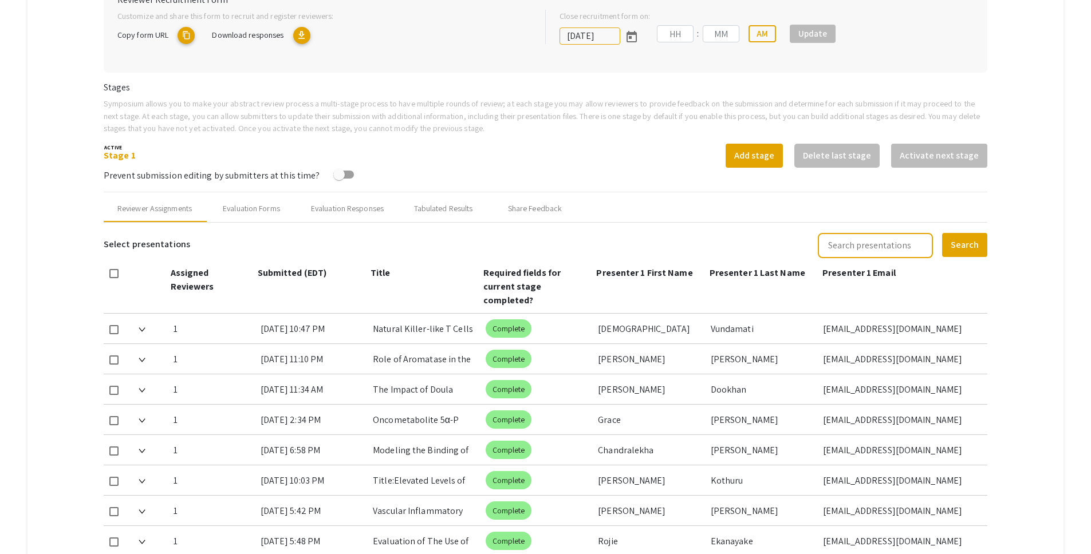
type input "[DATE]"
type input "05"
type input "00"
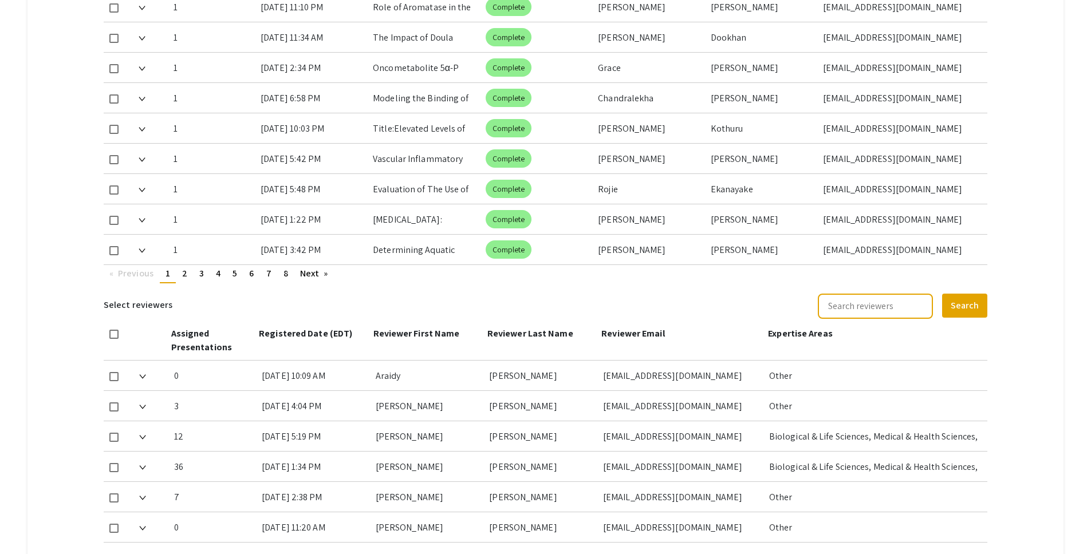
scroll to position [651, 0]
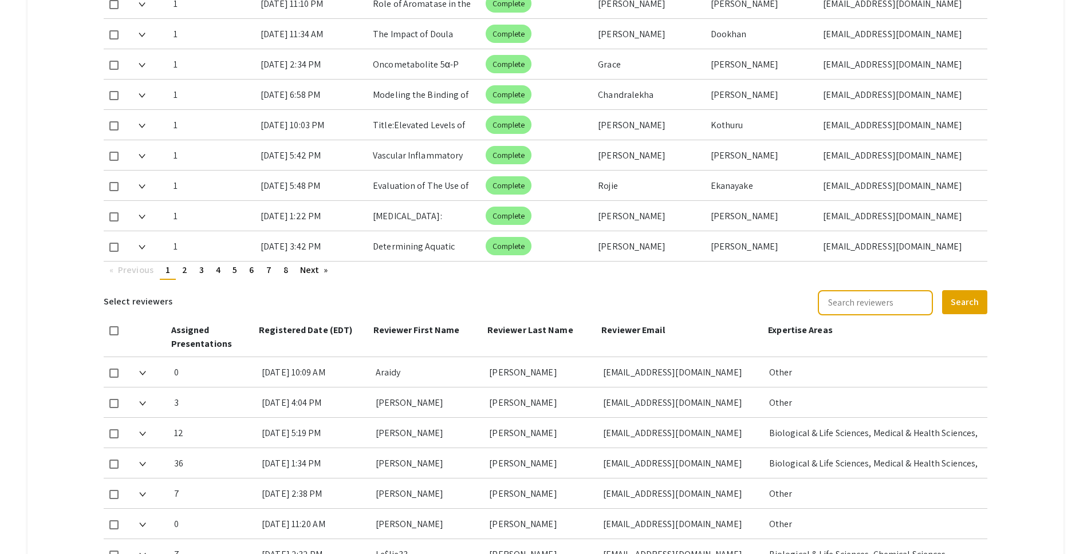
click at [1029, 246] on mat-tab-group "Abstract Management Submissions Abstract Booklet Helpful articles Abstract Mana…" at bounding box center [545, 75] width 1036 height 1186
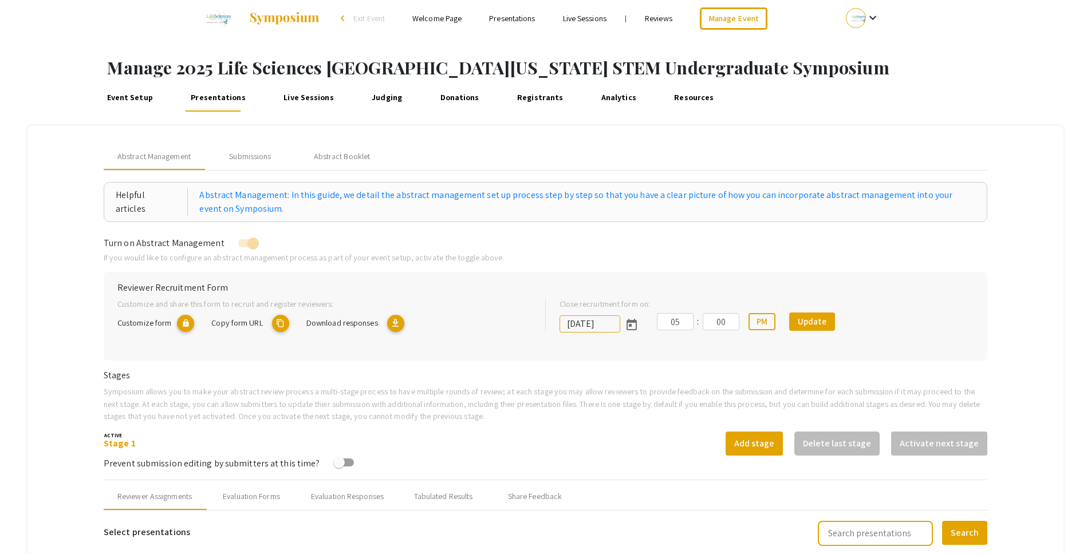
scroll to position [0, 0]
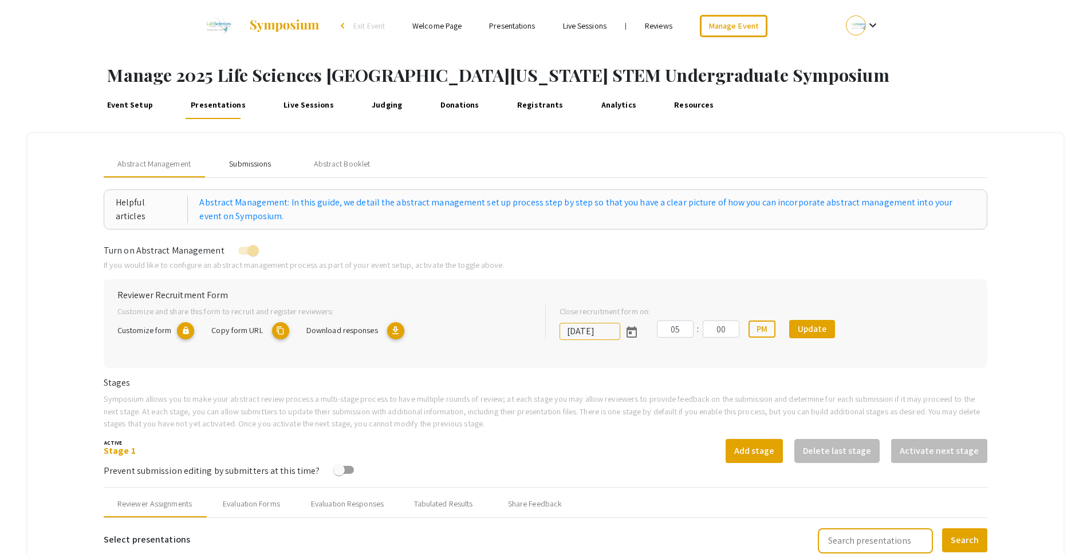
click at [256, 160] on div "Submissions" at bounding box center [250, 164] width 42 height 12
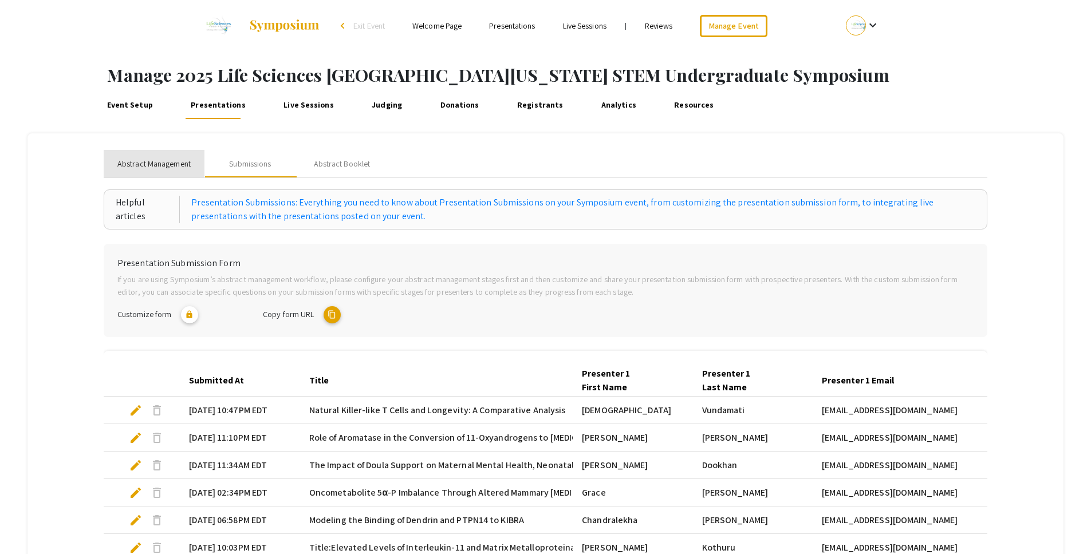
click at [168, 165] on span "Abstract Management" at bounding box center [153, 164] width 73 height 12
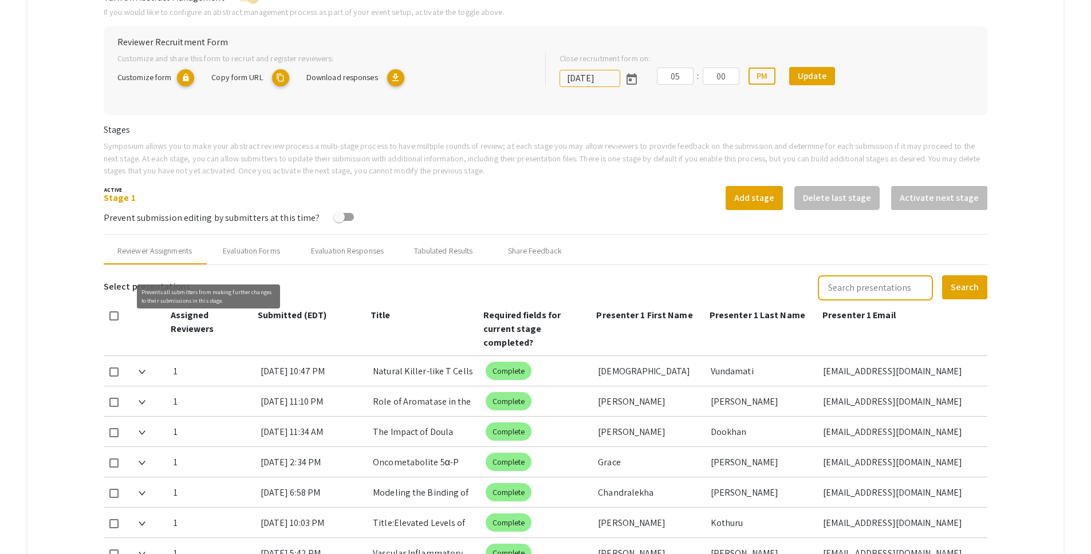
scroll to position [333, 0]
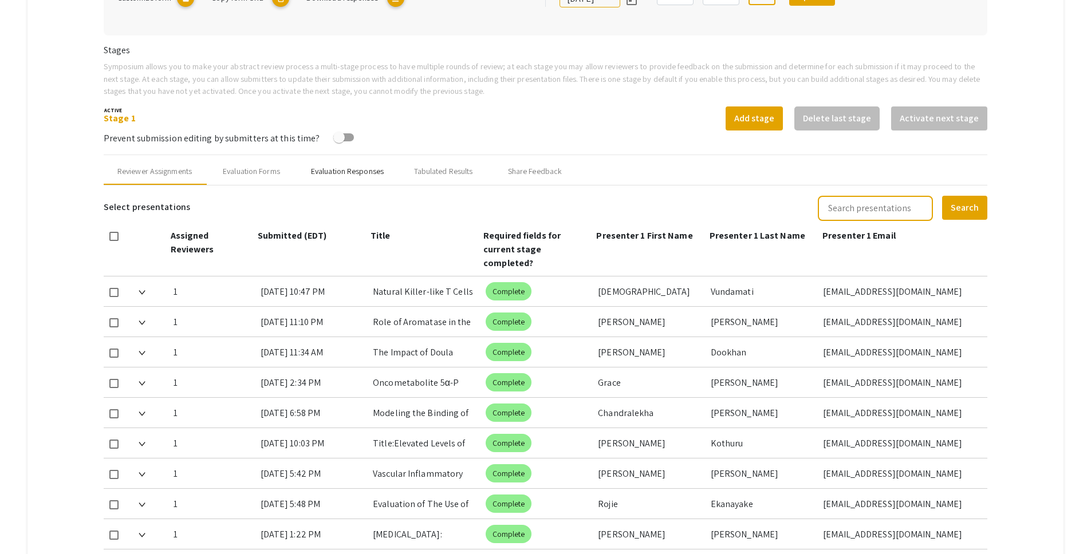
click at [370, 176] on div "Evaluation Responses" at bounding box center [347, 171] width 73 height 12
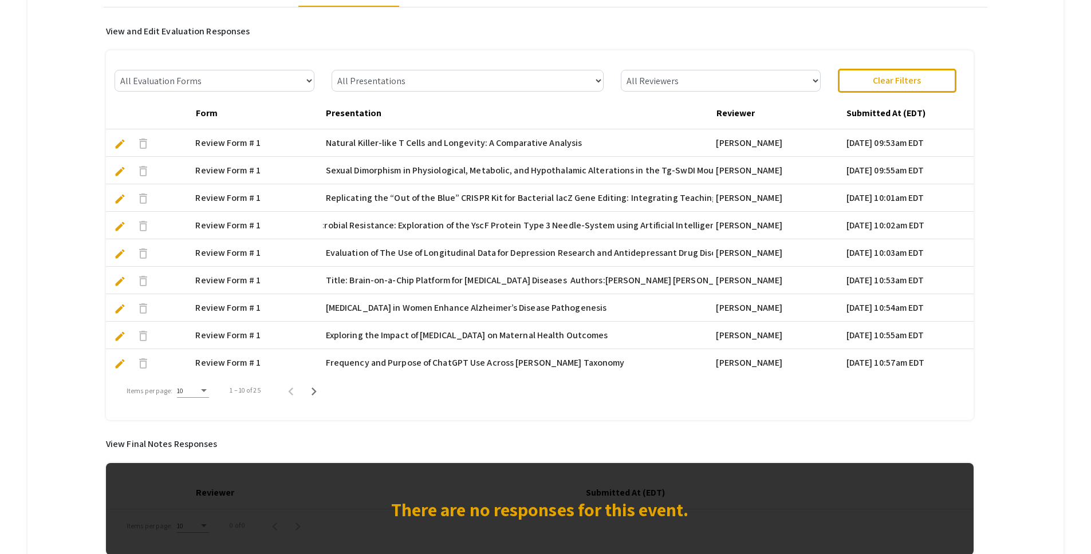
scroll to position [0, 31]
click at [199, 390] on div "Items per page:" at bounding box center [204, 391] width 10 height 8
click at [198, 416] on span "25" at bounding box center [192, 411] width 32 height 21
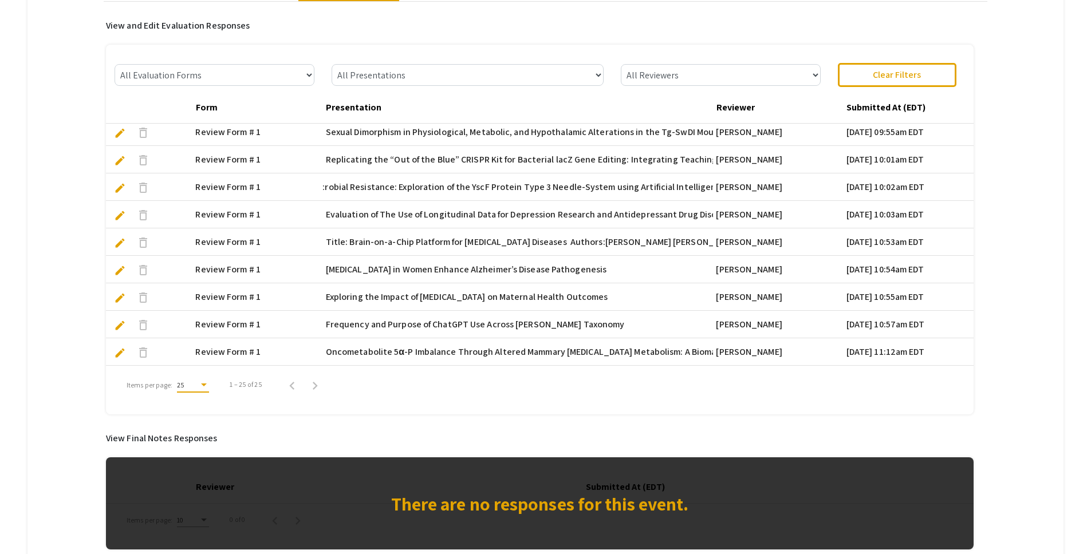
scroll to position [0, 0]
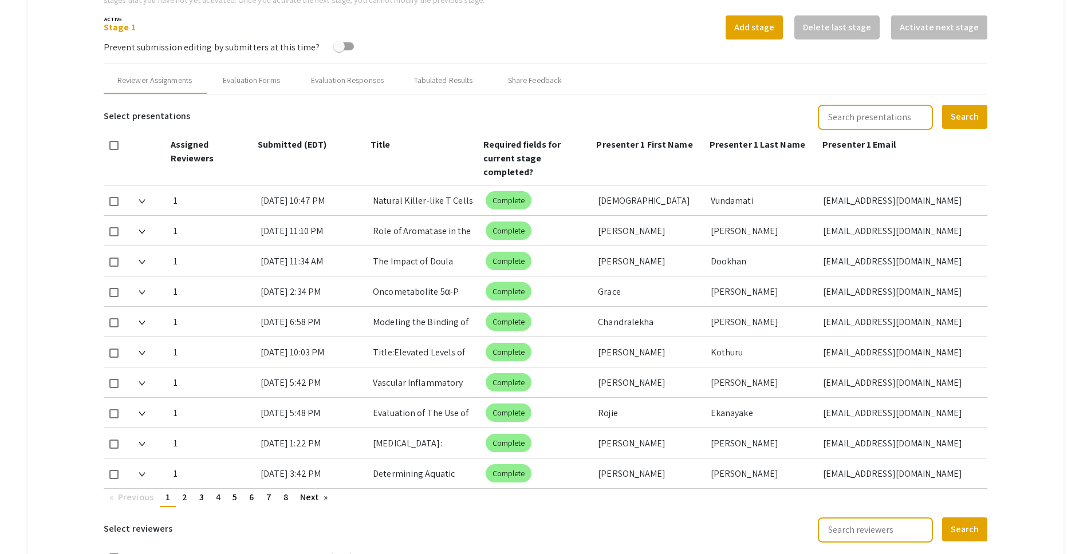
scroll to position [433, 0]
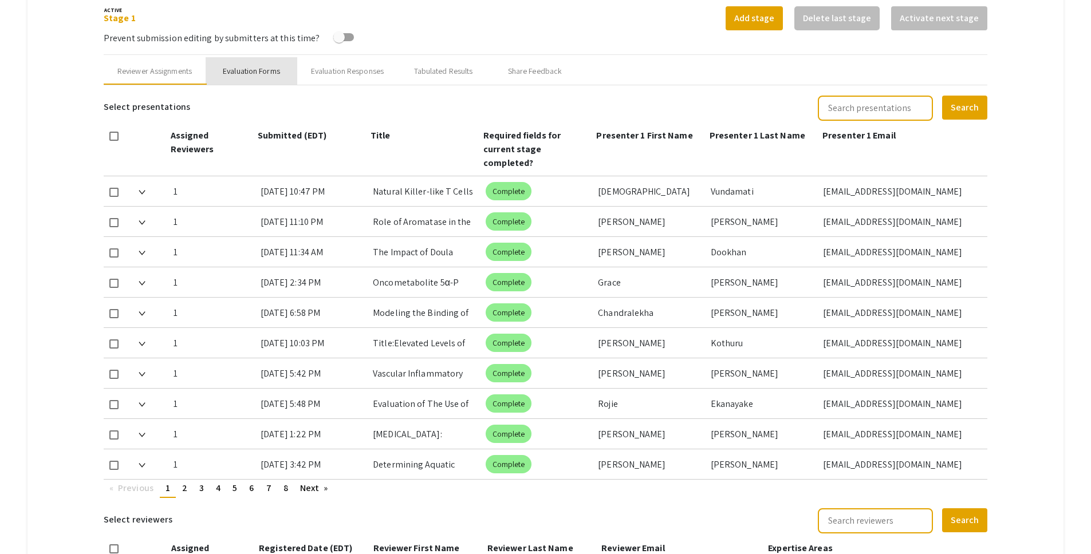
click at [278, 68] on div "Evaluation Forms" at bounding box center [251, 71] width 57 height 12
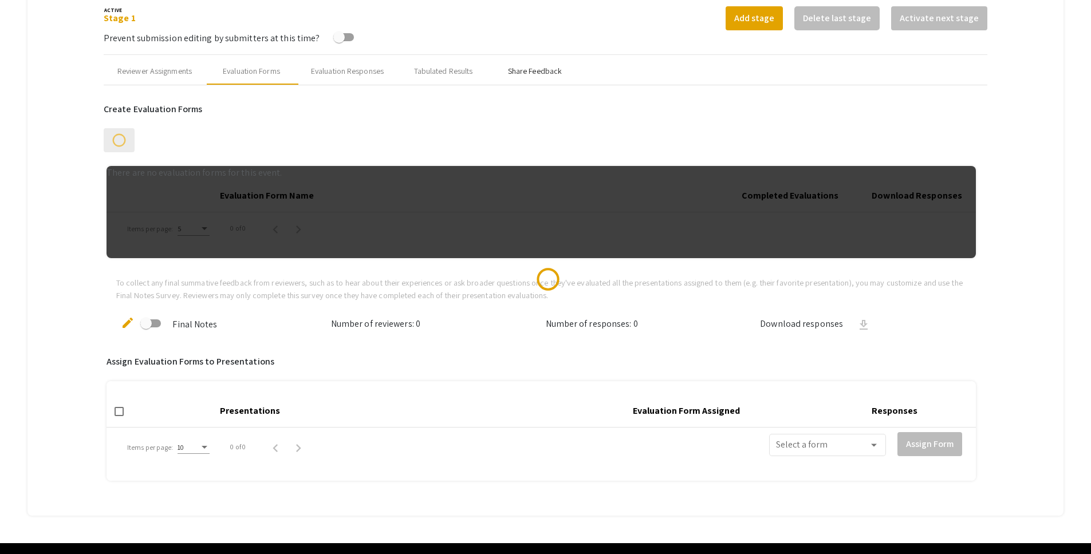
click at [575, 69] on div "Share Feedback" at bounding box center [535, 70] width 92 height 27
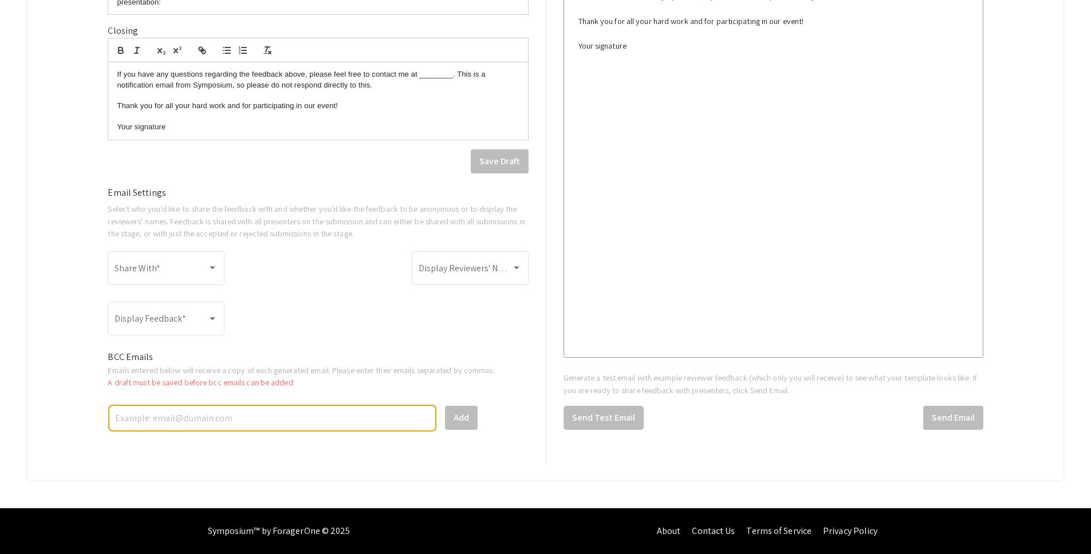
scroll to position [711, 0]
click at [218, 261] on div "Share With *" at bounding box center [166, 267] width 103 height 36
click at [92, 195] on div at bounding box center [545, 277] width 1091 height 554
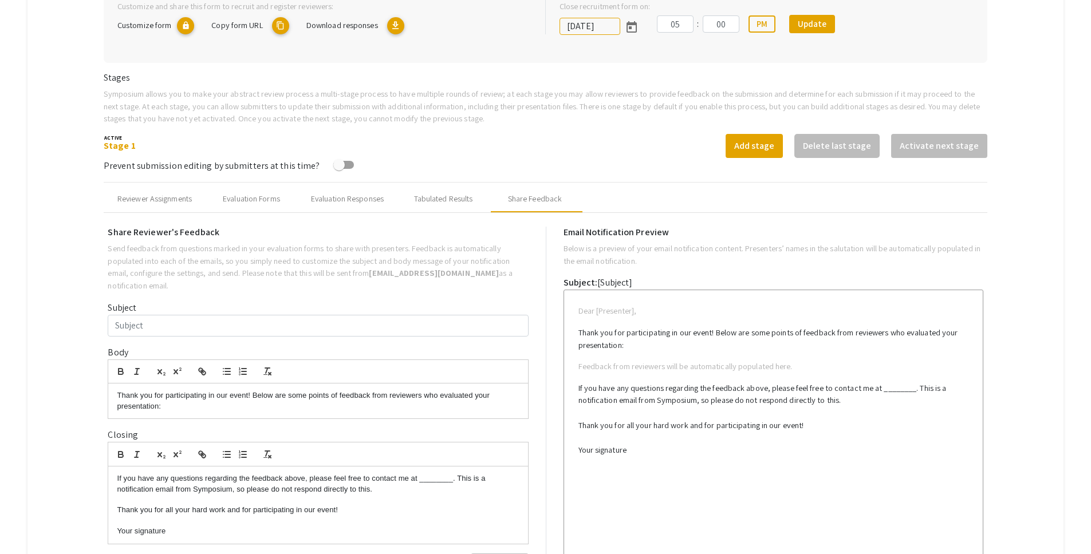
scroll to position [283, 0]
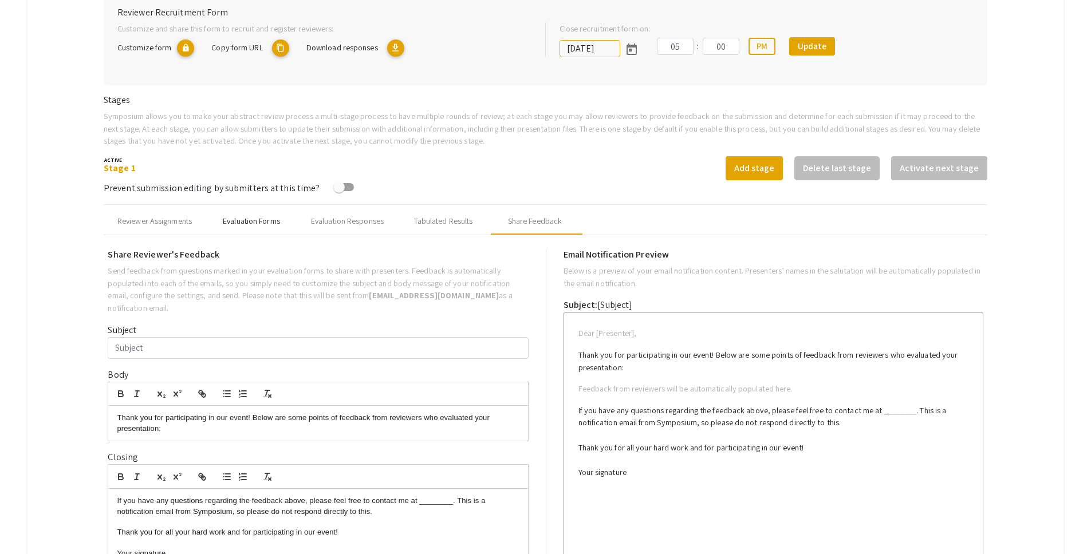
click at [292, 214] on div "Evaluation Forms" at bounding box center [252, 220] width 92 height 27
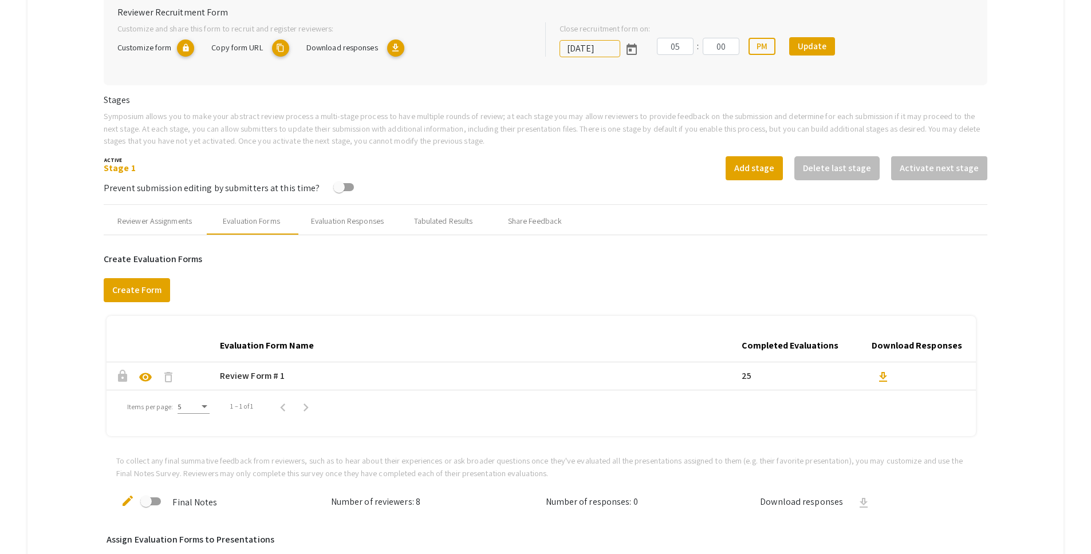
drag, startPoint x: 76, startPoint y: 268, endPoint x: 94, endPoint y: 273, distance: 19.4
click at [76, 268] on mat-tab-group "Abstract Management Submissions Abstract Booklet Helpful articles Abstract Mana…" at bounding box center [545, 413] width 1036 height 1124
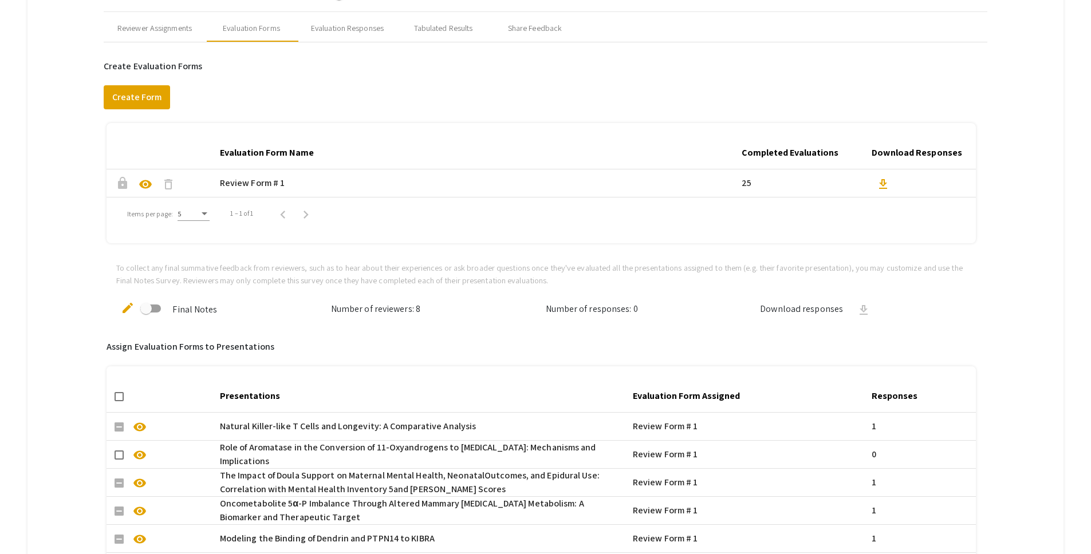
scroll to position [465, 0]
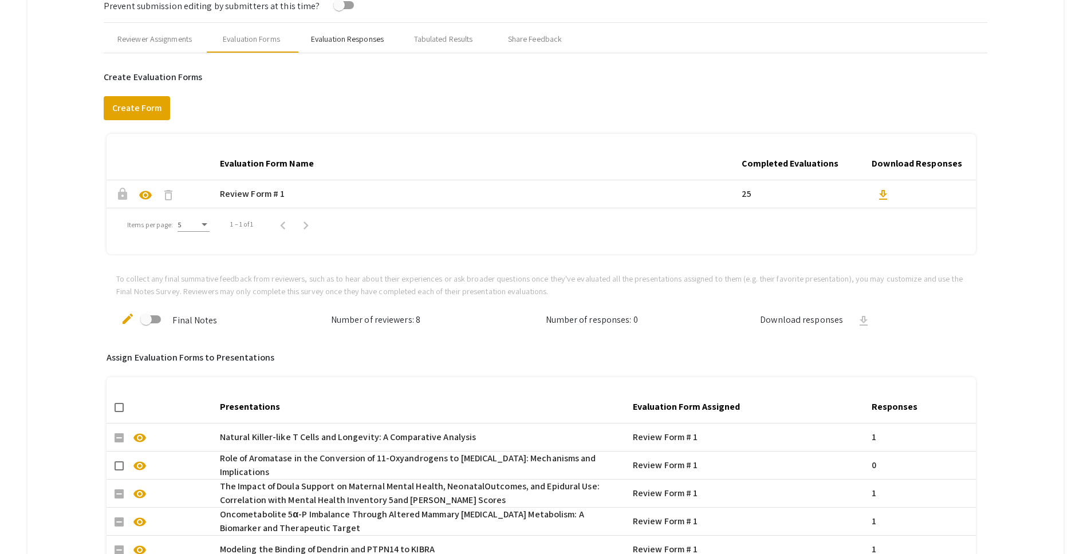
click at [373, 40] on div "Evaluation Responses" at bounding box center [347, 39] width 73 height 12
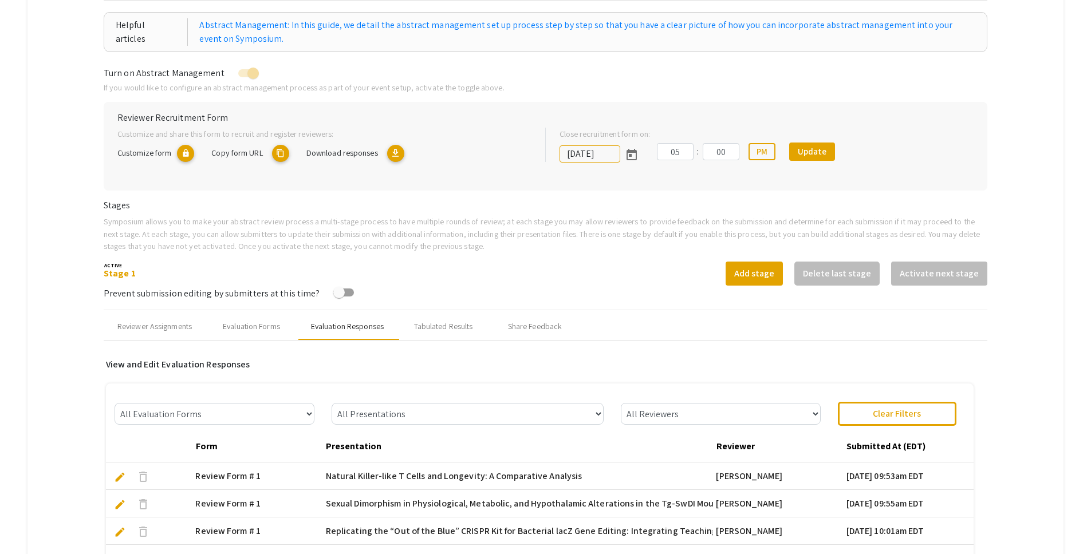
scroll to position [175, 0]
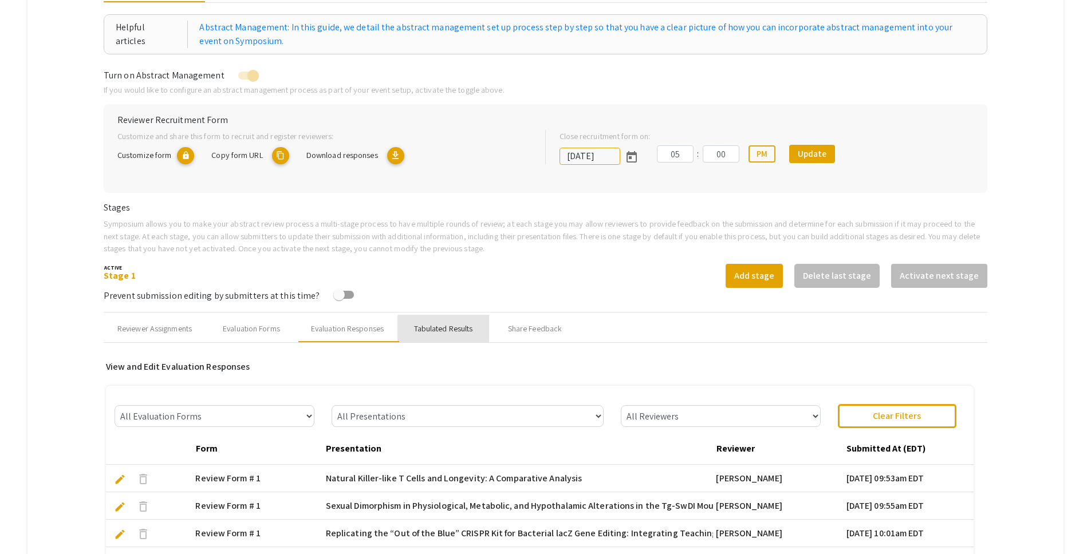
click at [458, 331] on div "Tabulated Results" at bounding box center [443, 329] width 59 height 12
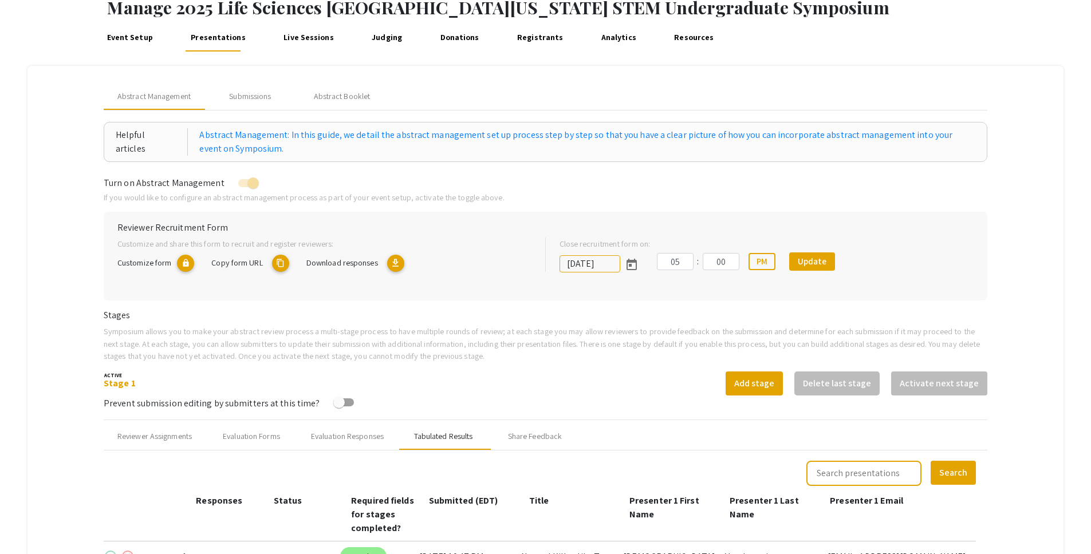
scroll to position [68, 0]
